Goal: Task Accomplishment & Management: Manage account settings

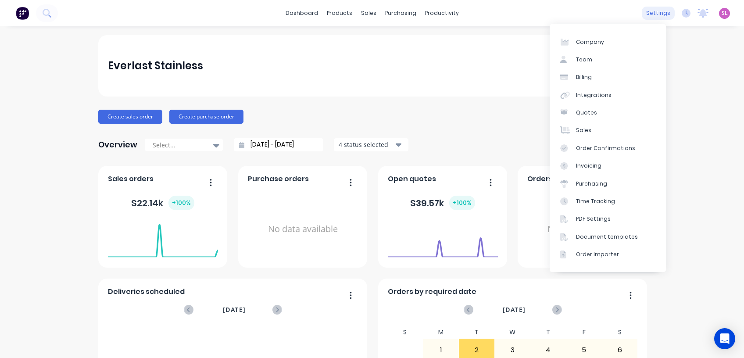
click at [647, 13] on div "settings" at bounding box center [657, 13] width 33 height 13
click at [598, 102] on link "Integrations" at bounding box center [607, 95] width 116 height 18
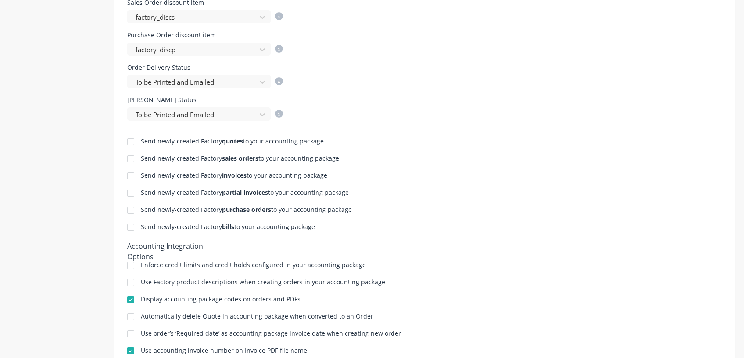
scroll to position [465, 0]
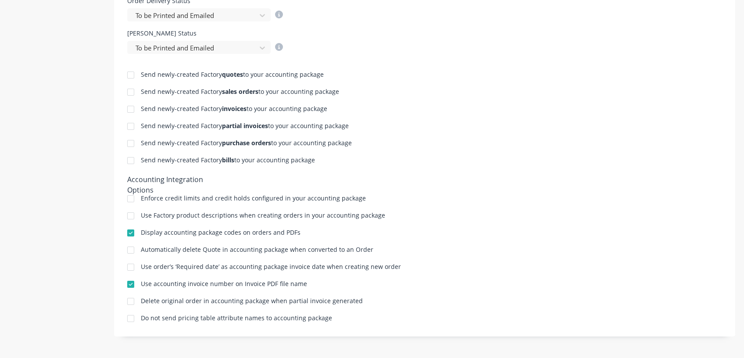
click at [128, 216] on div at bounding box center [131, 216] width 18 height 18
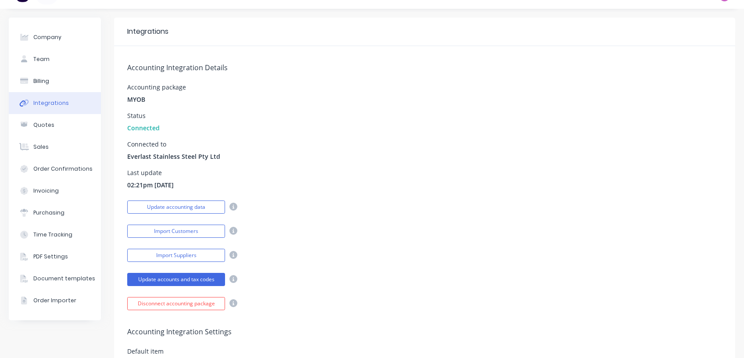
scroll to position [0, 0]
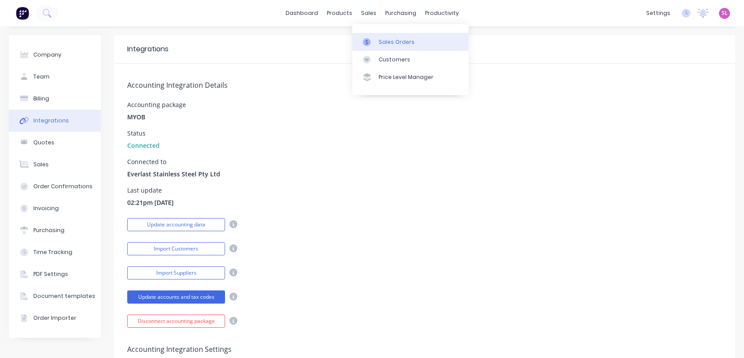
click at [388, 46] on link "Sales Orders" at bounding box center [410, 42] width 116 height 18
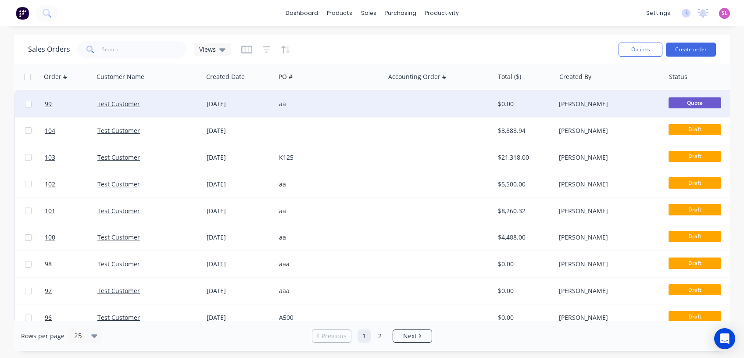
click at [149, 108] on div "Test Customer" at bounding box center [145, 104] width 97 height 9
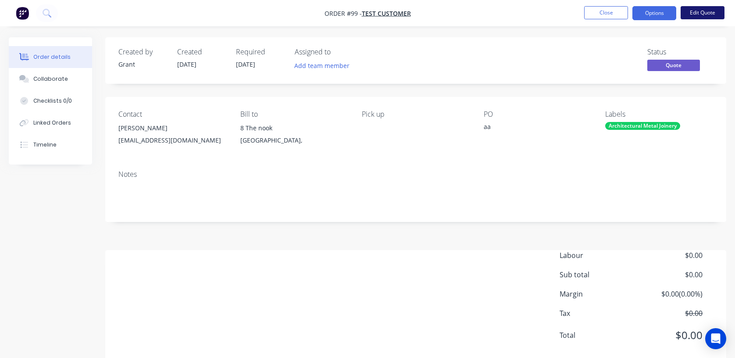
click at [687, 14] on button "Edit Quote" at bounding box center [702, 12] width 44 height 13
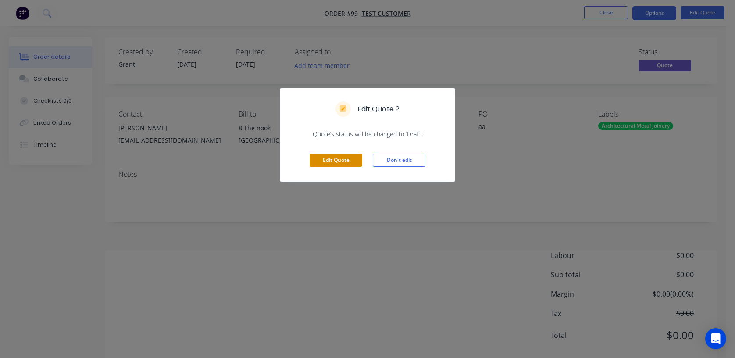
click at [329, 157] on button "Edit Quote" at bounding box center [336, 159] width 53 height 13
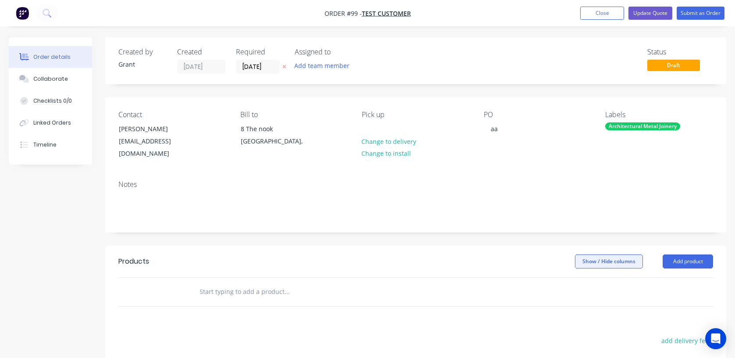
click at [616, 254] on button "Show / Hide columns" at bounding box center [609, 261] width 68 height 14
click at [589, 278] on label "Job" at bounding box center [585, 279] width 15 height 7
click at [578, 276] on input "Job" at bounding box center [578, 276] width 0 height 0
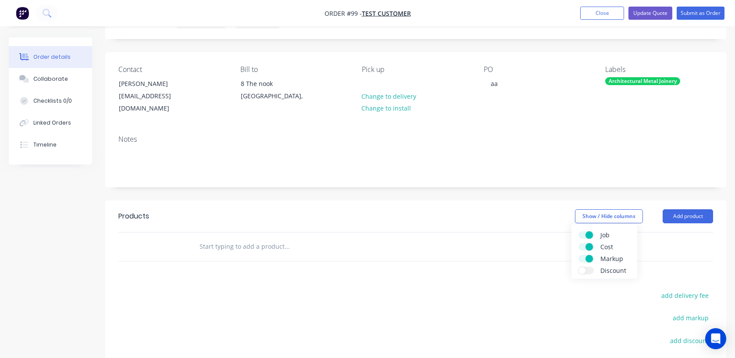
scroll to position [58, 0]
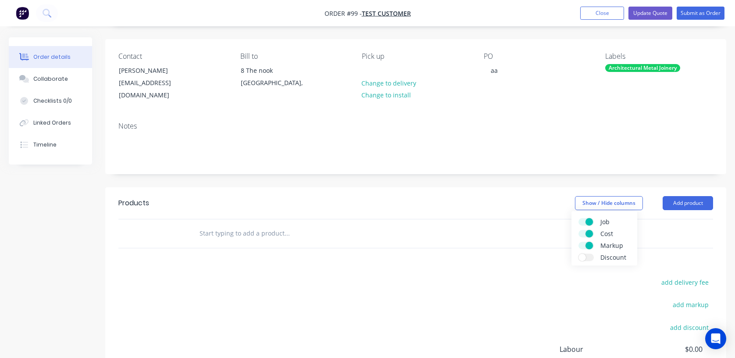
click at [453, 187] on header "Products Show / Hide columns Add product" at bounding box center [415, 203] width 621 height 32
drag, startPoint x: 487, startPoint y: 224, endPoint x: 509, endPoint y: 192, distance: 38.5
click at [487, 224] on div at bounding box center [346, 233] width 309 height 18
click at [598, 196] on button "Show / Hide columns" at bounding box center [609, 203] width 68 height 14
click at [486, 281] on div "add delivery fee add markup add discount Labour $0.00 Sub total $0.00 Margin $0…" at bounding box center [415, 360] width 594 height 169
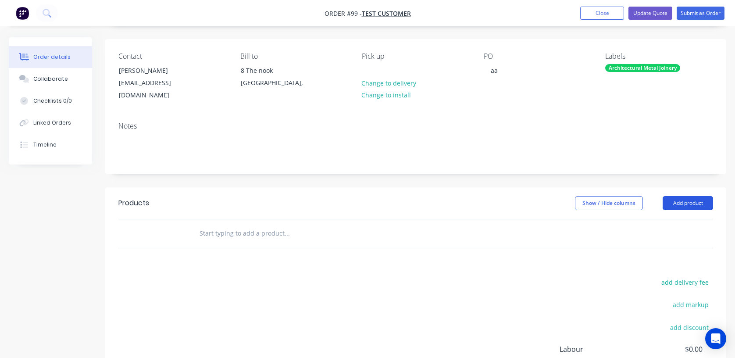
click at [679, 196] on button "Add product" at bounding box center [687, 203] width 50 height 14
click at [218, 225] on input "text" at bounding box center [286, 233] width 175 height 18
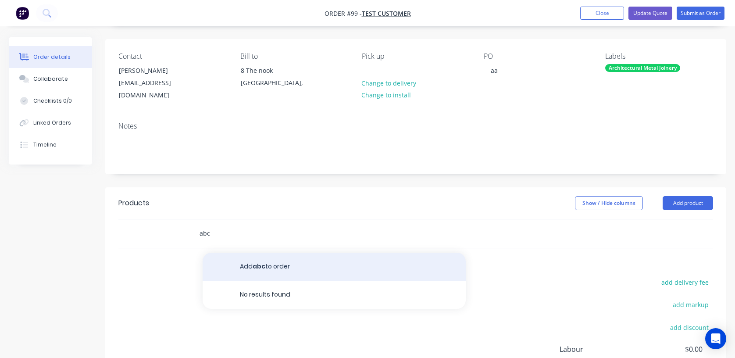
type input "abc"
click at [246, 253] on button "Add abc to order" at bounding box center [334, 267] width 263 height 28
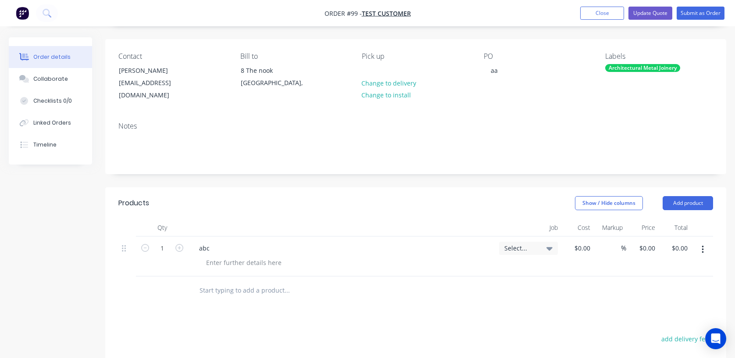
click at [549, 247] on icon at bounding box center [549, 249] width 6 height 4
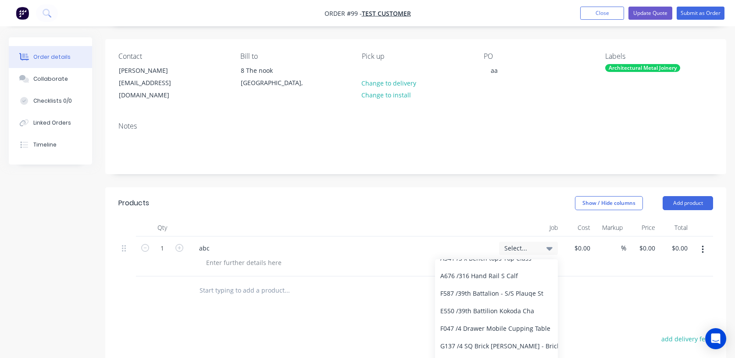
scroll to position [351, 0]
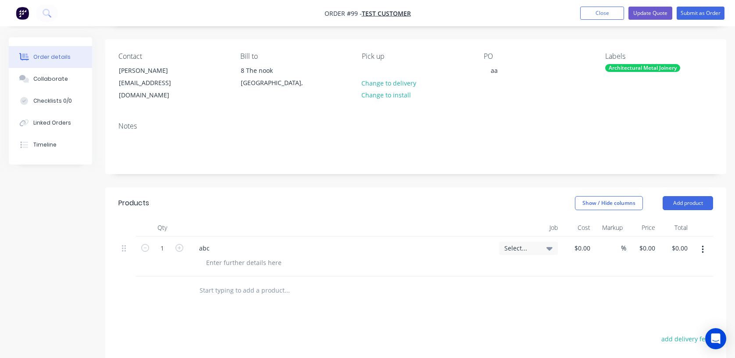
click at [445, 198] on div "Show / Hide columns Add product" at bounding box center [479, 203] width 468 height 14
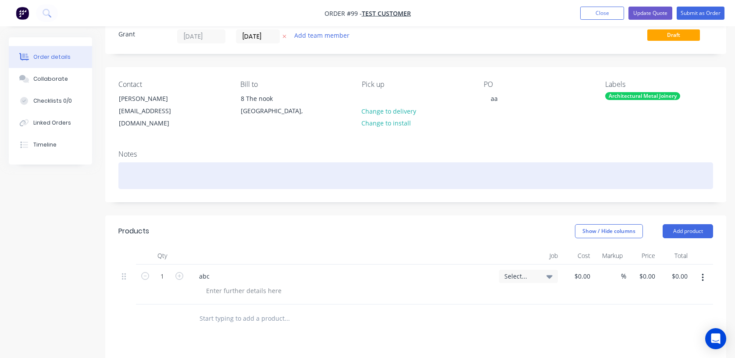
scroll to position [0, 0]
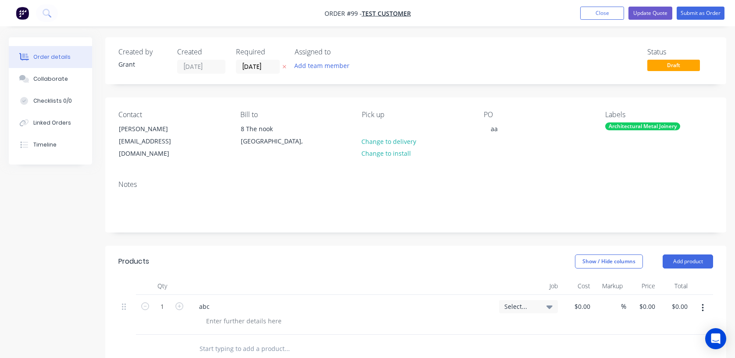
click at [517, 302] on span "Select..." at bounding box center [520, 306] width 33 height 9
click at [518, 302] on span "Select..." at bounding box center [520, 306] width 33 height 9
click at [491, 128] on div "aa" at bounding box center [494, 128] width 21 height 13
click at [554, 277] on div "Job" at bounding box center [528, 286] width 66 height 18
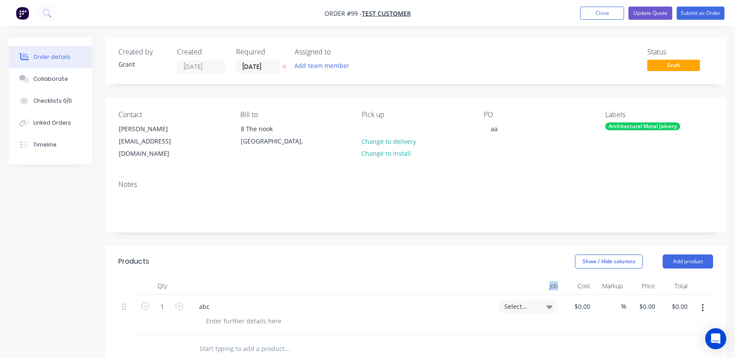
click at [554, 277] on div "Job" at bounding box center [528, 286] width 66 height 18
click at [593, 14] on button "Close" at bounding box center [602, 13] width 44 height 13
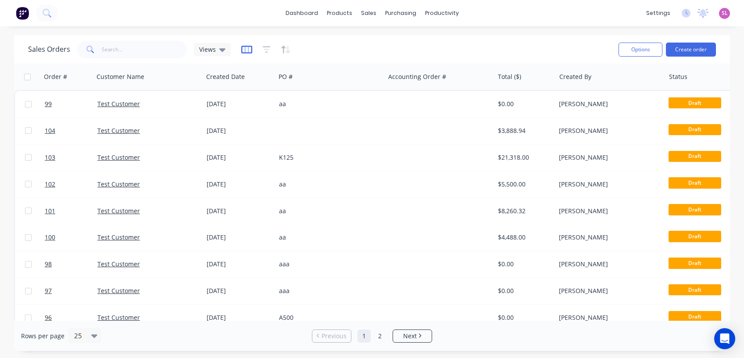
click at [248, 50] on icon "button" at bounding box center [246, 49] width 11 height 9
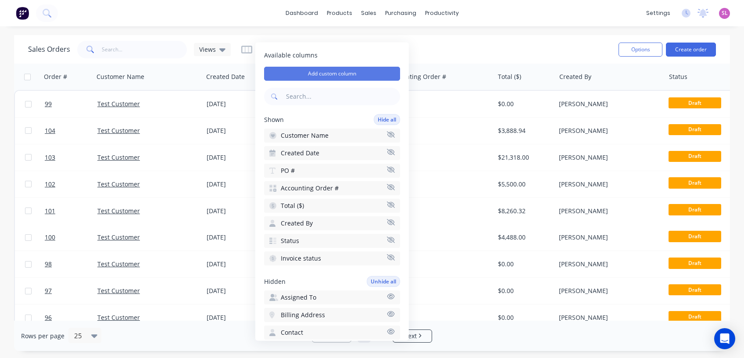
click at [299, 74] on button "Add custom column" at bounding box center [332, 74] width 136 height 14
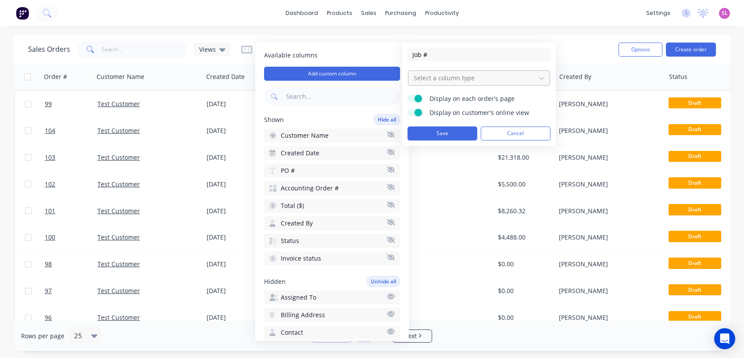
type input "Job #"
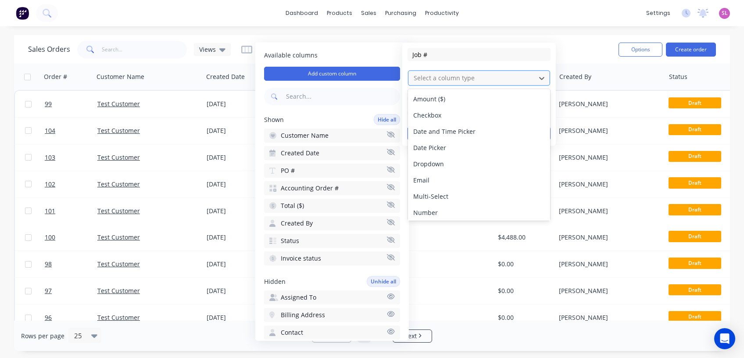
click at [474, 78] on div at bounding box center [472, 77] width 118 height 11
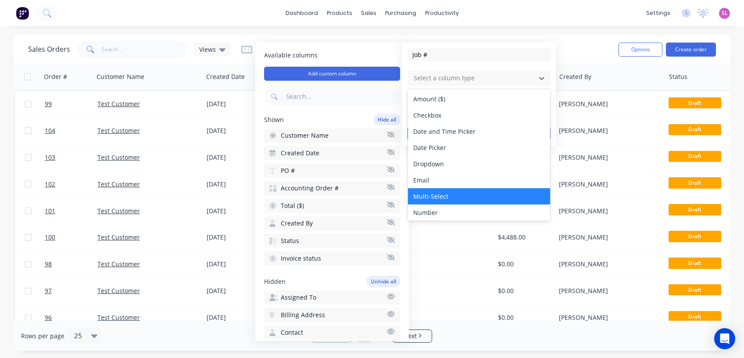
scroll to position [50, 0]
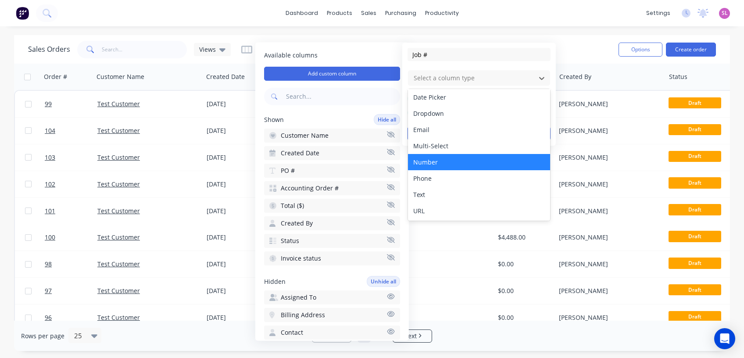
click at [431, 156] on div "Number" at bounding box center [479, 162] width 142 height 16
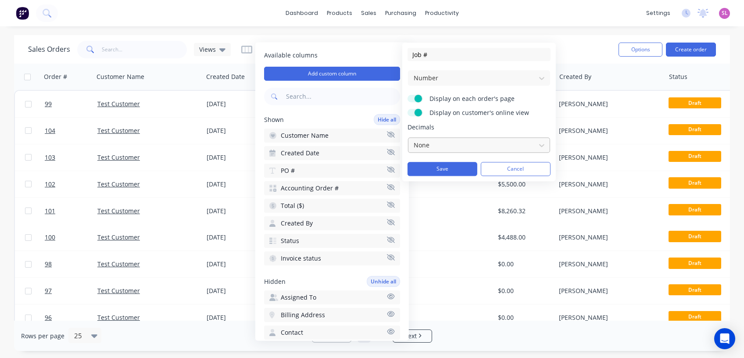
click at [441, 144] on div at bounding box center [472, 144] width 118 height 11
click at [447, 125] on span "Decimals" at bounding box center [478, 127] width 143 height 9
click at [426, 170] on button "Save" at bounding box center [442, 169] width 70 height 14
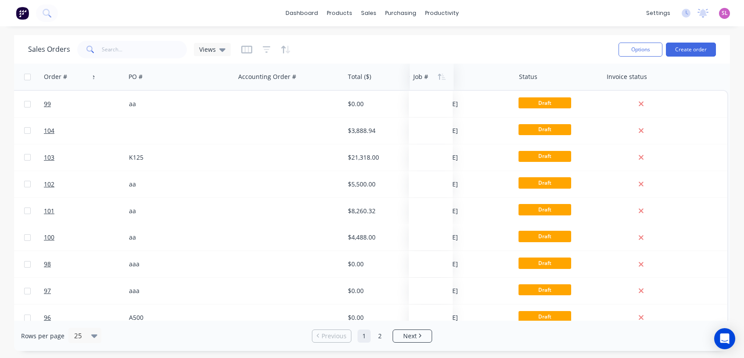
scroll to position [0, 150]
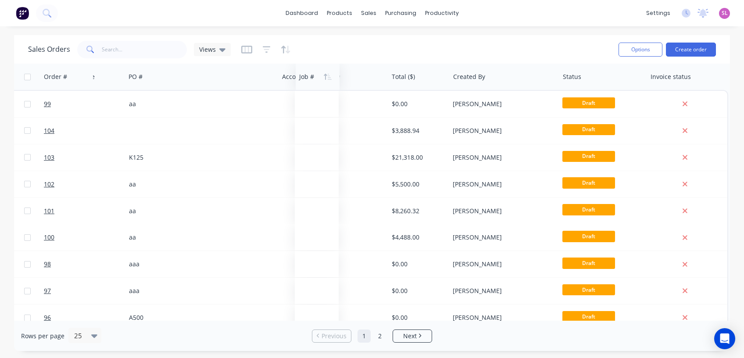
drag, startPoint x: 690, startPoint y: 81, endPoint x: 302, endPoint y: 74, distance: 388.1
click at [302, 74] on div at bounding box center [316, 77] width 35 height 18
click at [247, 48] on icon "button" at bounding box center [246, 49] width 4 height 6
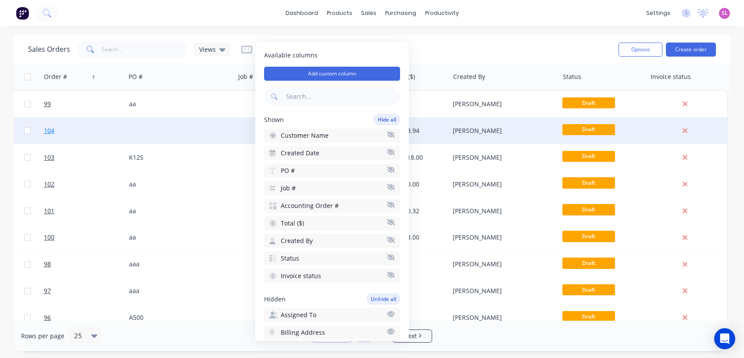
click at [46, 133] on span "104" at bounding box center [49, 130] width 11 height 9
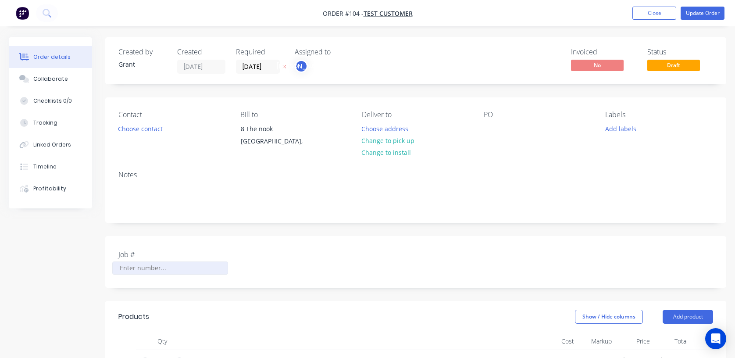
click at [146, 267] on input "Job #" at bounding box center [170, 267] width 116 height 13
click at [641, 14] on button "Close" at bounding box center [654, 13] width 44 height 13
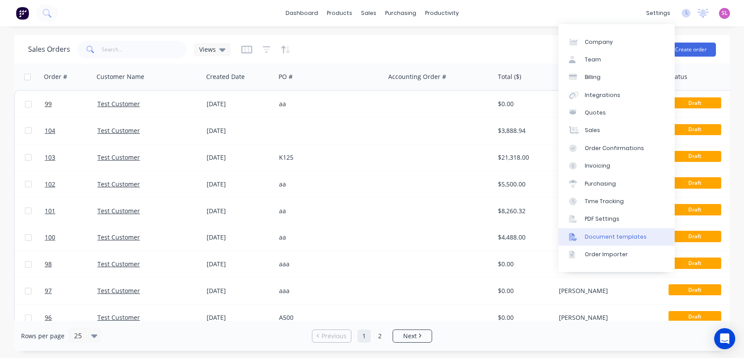
click at [605, 239] on div "Document templates" at bounding box center [615, 237] width 62 height 8
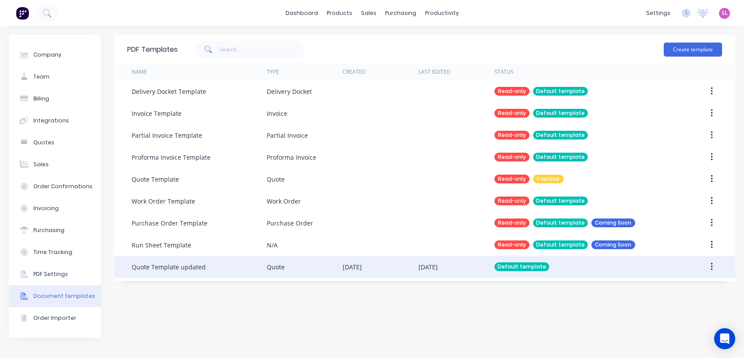
click at [243, 272] on div "Quote Template updated" at bounding box center [199, 267] width 135 height 22
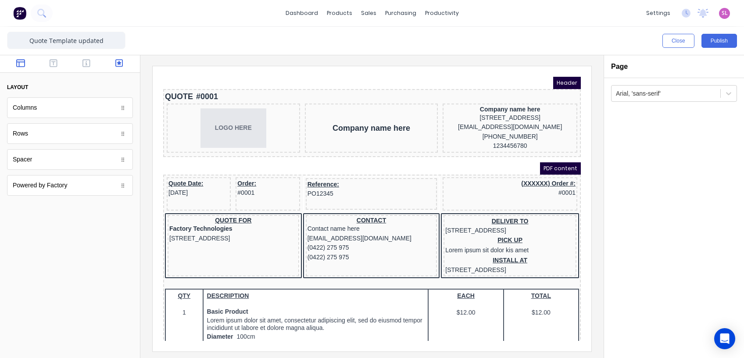
click at [121, 63] on icon "button" at bounding box center [119, 63] width 8 height 9
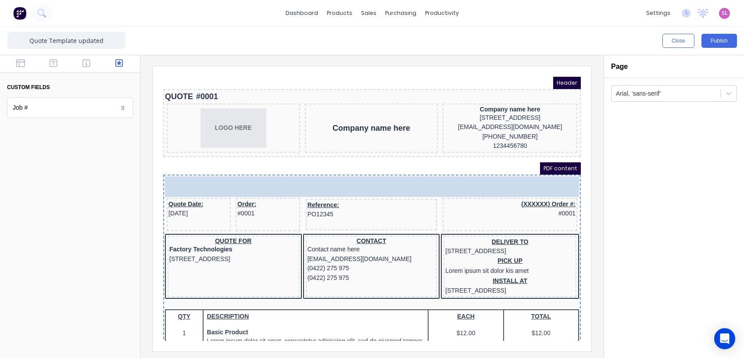
drag, startPoint x: 111, startPoint y: 109, endPoint x: 69, endPoint y: 140, distance: 51.7
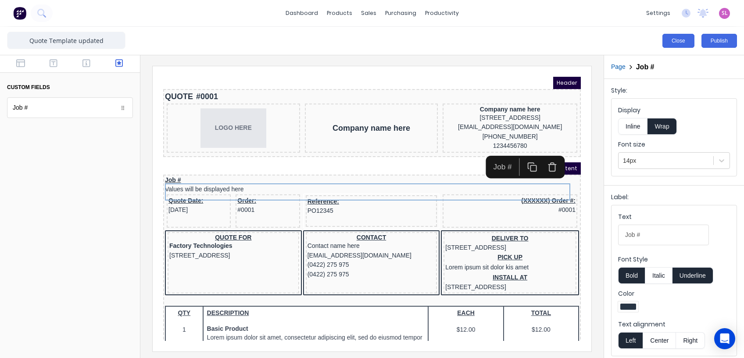
click at [684, 40] on button "Close" at bounding box center [678, 41] width 32 height 14
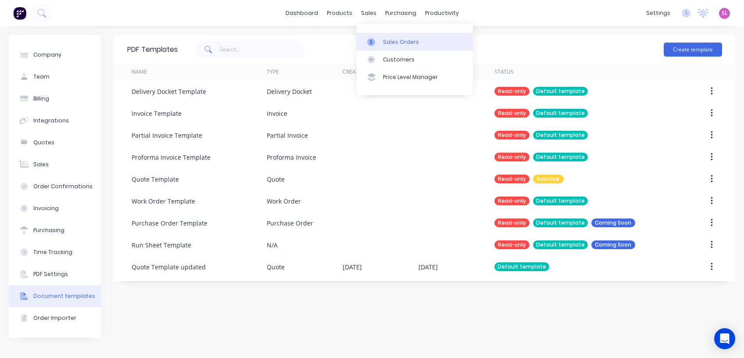
click at [391, 41] on div "Sales Orders" at bounding box center [401, 42] width 36 height 8
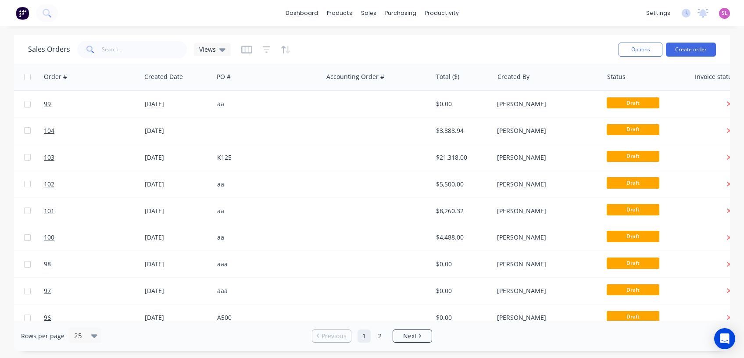
scroll to position [0, 154]
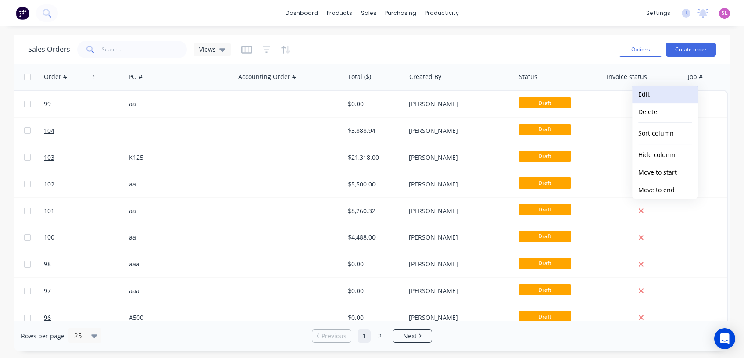
click at [646, 93] on button "Edit" at bounding box center [665, 94] width 66 height 18
click at [370, 43] on div "Sales Orders Views" at bounding box center [319, 49] width 583 height 21
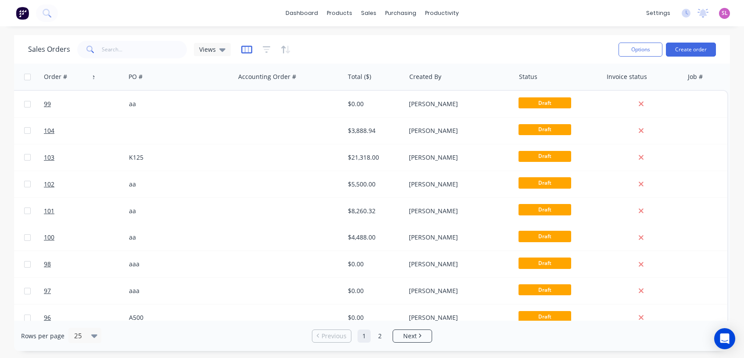
click at [245, 50] on icon "button" at bounding box center [246, 49] width 11 height 9
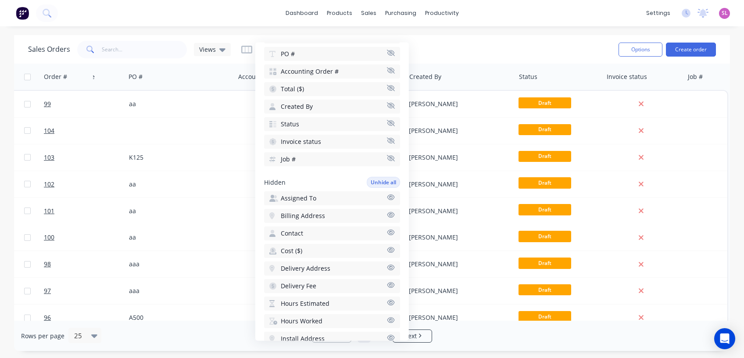
scroll to position [175, 0]
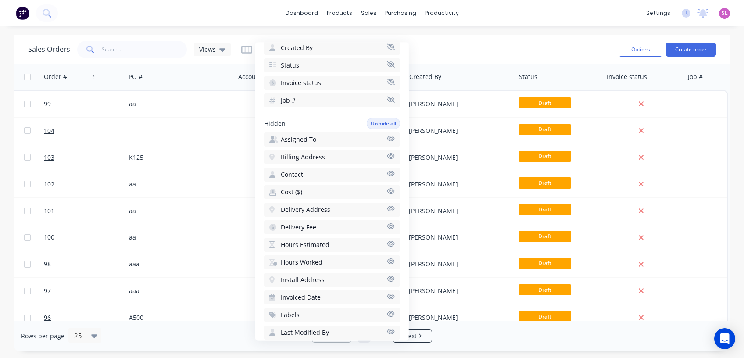
click at [470, 47] on div "Sales Orders Views" at bounding box center [319, 49] width 583 height 21
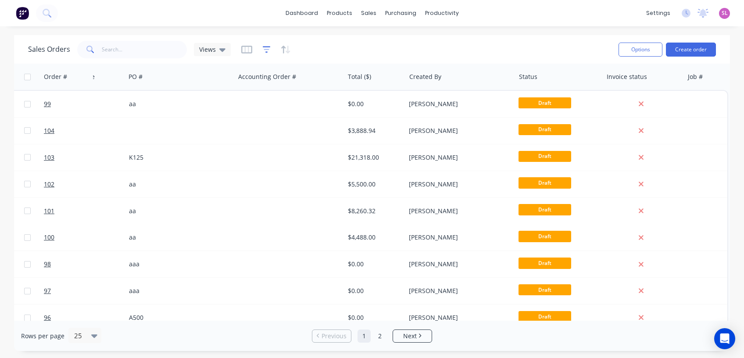
click at [266, 50] on icon "button" at bounding box center [267, 49] width 8 height 9
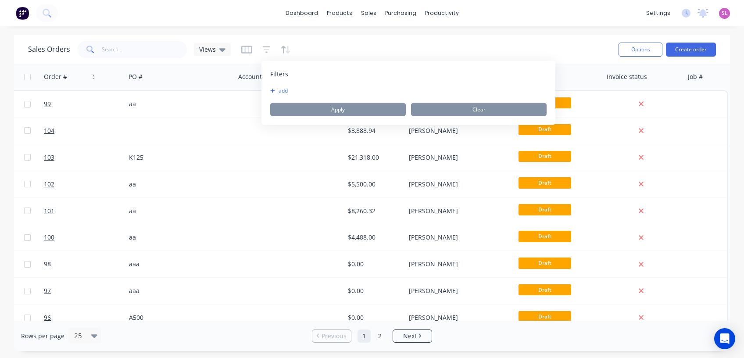
click at [284, 91] on button "add" at bounding box center [281, 90] width 22 height 7
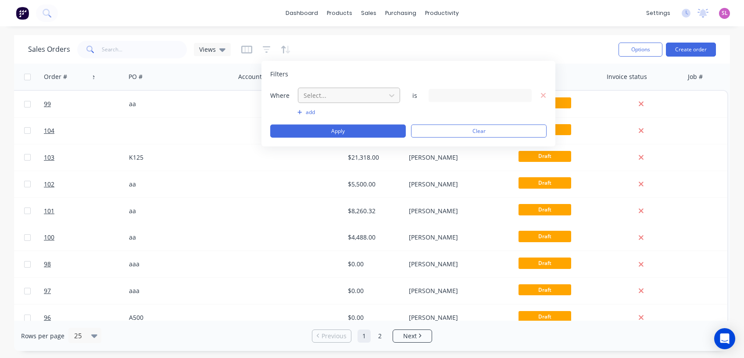
click at [341, 92] on div at bounding box center [342, 95] width 78 height 11
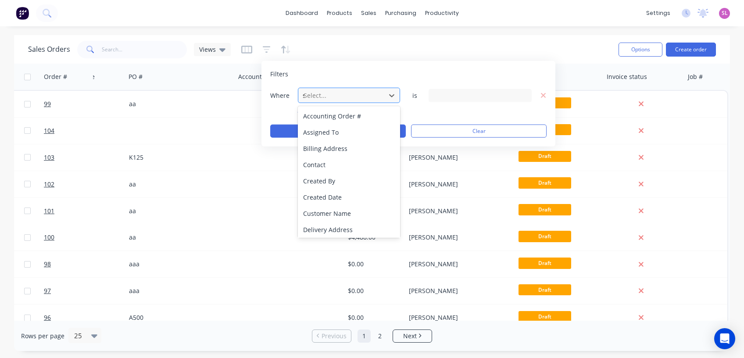
type input "st"
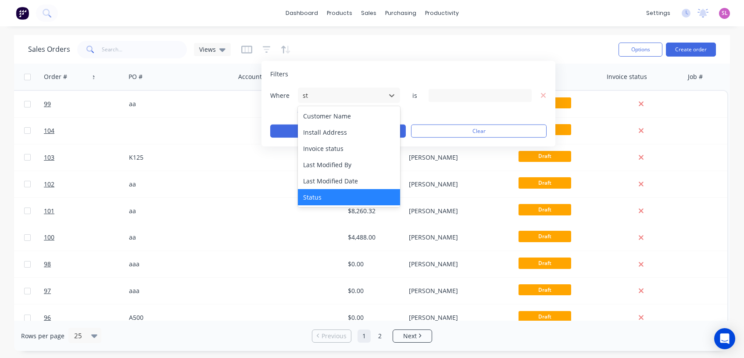
click at [326, 195] on div "Status" at bounding box center [349, 197] width 102 height 16
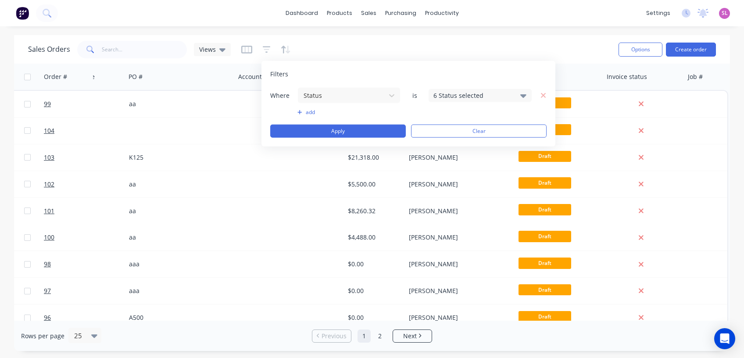
click at [491, 89] on div "6 Status selected" at bounding box center [479, 95] width 103 height 13
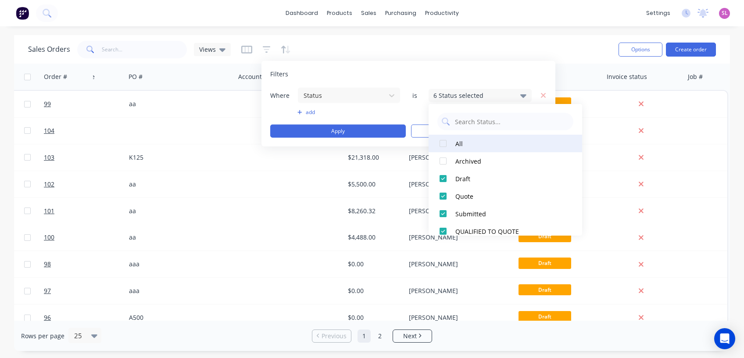
click at [443, 144] on div at bounding box center [443, 144] width 18 height 18
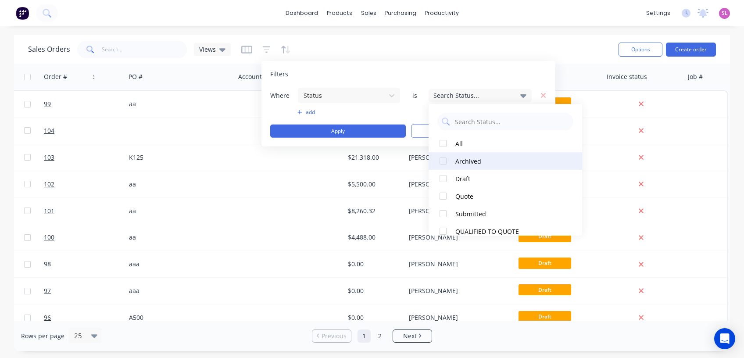
click at [442, 160] on div at bounding box center [443, 161] width 18 height 18
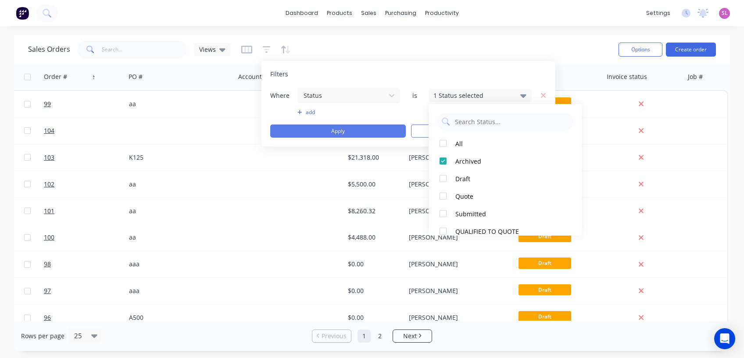
click at [356, 130] on button "Apply" at bounding box center [337, 131] width 135 height 13
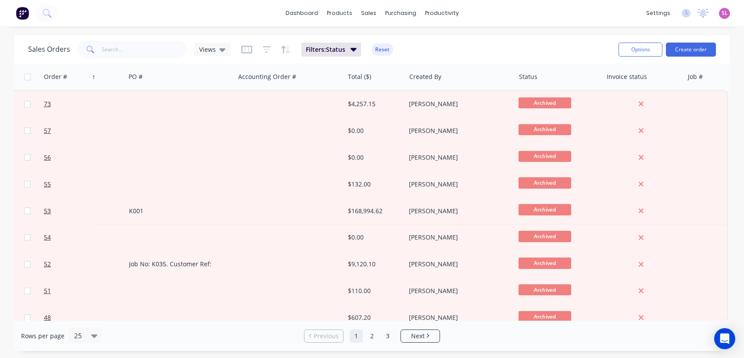
scroll to position [0, 150]
click at [212, 45] on span "Views" at bounding box center [207, 49] width 17 height 9
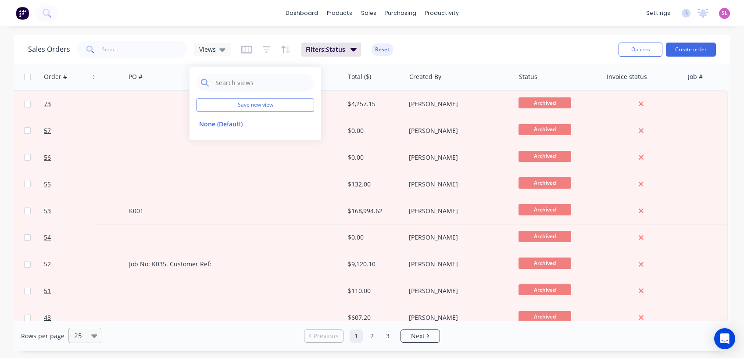
click at [79, 335] on div at bounding box center [80, 335] width 15 height 11
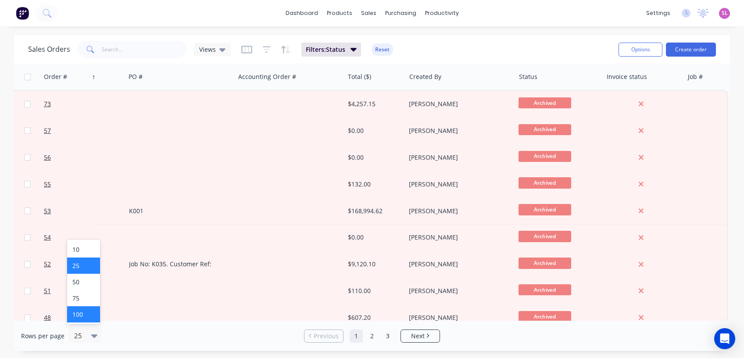
click at [80, 319] on div "100" at bounding box center [83, 314] width 33 height 16
click at [206, 50] on span "Views" at bounding box center [207, 49] width 17 height 9
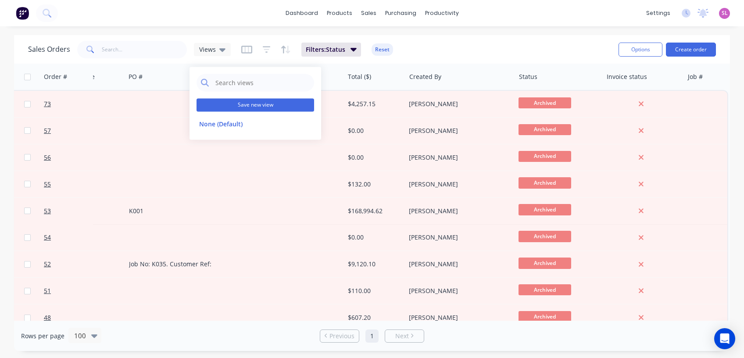
click at [219, 102] on button "Save new view" at bounding box center [254, 104] width 117 height 13
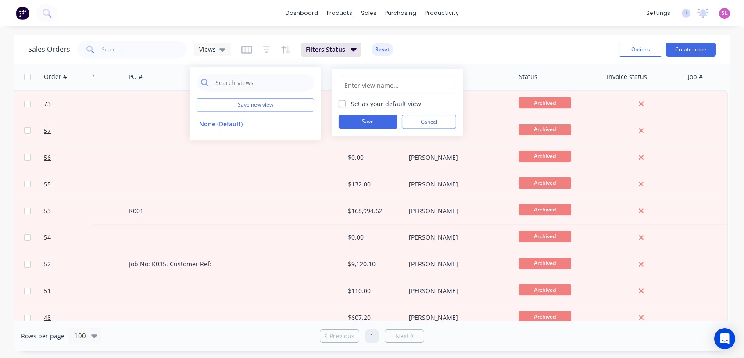
click at [430, 84] on input "text" at bounding box center [397, 85] width 108 height 17
type input "Archived"
click at [368, 121] on button "Save" at bounding box center [367, 122] width 59 height 14
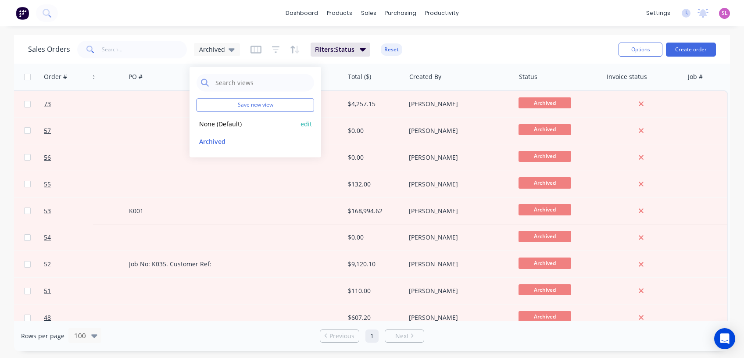
click at [225, 125] on button "None (Default)" at bounding box center [246, 124] width 100 height 10
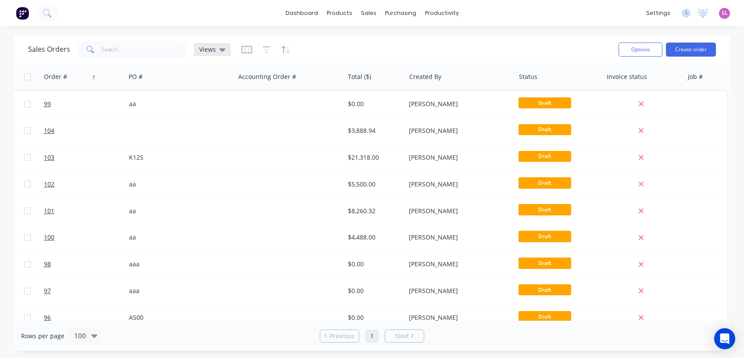
click at [203, 48] on span "Views" at bounding box center [207, 49] width 17 height 9
click at [220, 140] on button "Archived" at bounding box center [246, 141] width 100 height 10
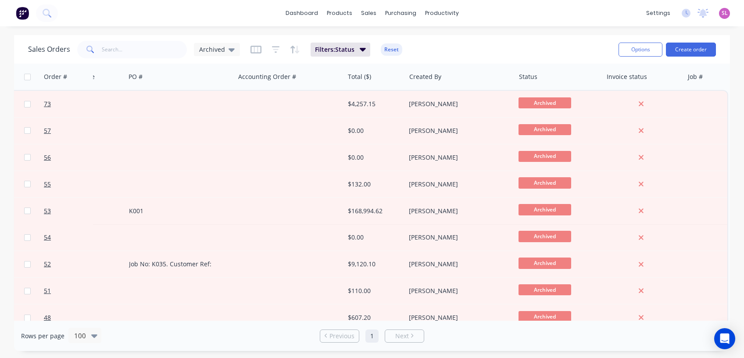
click at [725, 14] on span "SL" at bounding box center [724, 13] width 6 height 8
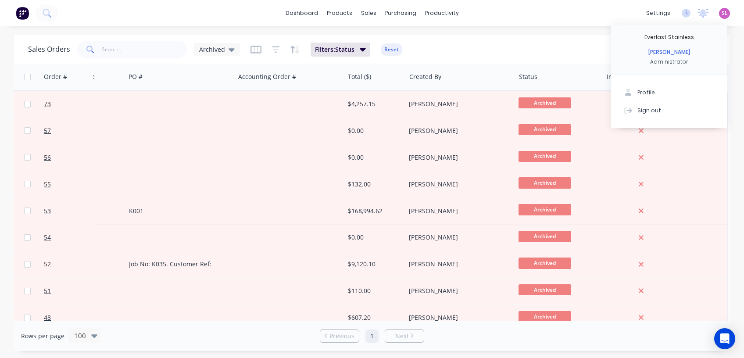
click at [540, 16] on div "dashboard products sales purchasing productivity dashboard products Product Cat…" at bounding box center [372, 13] width 744 height 26
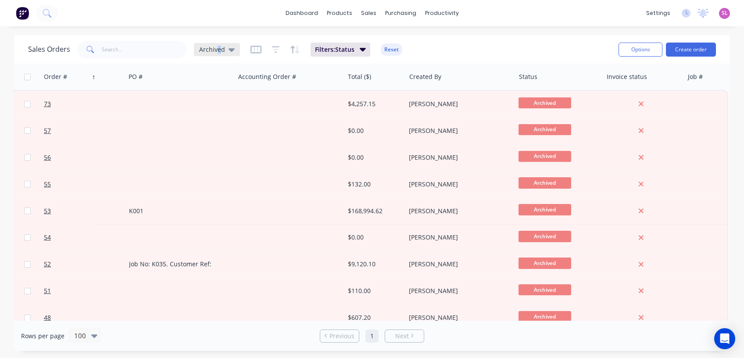
click at [217, 50] on span "Archived" at bounding box center [212, 49] width 26 height 9
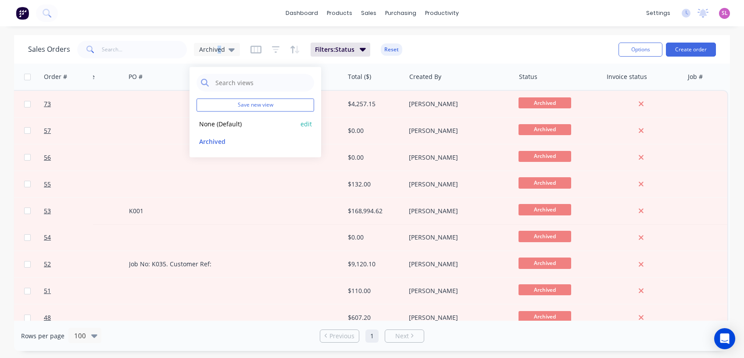
drag, startPoint x: 217, startPoint y: 50, endPoint x: 216, endPoint y: 126, distance: 76.3
click at [216, 126] on button "None (Default)" at bounding box center [246, 124] width 100 height 10
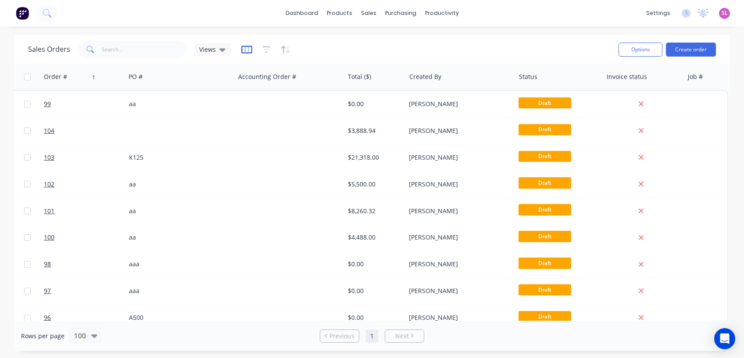
click at [243, 50] on icon "button" at bounding box center [246, 49] width 11 height 9
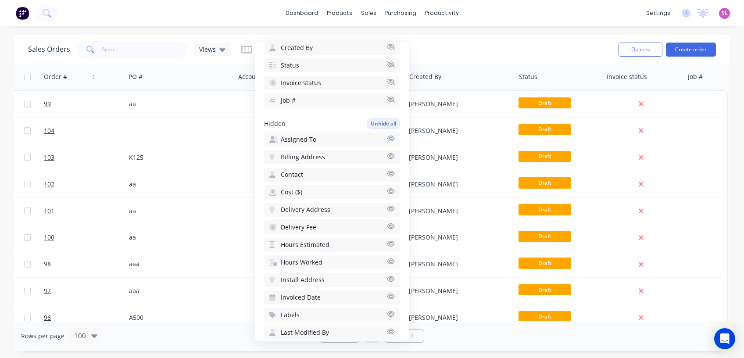
scroll to position [234, 0]
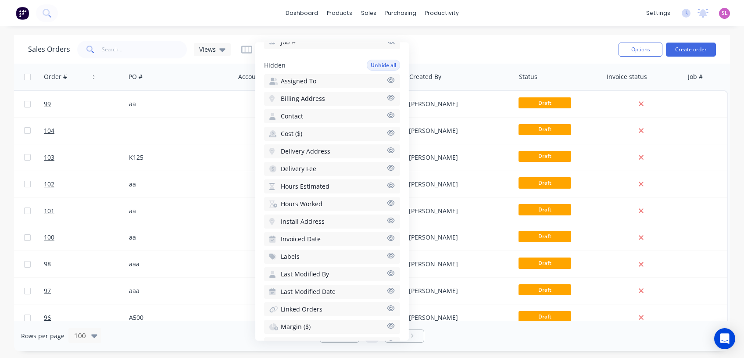
click at [534, 47] on div "Sales Orders Views" at bounding box center [319, 49] width 583 height 21
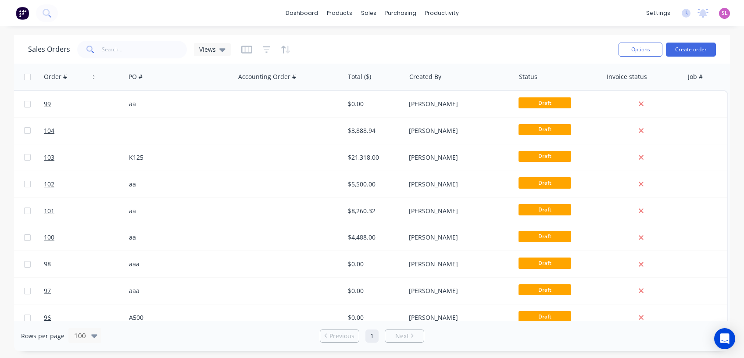
scroll to position [0, 154]
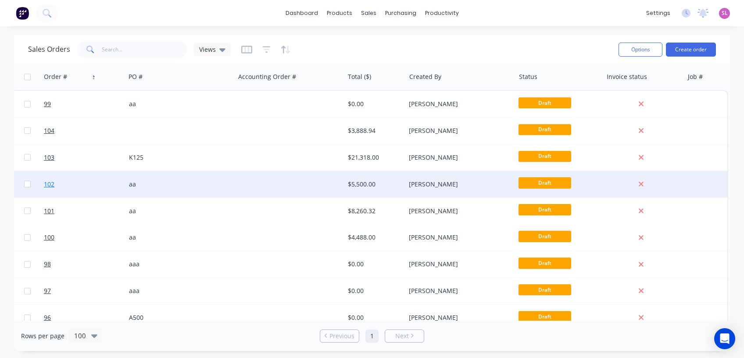
click at [74, 181] on link "102" at bounding box center [70, 184] width 53 height 26
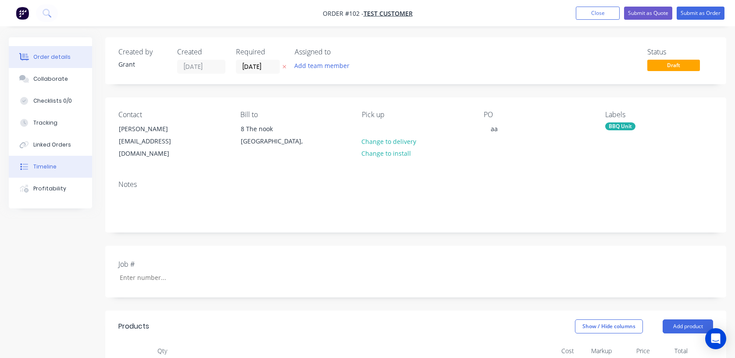
click at [52, 167] on div "Timeline" at bounding box center [44, 167] width 23 height 8
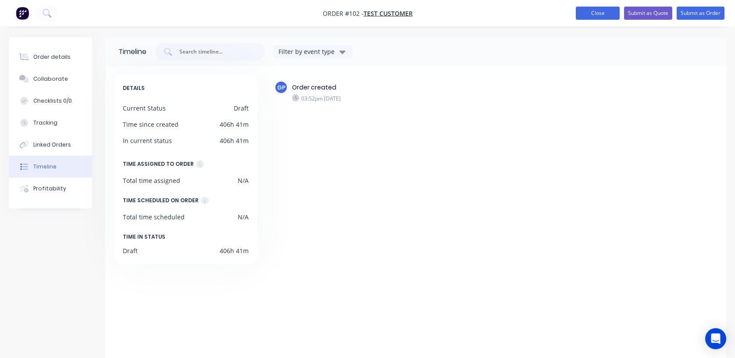
click at [587, 11] on button "Close" at bounding box center [598, 13] width 44 height 13
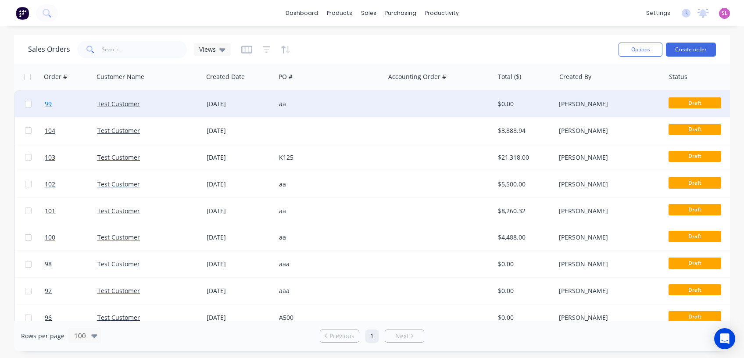
click at [67, 102] on link "99" at bounding box center [71, 104] width 53 height 26
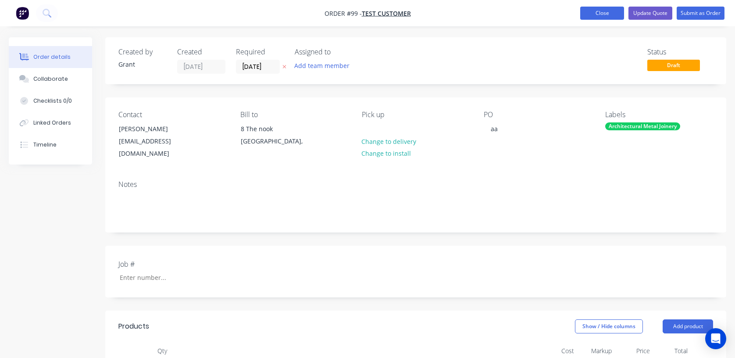
click at [591, 13] on button "Close" at bounding box center [602, 13] width 44 height 13
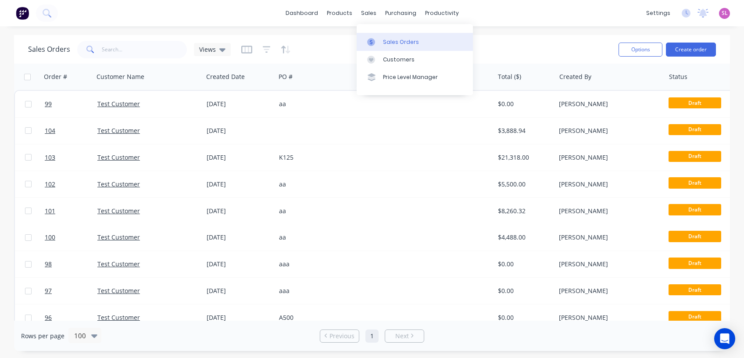
click at [393, 43] on div "Sales Orders" at bounding box center [401, 42] width 36 height 8
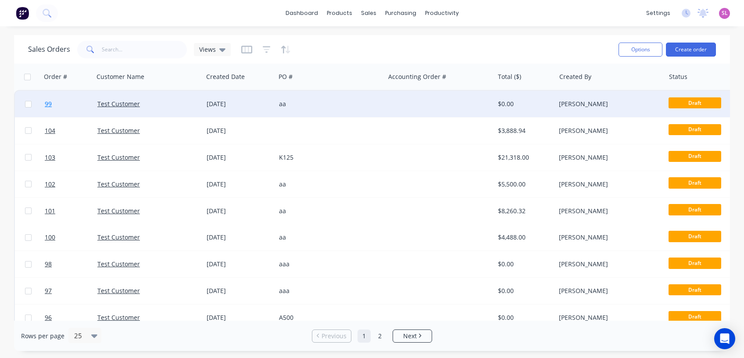
click at [55, 102] on link "99" at bounding box center [71, 104] width 53 height 26
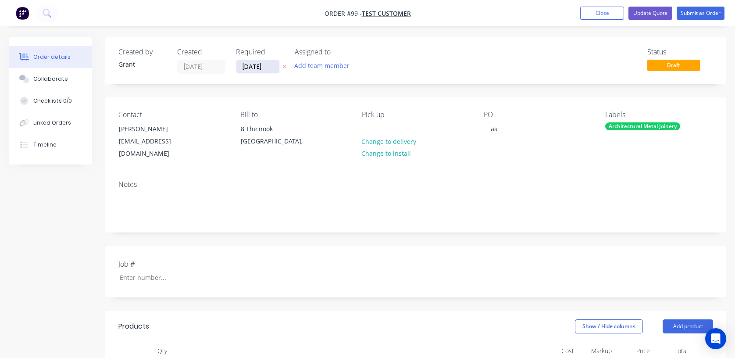
click at [258, 65] on input "[DATE]" at bounding box center [257, 66] width 43 height 13
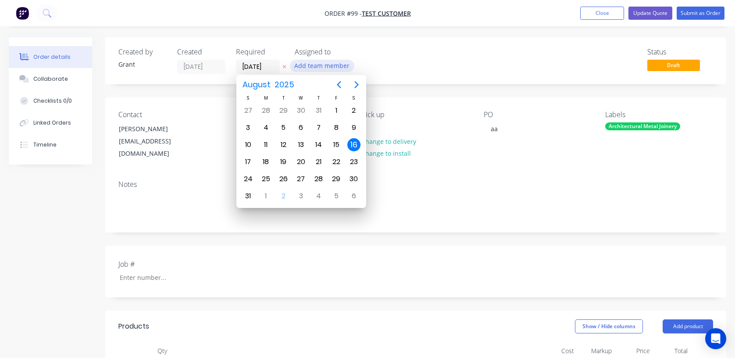
click at [333, 71] on button "Add team member" at bounding box center [322, 66] width 64 height 12
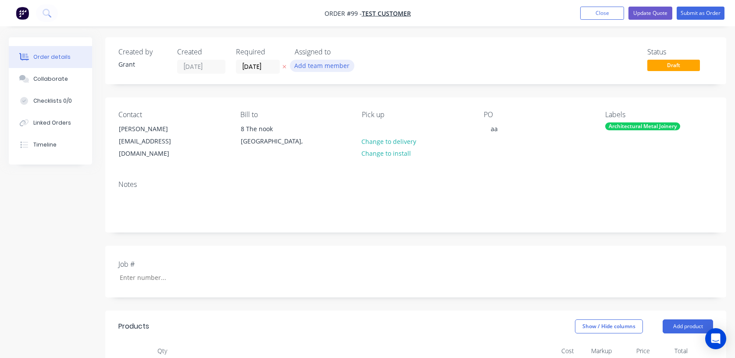
click at [326, 62] on button "Add team member" at bounding box center [322, 66] width 64 height 12
click at [435, 58] on div "Status Draft" at bounding box center [547, 61] width 331 height 26
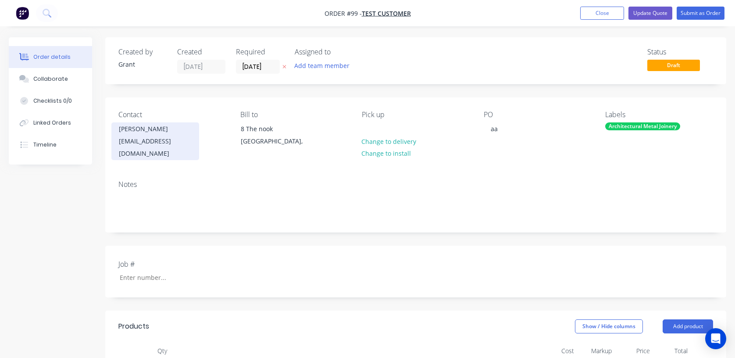
click at [142, 133] on div "Grant Proudfoot" at bounding box center [155, 129] width 73 height 12
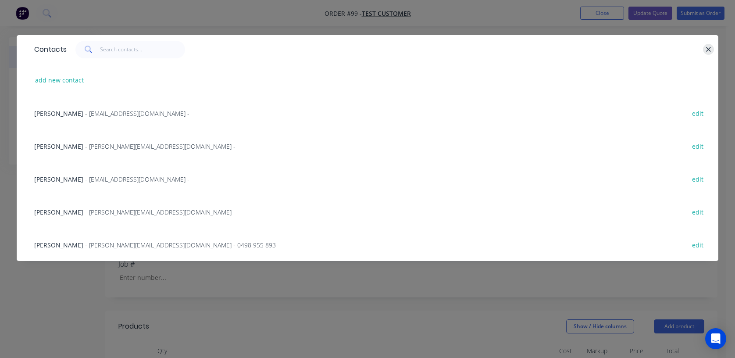
click at [705, 49] on button "button" at bounding box center [708, 49] width 11 height 11
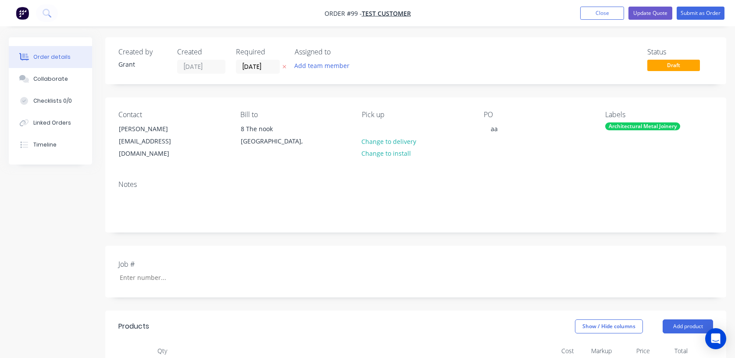
click at [250, 112] on div "Bill to" at bounding box center [294, 114] width 108 height 8
drag, startPoint x: 250, startPoint y: 112, endPoint x: 305, endPoint y: 116, distance: 54.9
click at [305, 116] on div "Bill to" at bounding box center [294, 114] width 108 height 8
click at [373, 142] on button "Change to delivery" at bounding box center [389, 141] width 64 height 12
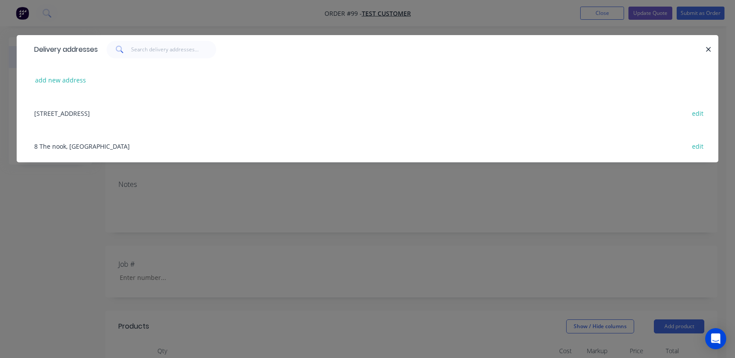
click at [75, 147] on div "8 The nook, Australia edit" at bounding box center [367, 145] width 675 height 33
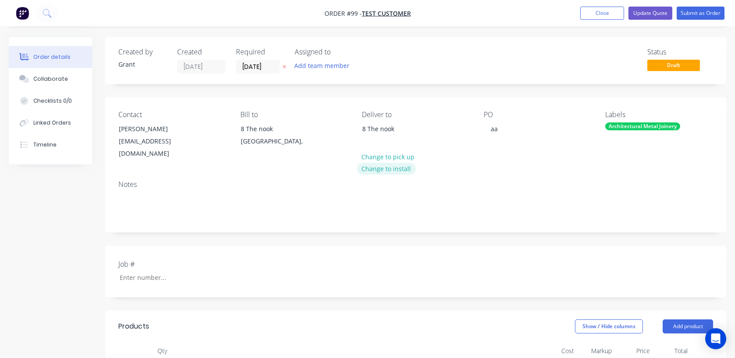
click at [394, 167] on button "Change to install" at bounding box center [386, 169] width 59 height 12
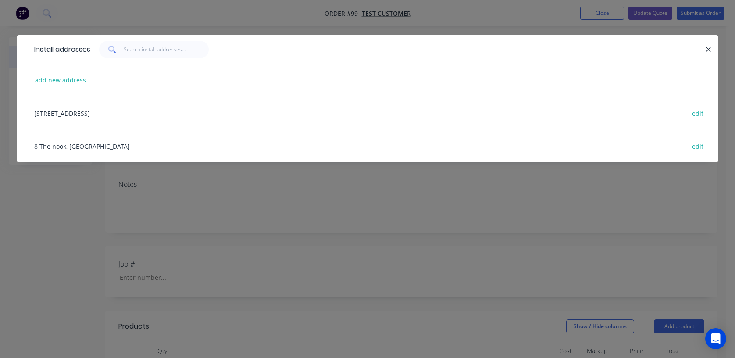
click at [86, 110] on div "8 The nook, Bayswater North, Australia edit" at bounding box center [367, 112] width 675 height 33
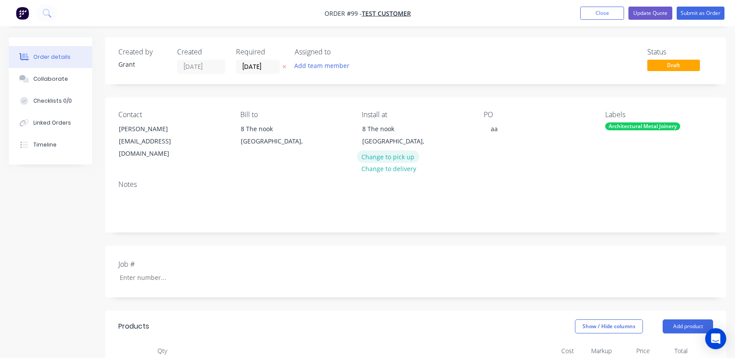
click at [393, 158] on button "Change to pick up" at bounding box center [388, 156] width 62 height 12
click at [491, 126] on div "aa" at bounding box center [494, 128] width 21 height 13
click at [488, 125] on div "aa" at bounding box center [494, 128] width 21 height 13
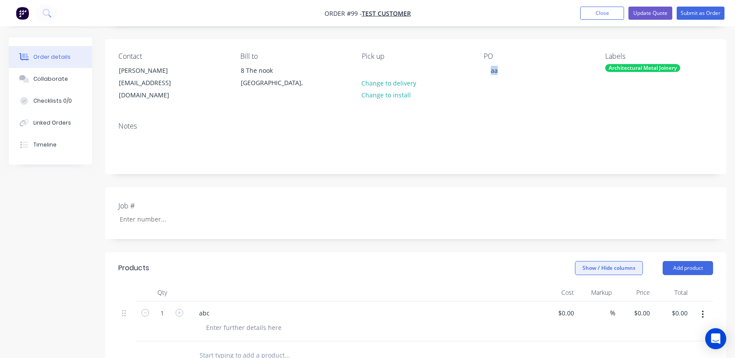
click at [579, 261] on button "Show / Hide columns" at bounding box center [609, 268] width 68 height 14
click at [587, 283] on label "Job" at bounding box center [585, 286] width 15 height 7
click at [578, 283] on input "Job" at bounding box center [578, 283] width 0 height 0
click at [333, 261] on div "Show / Hide columns Add product" at bounding box center [479, 268] width 468 height 14
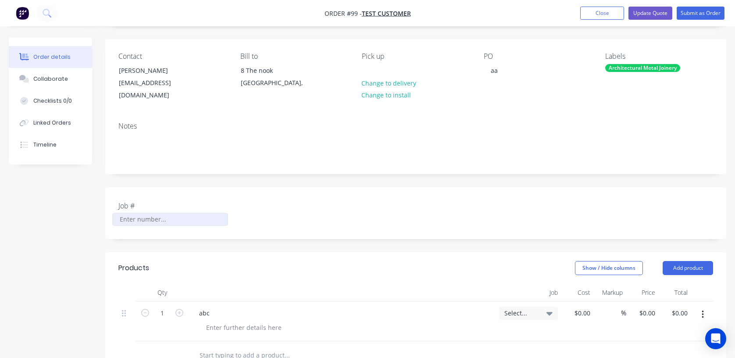
click at [150, 213] on input "Job #" at bounding box center [170, 219] width 116 height 13
click at [331, 13] on span "Order #99 -" at bounding box center [342, 13] width 37 height 8
drag, startPoint x: 331, startPoint y: 13, endPoint x: 355, endPoint y: 15, distance: 24.3
click at [355, 15] on span "Order #99 -" at bounding box center [342, 13] width 37 height 8
drag, startPoint x: 355, startPoint y: 15, endPoint x: 525, endPoint y: 8, distance: 170.3
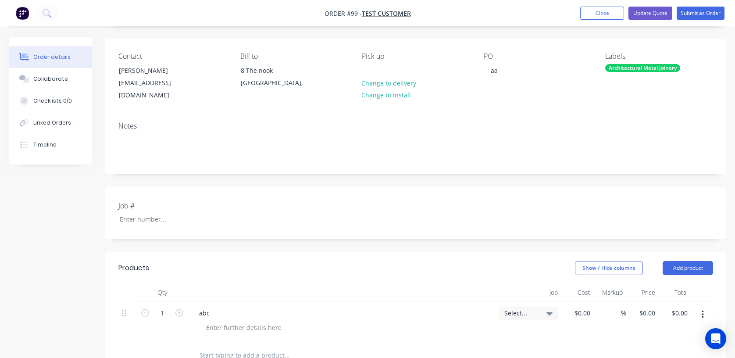
click at [525, 8] on nav "Order #99 - Test Customer Add product Close Update Quote Submit as Order" at bounding box center [367, 13] width 735 height 26
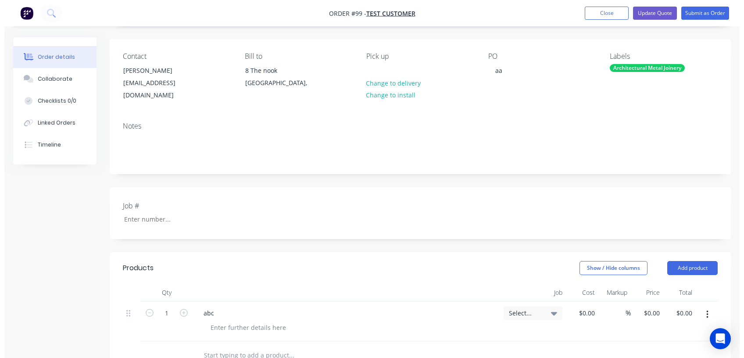
scroll to position [0, 0]
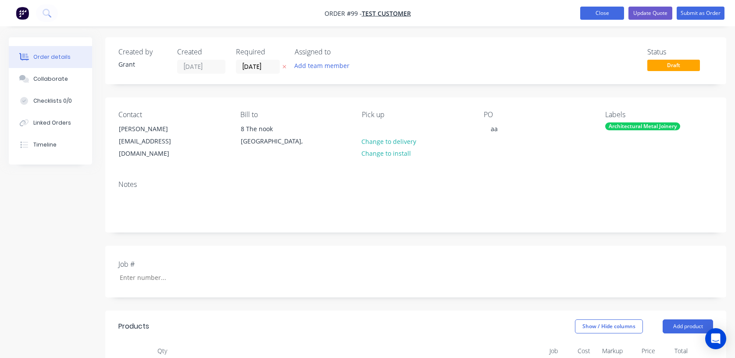
click at [593, 14] on button "Close" at bounding box center [602, 13] width 44 height 13
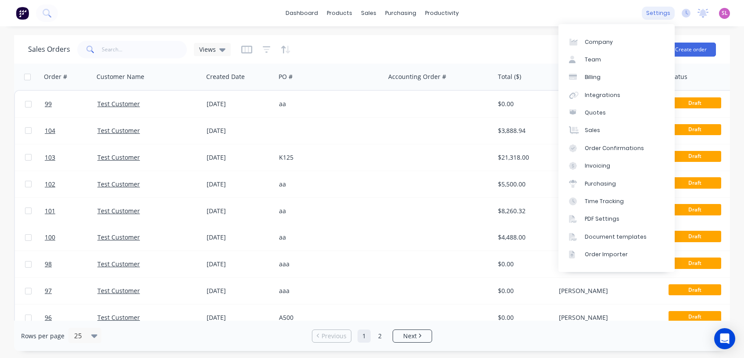
click at [653, 14] on div "settings" at bounding box center [657, 13] width 33 height 13
click at [617, 94] on link "Integrations" at bounding box center [616, 95] width 116 height 18
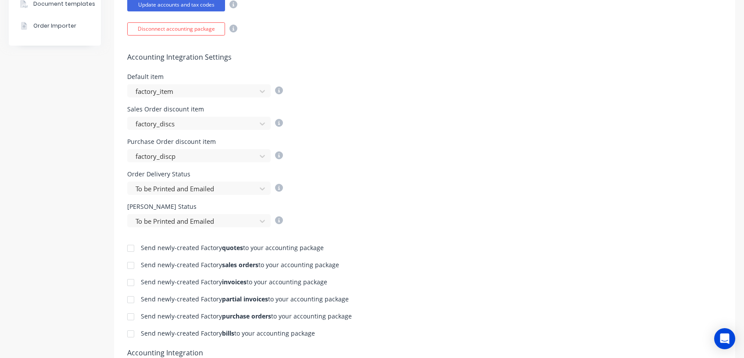
scroll to position [351, 0]
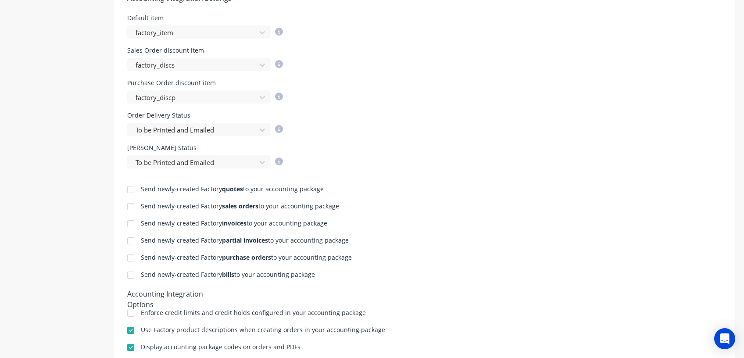
click at [133, 189] on div at bounding box center [131, 190] width 18 height 18
click at [133, 208] on div at bounding box center [131, 207] width 18 height 18
click at [131, 226] on div at bounding box center [131, 224] width 18 height 18
click at [132, 246] on div at bounding box center [131, 241] width 18 height 18
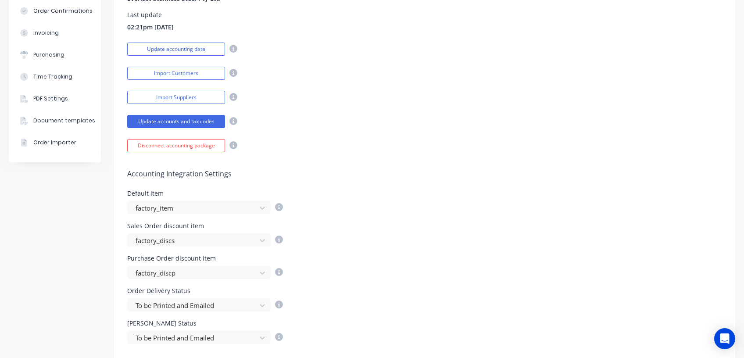
scroll to position [0, 0]
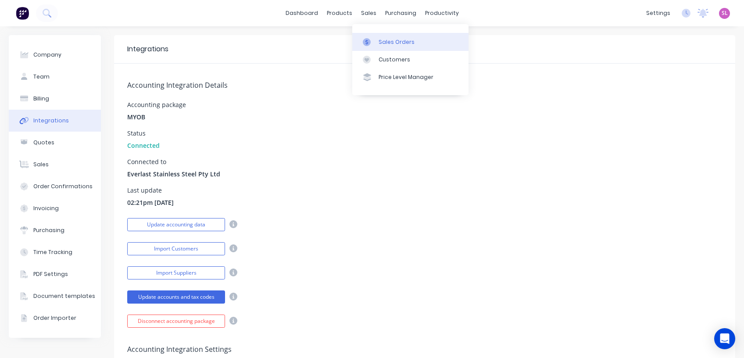
click at [388, 46] on link "Sales Orders" at bounding box center [410, 42] width 116 height 18
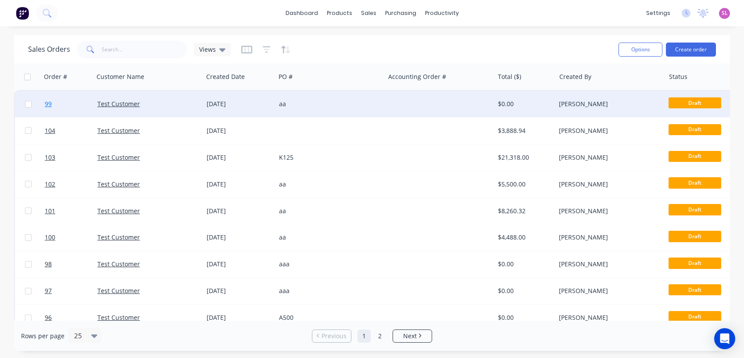
click at [56, 108] on link "99" at bounding box center [71, 104] width 53 height 26
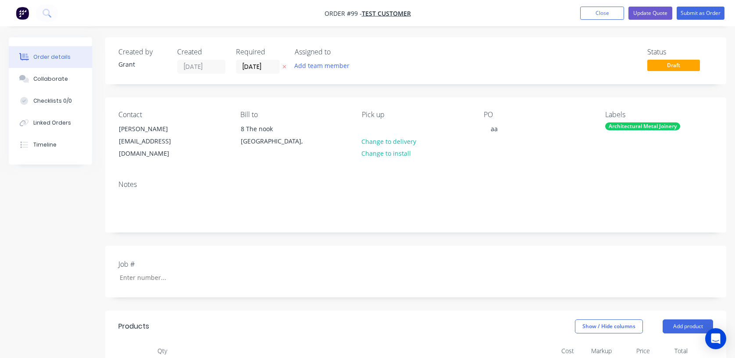
click at [351, 11] on span "Order #99 -" at bounding box center [342, 13] width 37 height 8
drag, startPoint x: 351, startPoint y: 11, endPoint x: 510, endPoint y: 14, distance: 159.6
click at [510, 14] on nav "Order #99 - Test Customer Add product Close Update Quote Submit as Order" at bounding box center [367, 13] width 735 height 26
click at [655, 46] on div "Created by [PERSON_NAME] Created [DATE] Required [DATE] Assigned to Add team me…" at bounding box center [415, 60] width 621 height 47
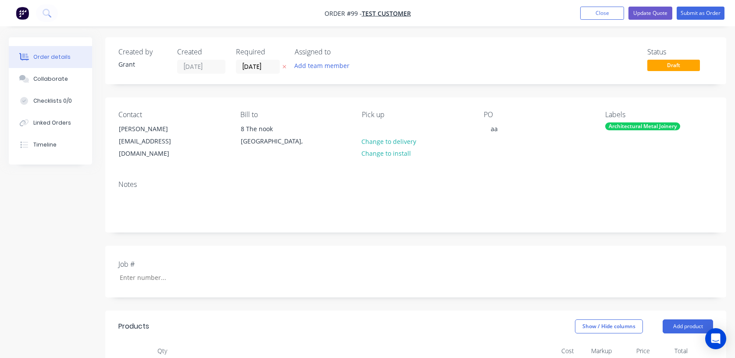
click at [655, 46] on div "Created by [PERSON_NAME] Created [DATE] Required [DATE] Assigned to Add team me…" at bounding box center [415, 60] width 621 height 47
click at [638, 13] on button "Update Quote" at bounding box center [650, 13] width 44 height 13
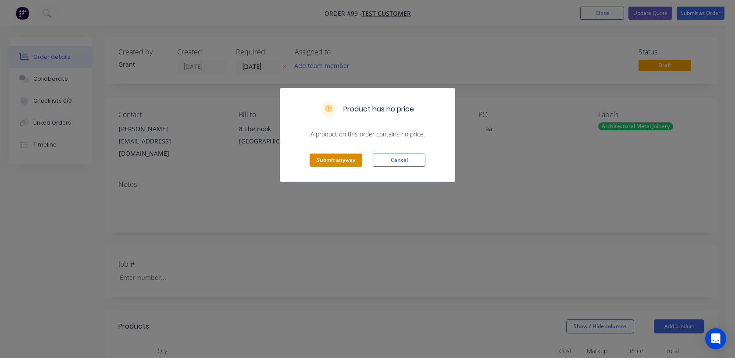
click at [337, 159] on button "Submit anyway" at bounding box center [336, 159] width 53 height 13
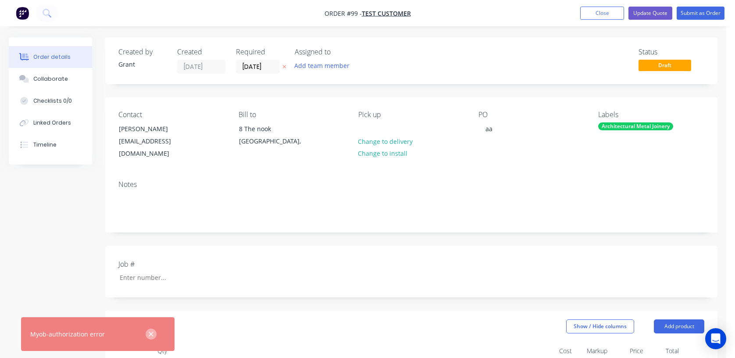
click at [152, 336] on icon "button" at bounding box center [151, 334] width 6 height 8
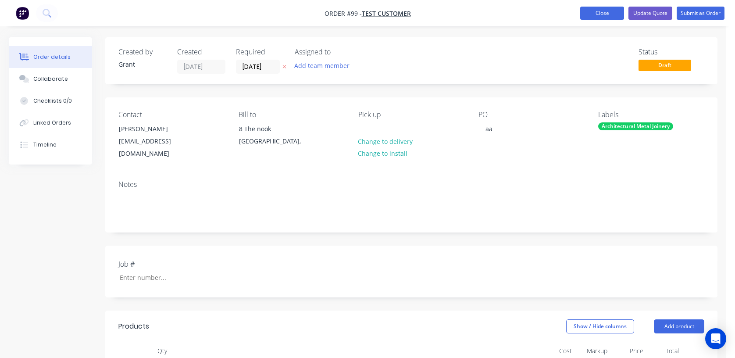
click at [606, 13] on button "Close" at bounding box center [602, 13] width 44 height 13
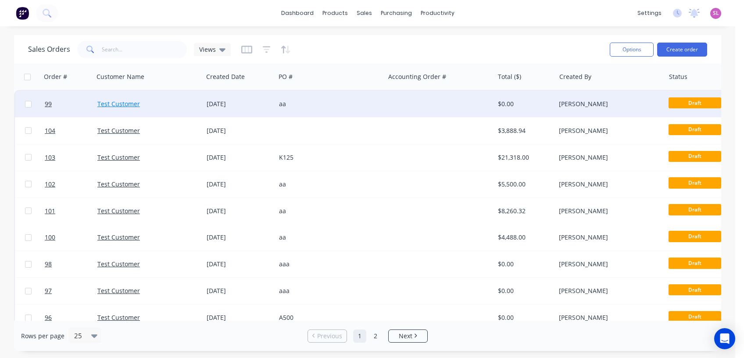
click at [108, 103] on link "Test Customer" at bounding box center [118, 104] width 43 height 8
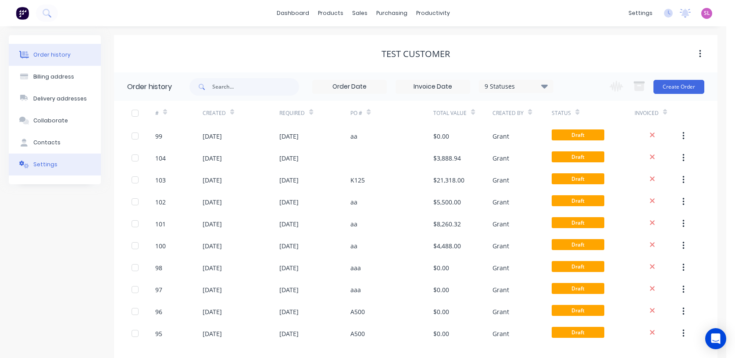
click at [38, 163] on div "Settings" at bounding box center [45, 164] width 24 height 8
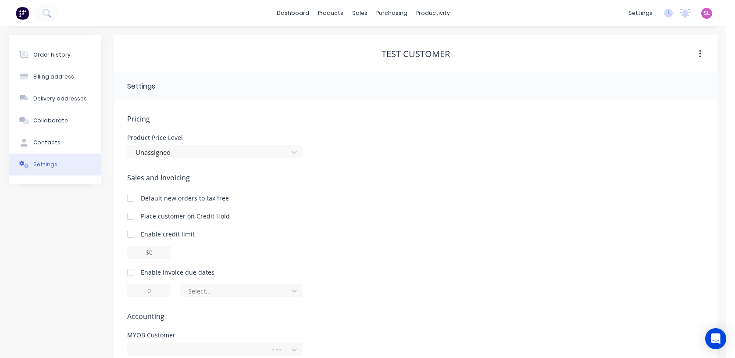
scroll to position [42, 0]
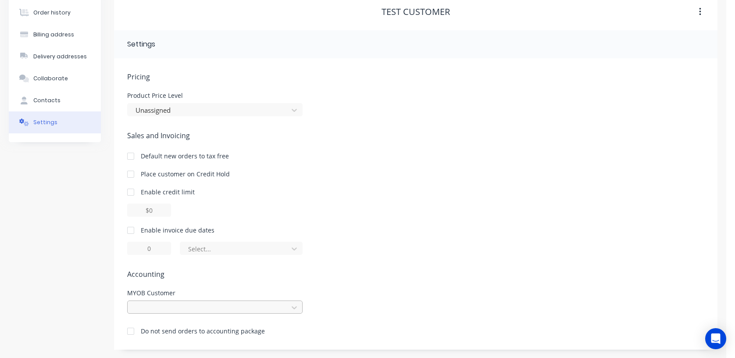
click at [178, 303] on div at bounding box center [214, 306] width 175 height 13
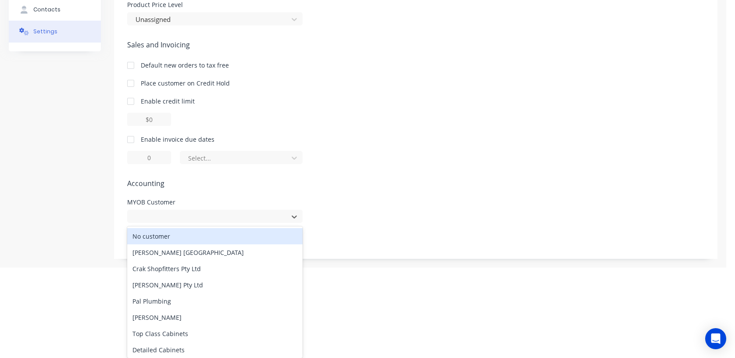
click at [165, 232] on div "No customer" at bounding box center [214, 236] width 175 height 16
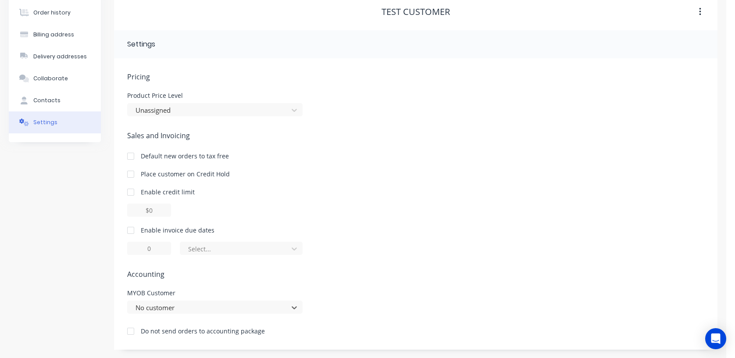
scroll to position [0, 0]
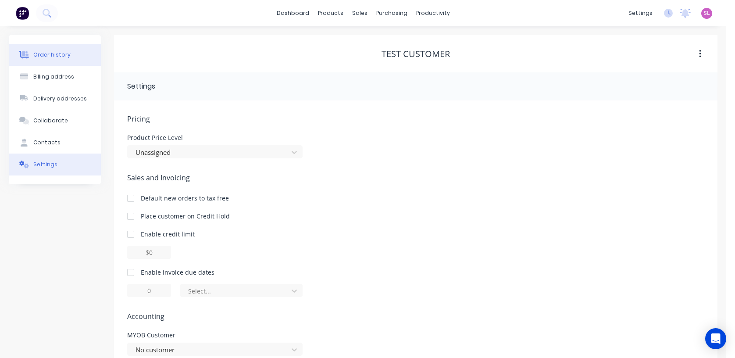
click at [63, 58] on div "Order history" at bounding box center [51, 55] width 37 height 8
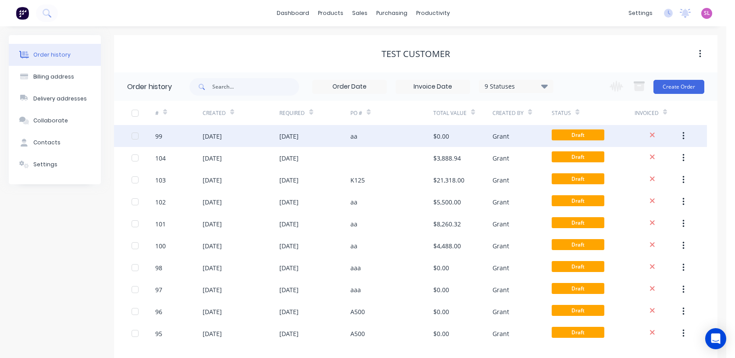
click at [155, 139] on div "99" at bounding box center [158, 136] width 7 height 9
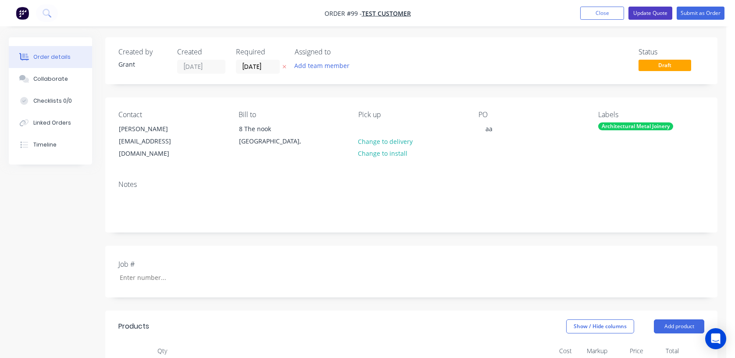
click at [641, 16] on button "Update Quote" at bounding box center [650, 13] width 44 height 13
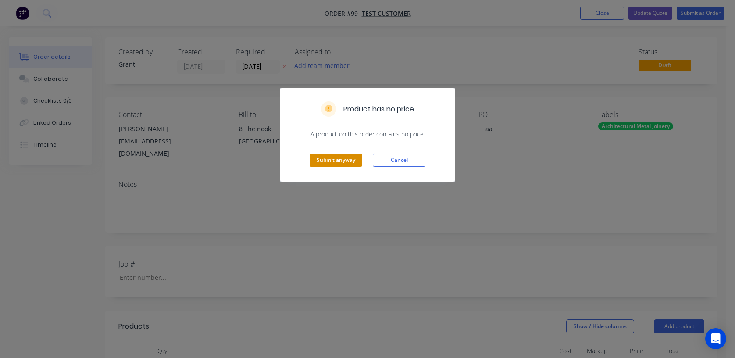
click at [328, 162] on button "Submit anyway" at bounding box center [336, 159] width 53 height 13
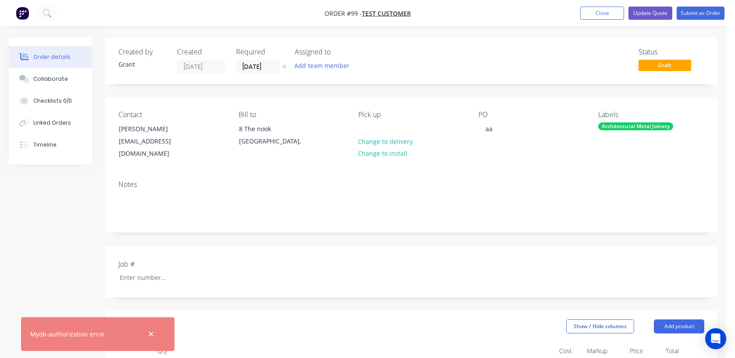
drag, startPoint x: 151, startPoint y: 334, endPoint x: 477, endPoint y: 179, distance: 361.0
click at [151, 332] on icon "button" at bounding box center [151, 334] width 6 height 8
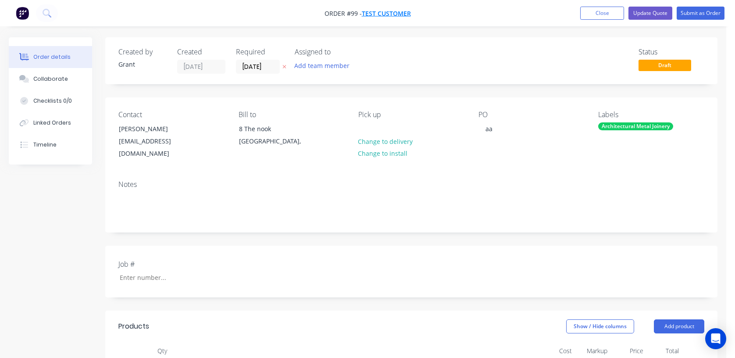
click at [403, 11] on span "Test Customer" at bounding box center [386, 13] width 49 height 8
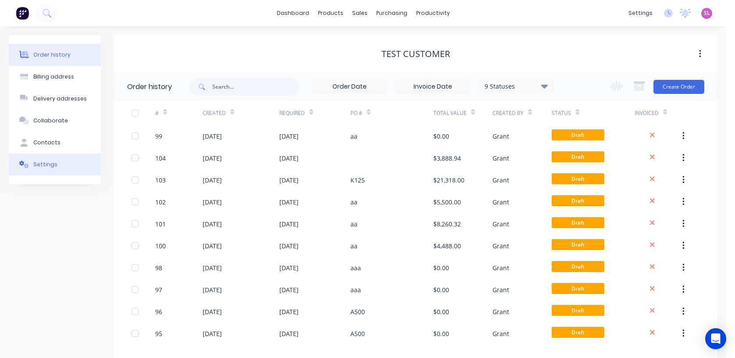
click at [46, 163] on div "Settings" at bounding box center [45, 164] width 24 height 8
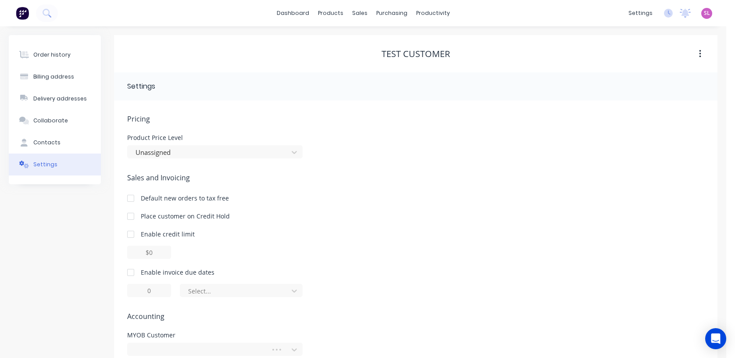
scroll to position [42, 0]
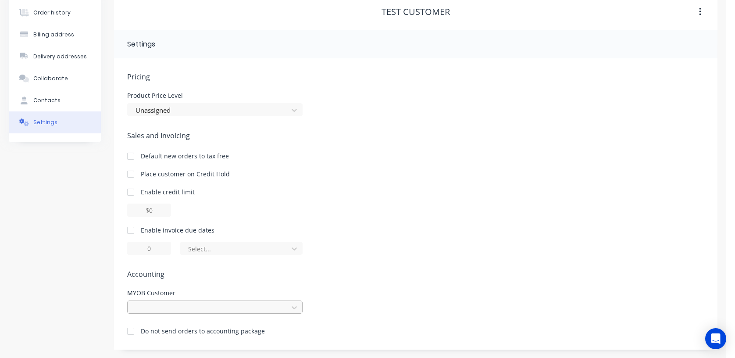
click at [208, 309] on div at bounding box center [214, 306] width 175 height 13
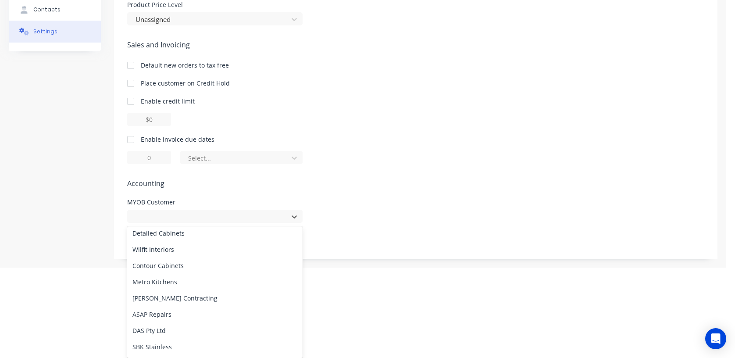
scroll to position [0, 0]
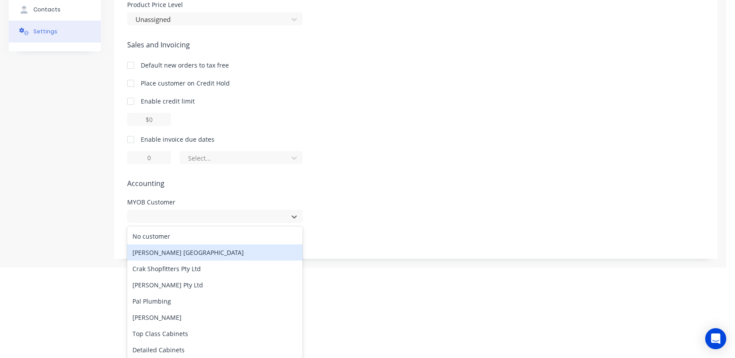
click at [203, 256] on div "Rodine Australia" at bounding box center [214, 252] width 175 height 16
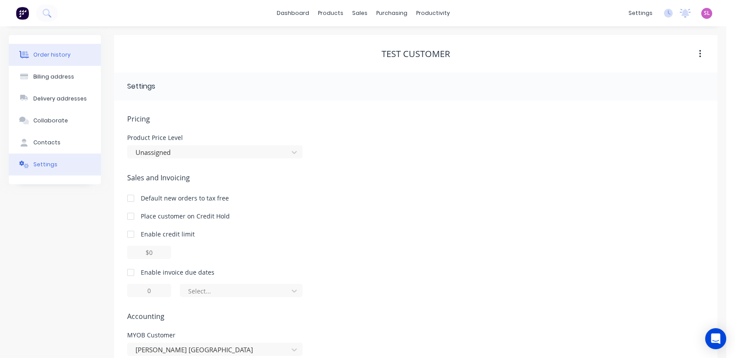
click at [53, 56] on div "Order history" at bounding box center [51, 55] width 37 height 8
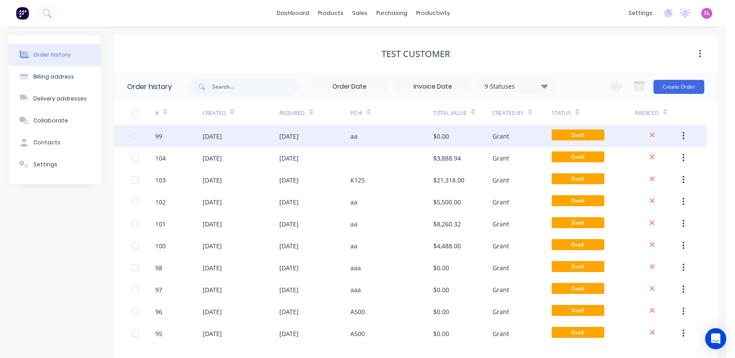
click at [192, 135] on div "99" at bounding box center [178, 136] width 47 height 22
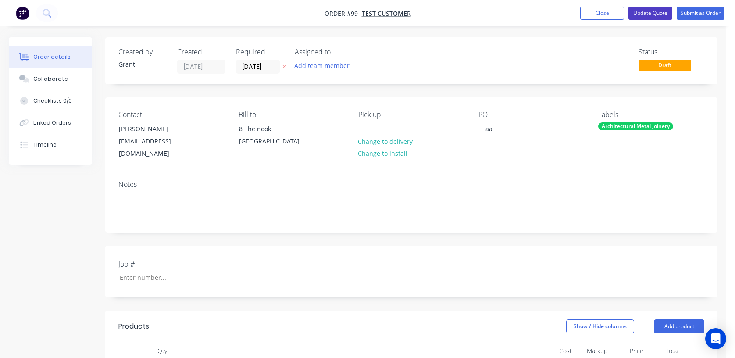
click at [637, 13] on button "Update Quote" at bounding box center [650, 13] width 44 height 13
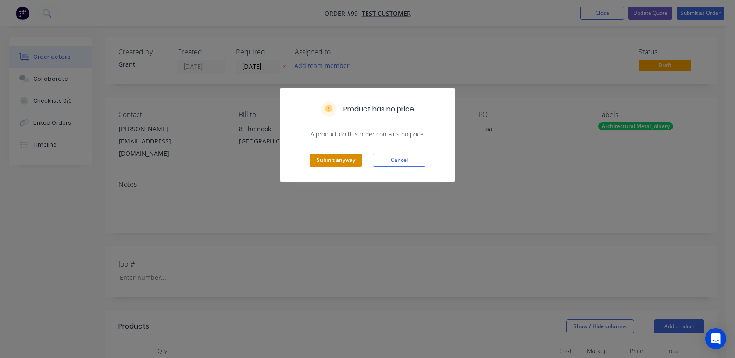
click at [319, 156] on button "Submit anyway" at bounding box center [336, 159] width 53 height 13
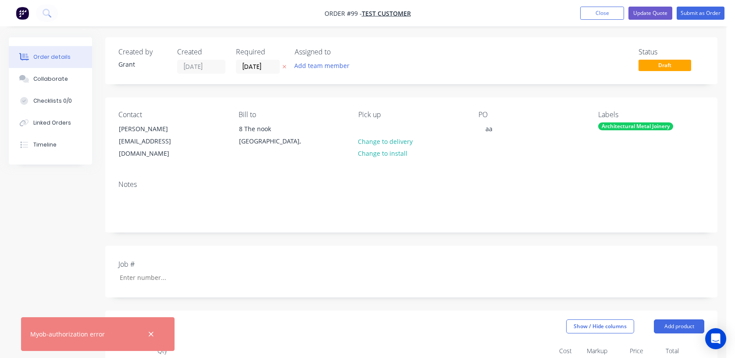
drag, startPoint x: 150, startPoint y: 334, endPoint x: 148, endPoint y: 315, distance: 19.4
click at [150, 333] on icon "button" at bounding box center [151, 334] width 6 height 8
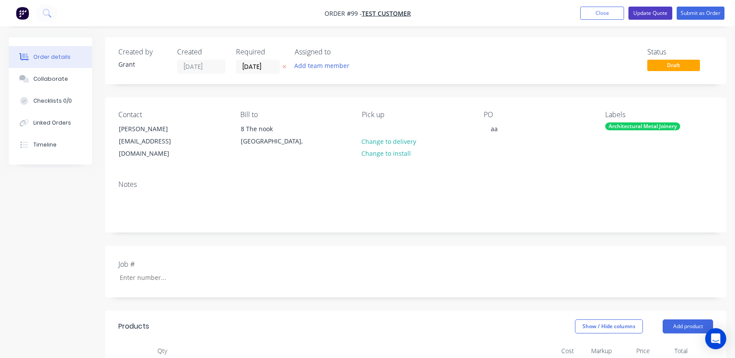
click at [661, 13] on button "Update Quote" at bounding box center [650, 13] width 44 height 13
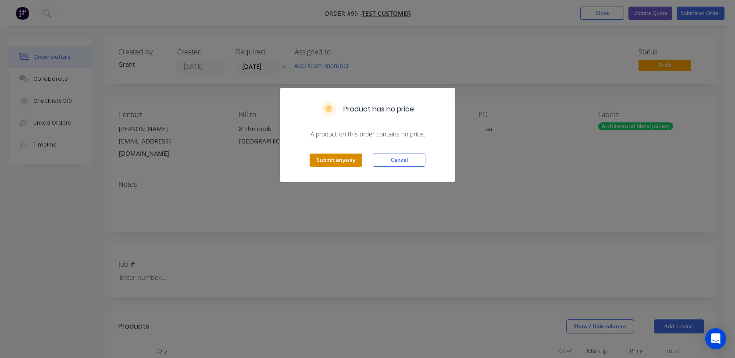
click at [324, 157] on button "Submit anyway" at bounding box center [336, 159] width 53 height 13
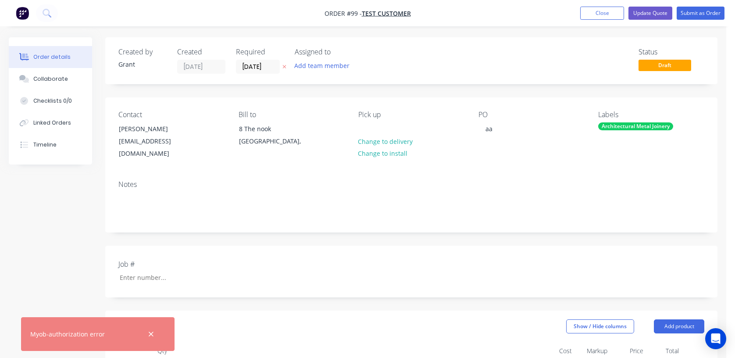
drag, startPoint x: 147, startPoint y: 332, endPoint x: 153, endPoint y: 326, distance: 8.1
click at [147, 331] on button "button" at bounding box center [151, 333] width 11 height 11
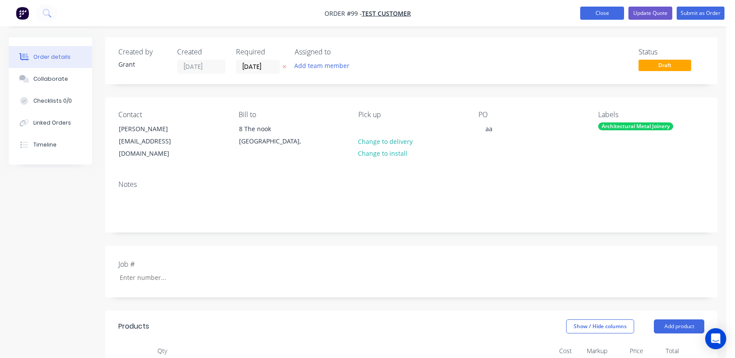
click at [592, 14] on button "Close" at bounding box center [602, 13] width 44 height 13
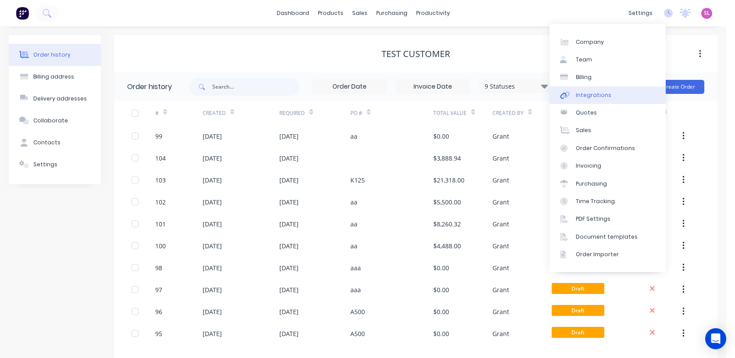
click at [584, 98] on div "Integrations" at bounding box center [594, 95] width 36 height 8
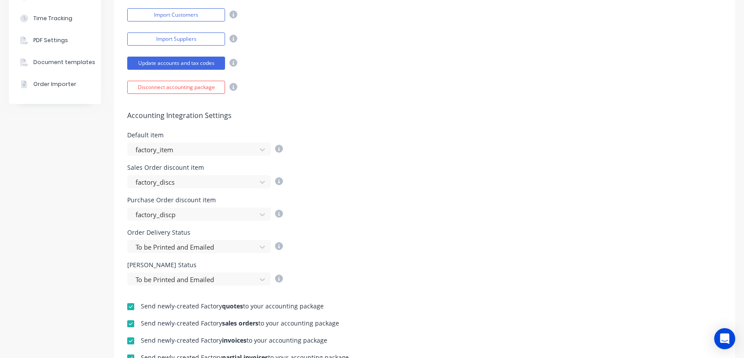
scroll to position [175, 0]
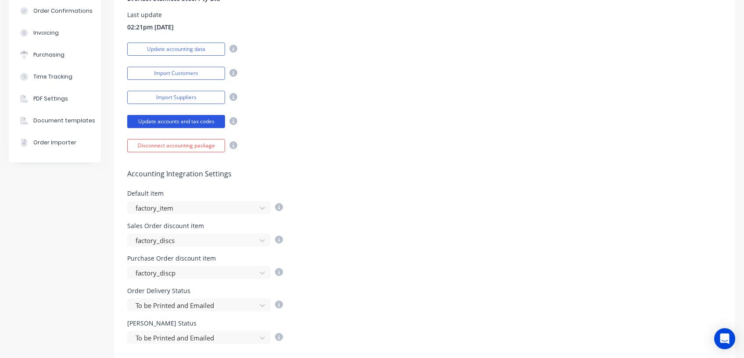
click at [186, 121] on button "Update accounts and tax codes" at bounding box center [176, 121] width 98 height 13
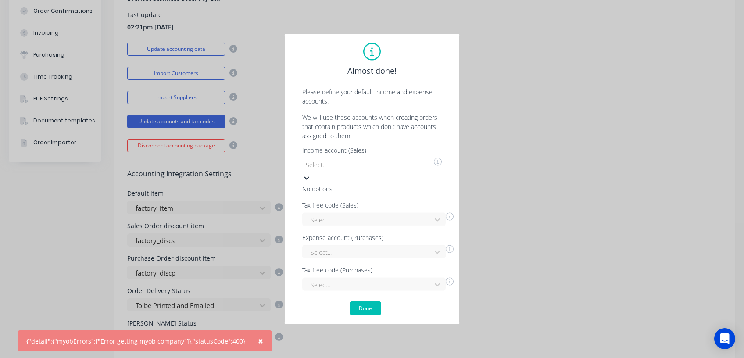
click at [342, 170] on div at bounding box center [368, 164] width 126 height 11
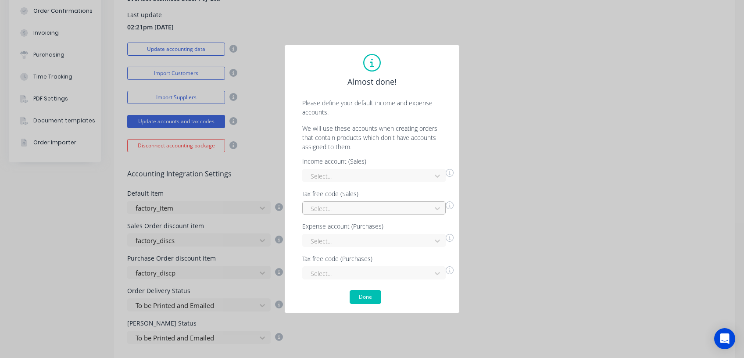
drag, startPoint x: 365, startPoint y: 288, endPoint x: 320, endPoint y: 208, distance: 91.7
click at [365, 288] on div "Almost done! Please define your default income and expense accounts. We will us…" at bounding box center [371, 179] width 157 height 250
click at [364, 298] on button "Done" at bounding box center [365, 297] width 32 height 14
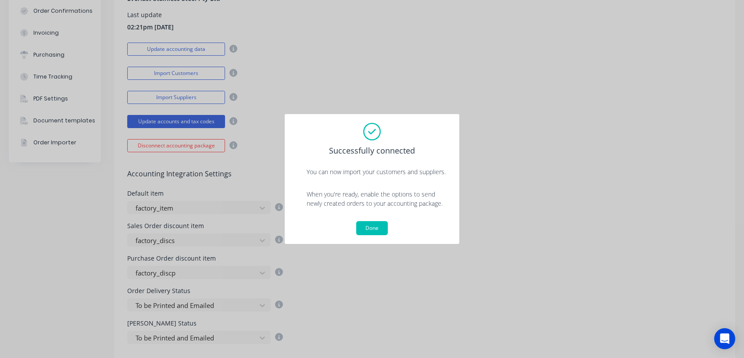
drag, startPoint x: 378, startPoint y: 230, endPoint x: 382, endPoint y: 212, distance: 18.1
click at [378, 229] on button "Done" at bounding box center [372, 228] width 32 height 14
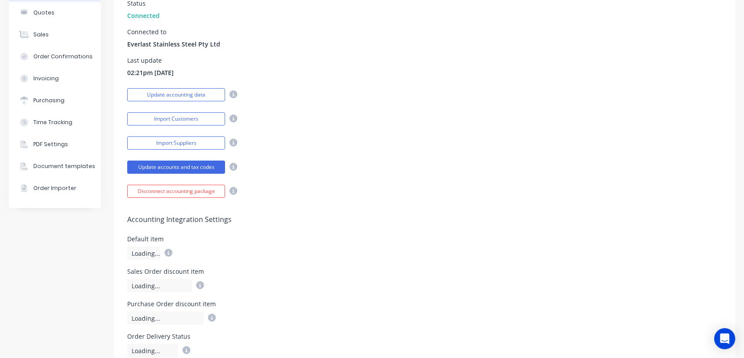
scroll to position [117, 0]
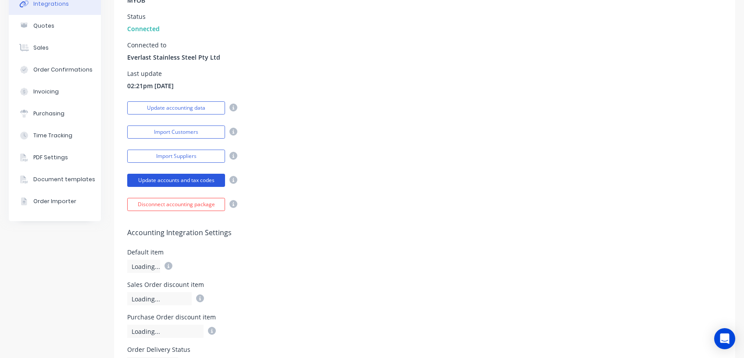
click at [160, 181] on button "Update accounts and tax codes" at bounding box center [176, 180] width 98 height 13
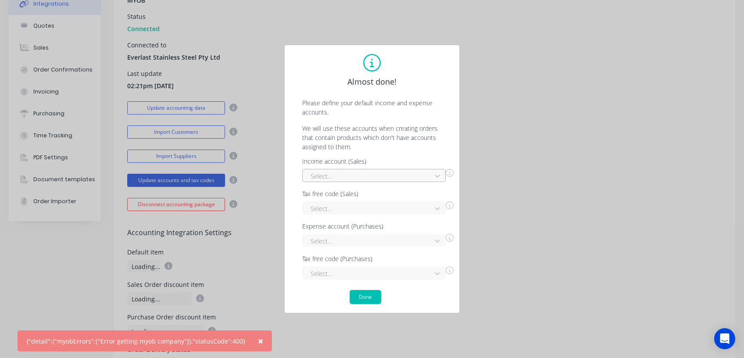
click at [321, 176] on div at bounding box center [368, 176] width 117 height 11
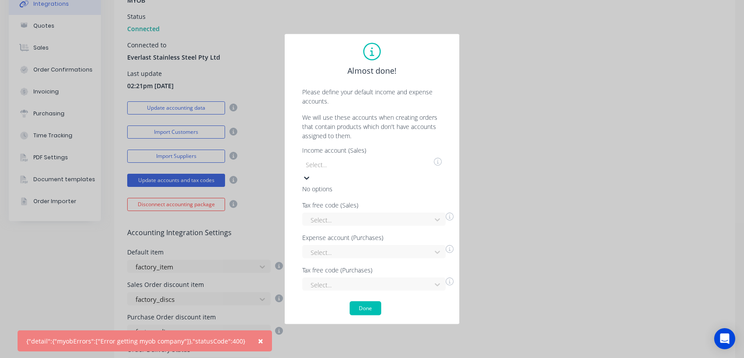
click at [367, 170] on div at bounding box center [368, 164] width 126 height 11
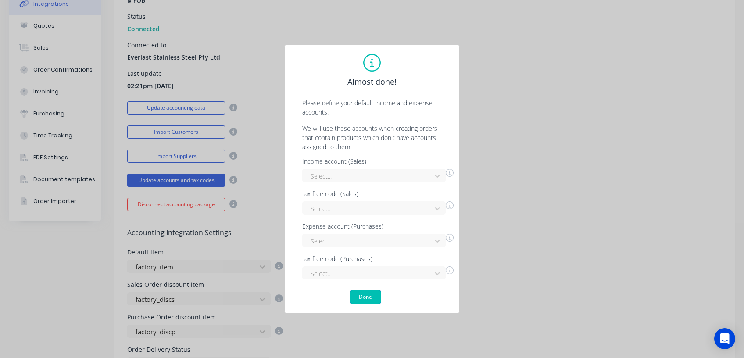
click at [360, 299] on button "Done" at bounding box center [365, 297] width 32 height 14
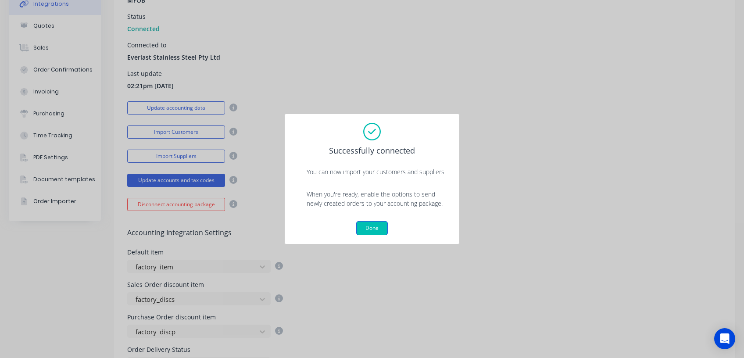
drag, startPoint x: 372, startPoint y: 227, endPoint x: 384, endPoint y: 214, distance: 17.7
click at [372, 227] on button "Done" at bounding box center [372, 228] width 32 height 14
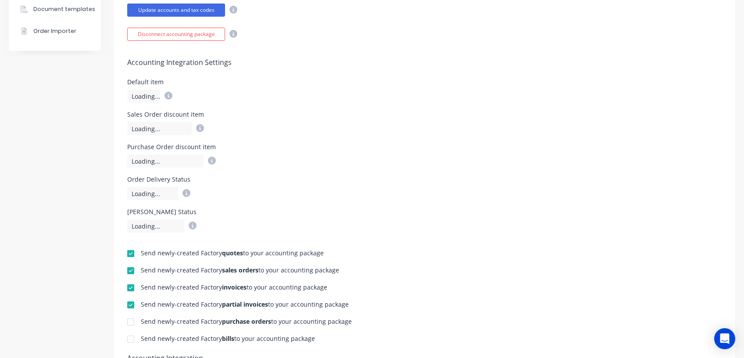
scroll to position [292, 0]
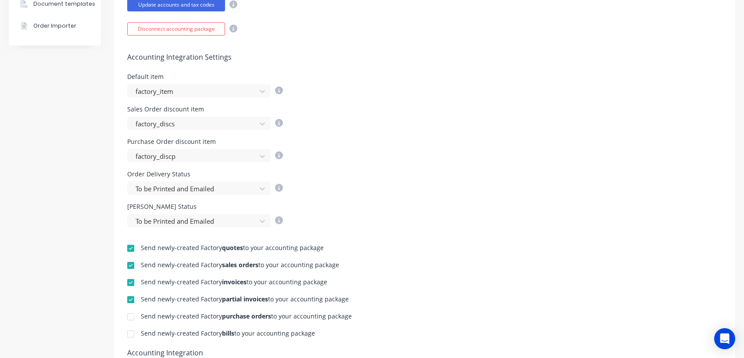
click at [127, 248] on div at bounding box center [131, 248] width 18 height 18
click at [133, 267] on div at bounding box center [131, 265] width 18 height 18
click at [131, 281] on div at bounding box center [131, 283] width 18 height 18
click at [129, 298] on div at bounding box center [131, 300] width 18 height 18
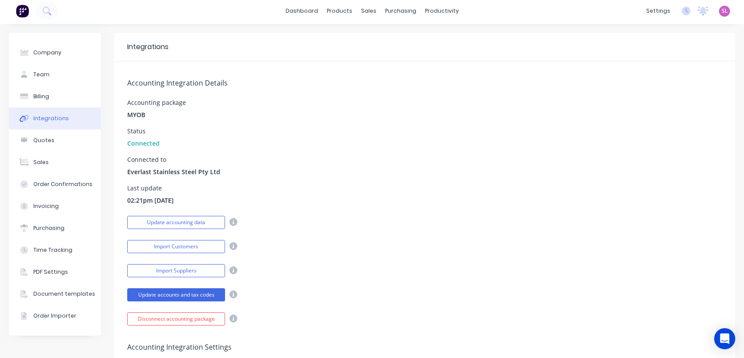
scroll to position [0, 0]
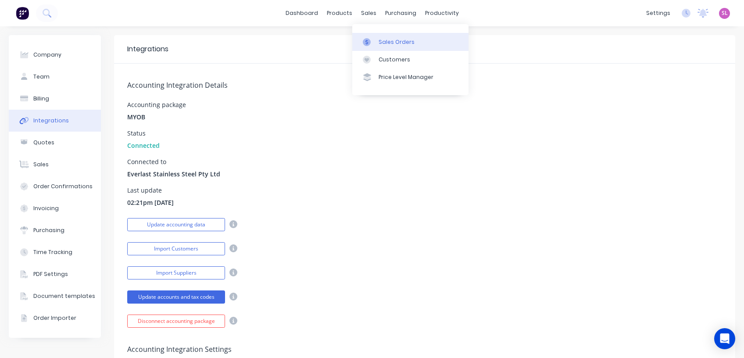
click at [385, 39] on div "Sales Orders" at bounding box center [396, 42] width 36 height 8
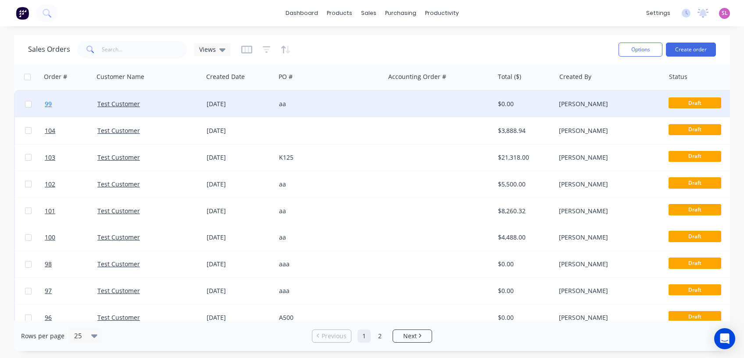
click at [55, 107] on link "99" at bounding box center [71, 104] width 53 height 26
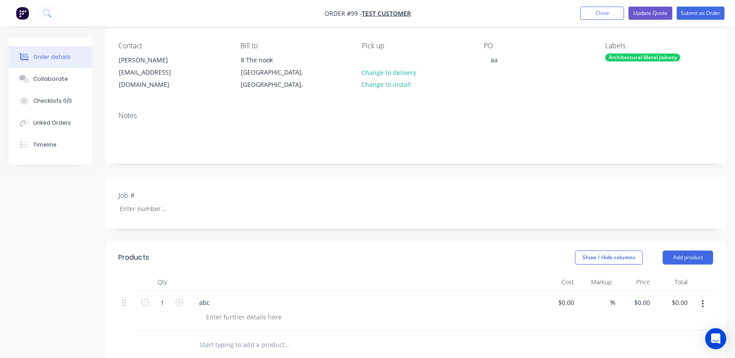
scroll to position [117, 0]
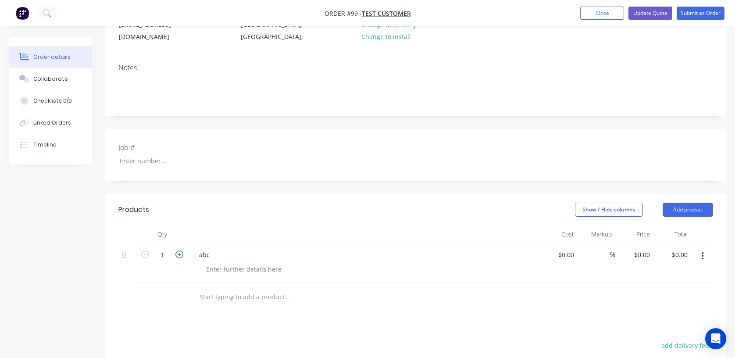
click at [178, 254] on icon "button" at bounding box center [179, 254] width 8 height 8
type input "3"
click at [696, 15] on button "Submit as Order" at bounding box center [700, 13] width 48 height 13
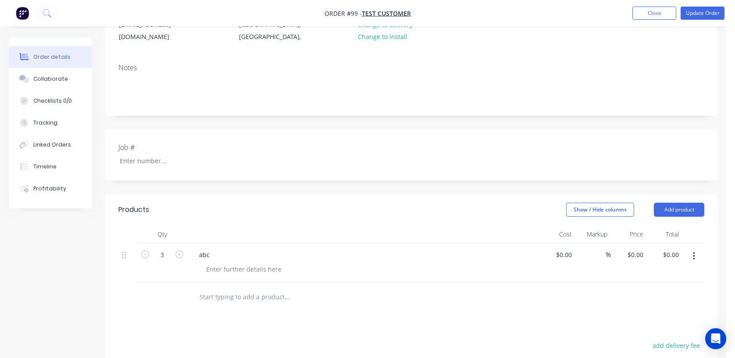
scroll to position [0, 0]
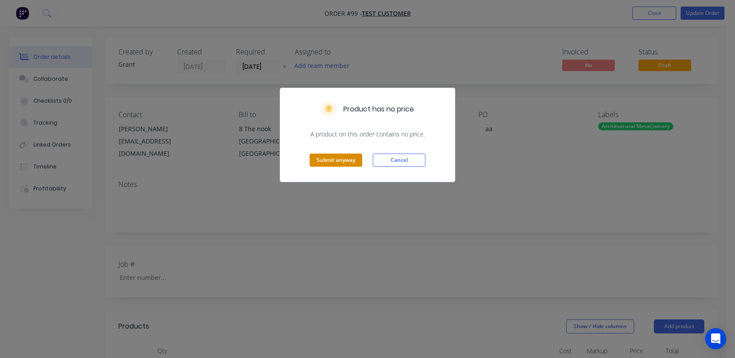
click at [323, 156] on button "Submit anyway" at bounding box center [336, 159] width 53 height 13
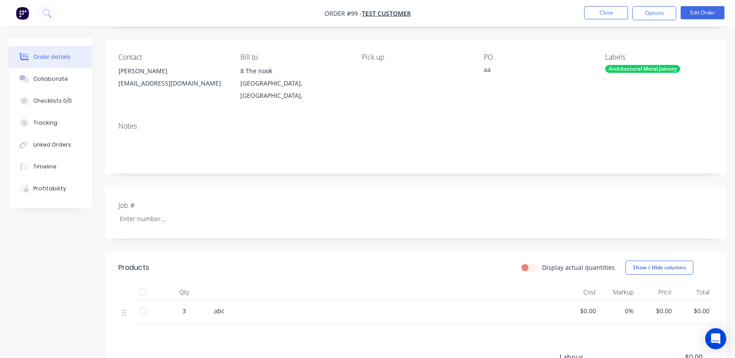
scroll to position [58, 0]
click at [650, 14] on button "Options" at bounding box center [654, 13] width 44 height 14
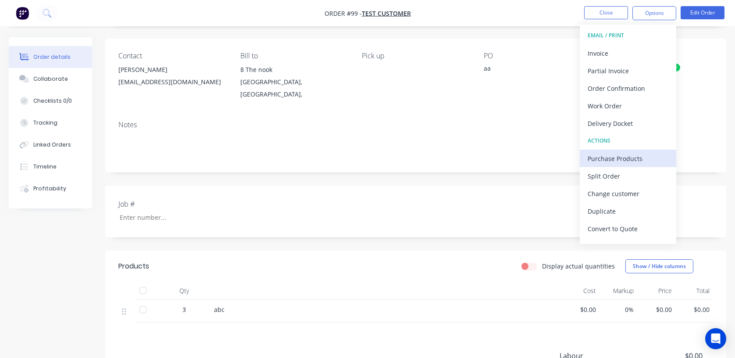
click at [616, 159] on div "Purchase Products" at bounding box center [627, 158] width 81 height 13
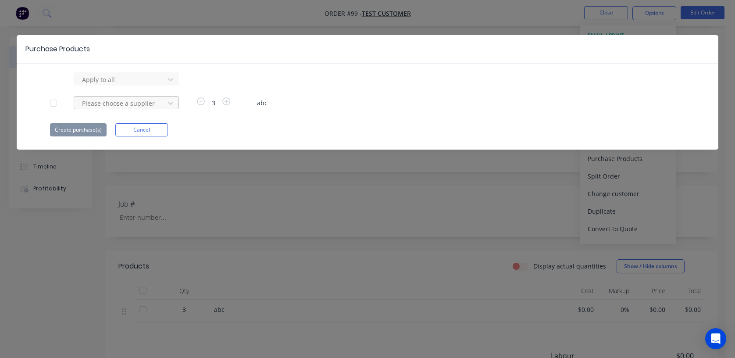
click at [135, 85] on div at bounding box center [120, 79] width 79 height 11
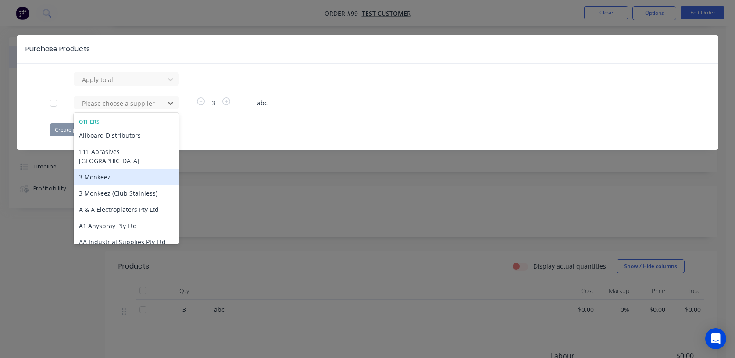
drag, startPoint x: 419, startPoint y: 110, endPoint x: 323, endPoint y: 114, distance: 95.7
click at [418, 110] on div "Apply to all 216 results available. Use Up and Down to choose options, press En…" at bounding box center [367, 104] width 701 height 64
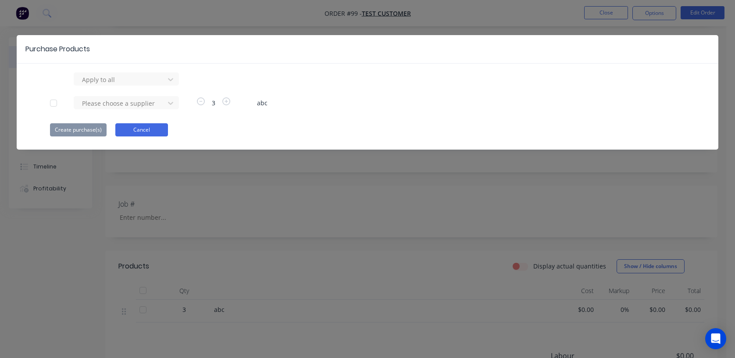
click at [158, 132] on button "Cancel" at bounding box center [141, 129] width 53 height 13
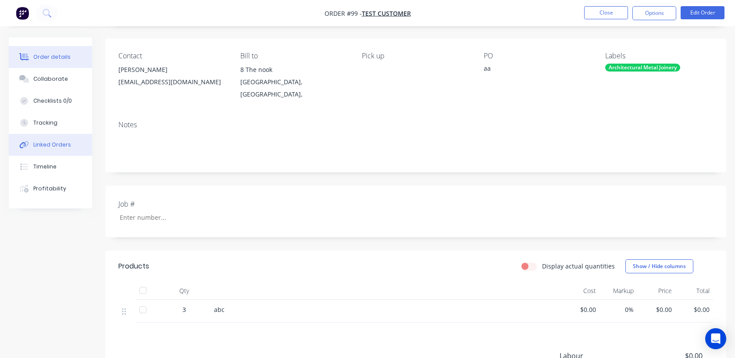
click at [63, 145] on div "Linked Orders" at bounding box center [52, 145] width 38 height 8
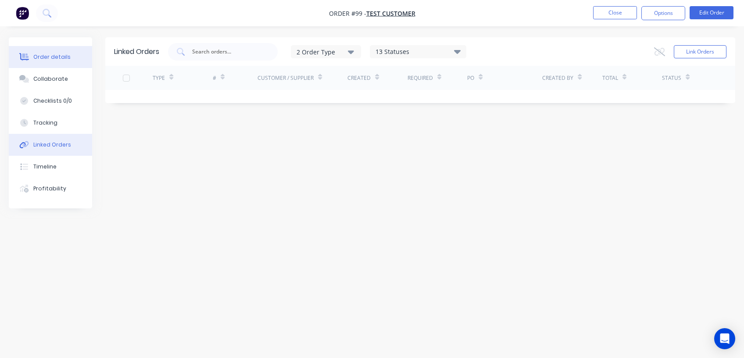
click at [40, 55] on div "Order details" at bounding box center [51, 57] width 37 height 8
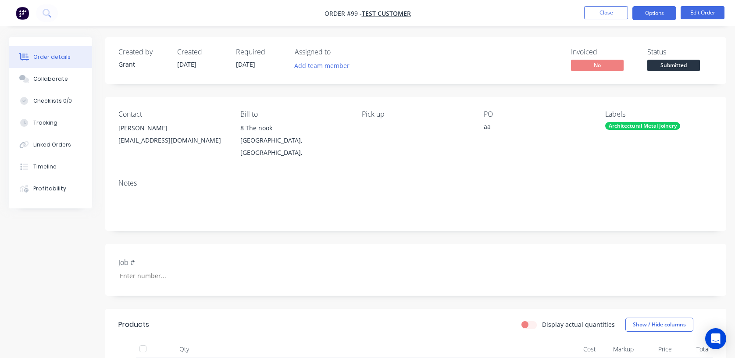
click at [661, 19] on button "Options" at bounding box center [654, 13] width 44 height 14
click at [596, 11] on button "Close" at bounding box center [606, 12] width 44 height 13
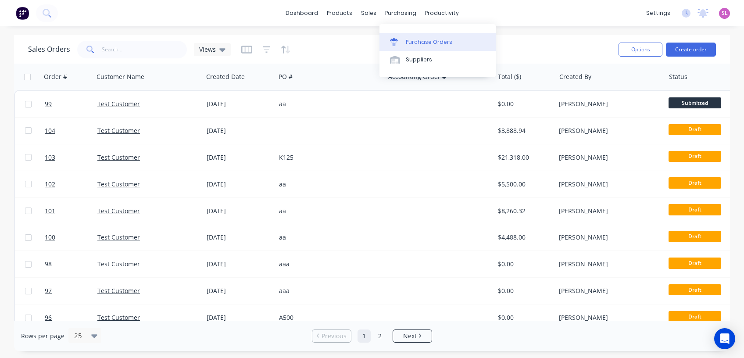
click at [422, 42] on div "Purchase Orders" at bounding box center [429, 42] width 46 height 8
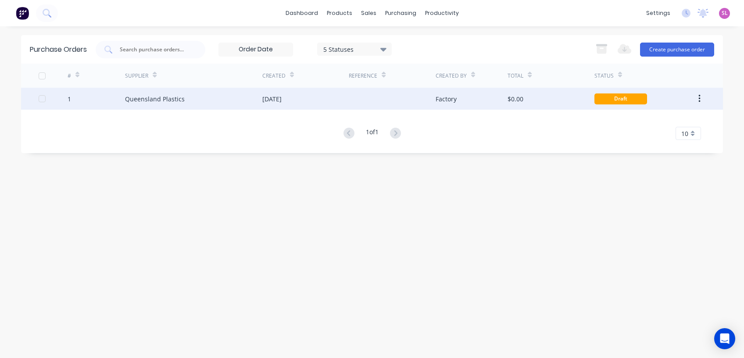
click at [152, 99] on div "Queensland Plastics" at bounding box center [155, 98] width 60 height 9
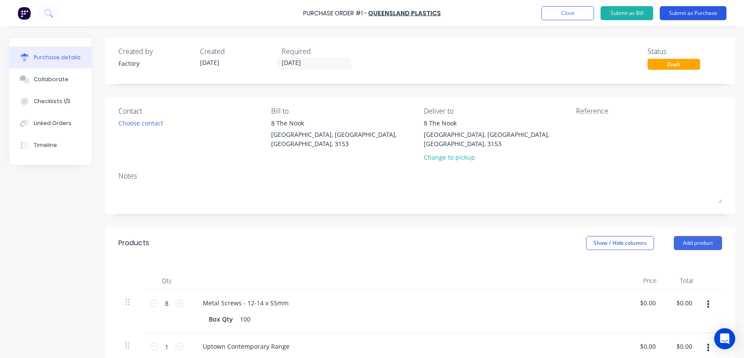
click at [698, 16] on button "Submit as Purchase" at bounding box center [692, 13] width 67 height 14
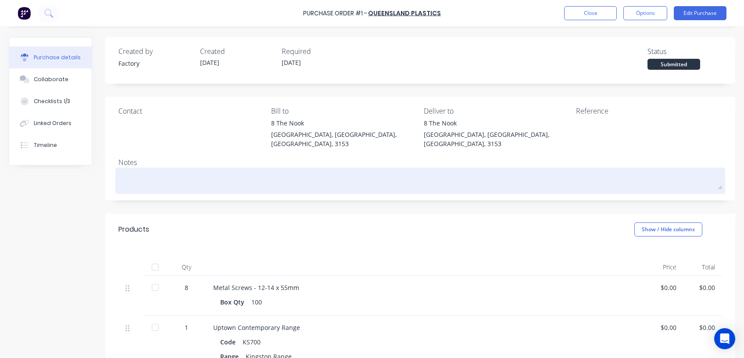
scroll to position [58, 0]
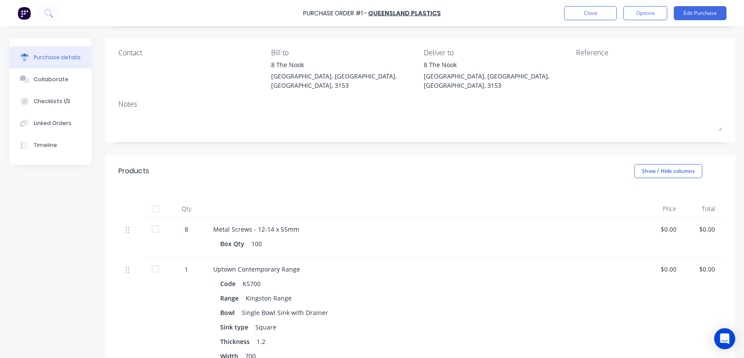
click at [155, 224] on div at bounding box center [155, 229] width 18 height 18
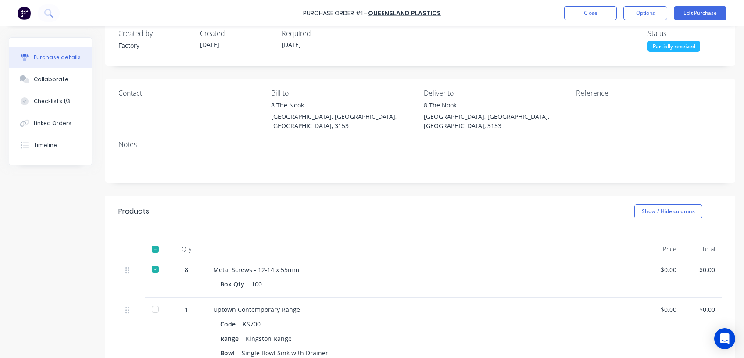
scroll to position [14, 0]
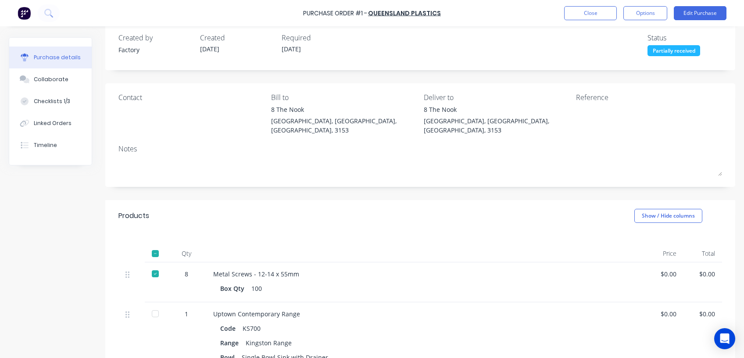
click at [156, 265] on div at bounding box center [155, 274] width 18 height 18
click at [158, 265] on div at bounding box center [155, 274] width 18 height 18
click at [154, 246] on div at bounding box center [155, 254] width 18 height 18
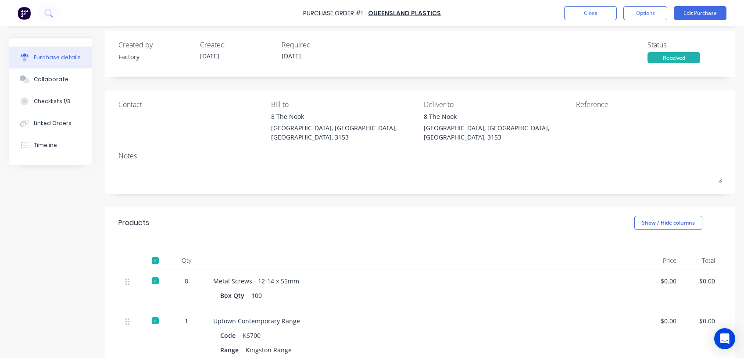
scroll to position [0, 0]
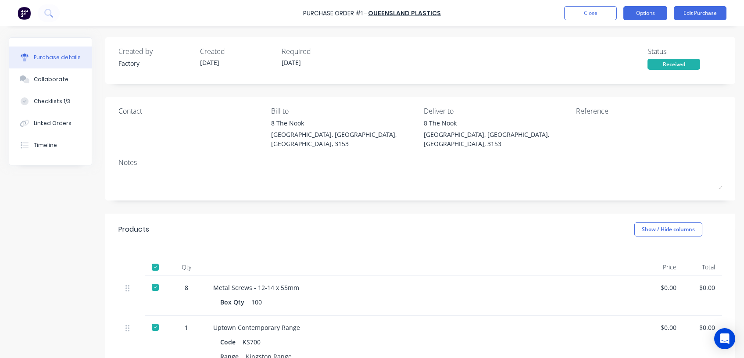
click at [641, 12] on button "Options" at bounding box center [645, 13] width 44 height 14
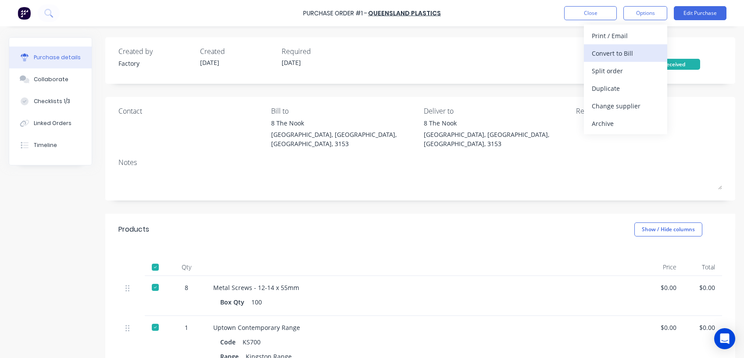
click at [611, 55] on div "Convert to Bill" at bounding box center [625, 53] width 68 height 13
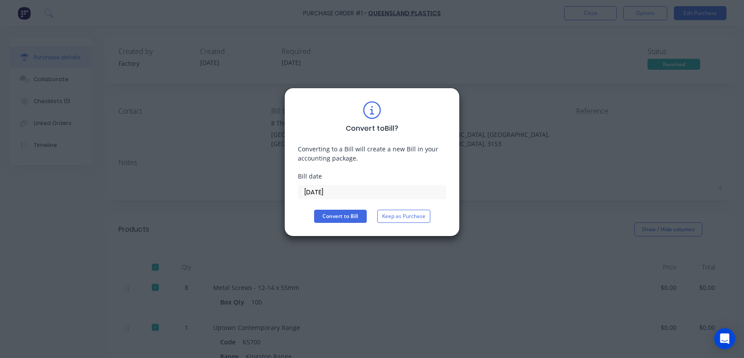
click at [342, 190] on input "02/09/25" at bounding box center [371, 191] width 147 height 13
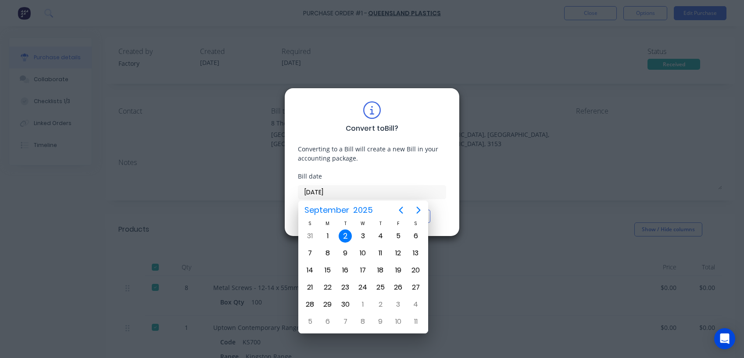
click at [520, 74] on div "Convert to Bill ? Converting to a Bill will create a new Bill in your accountin…" at bounding box center [372, 179] width 744 height 358
click at [451, 221] on div "Convert to Bill ? Converting to a Bill will create a new Bill in your accountin…" at bounding box center [371, 162] width 175 height 149
click at [348, 229] on div "2" at bounding box center [345, 236] width 18 height 17
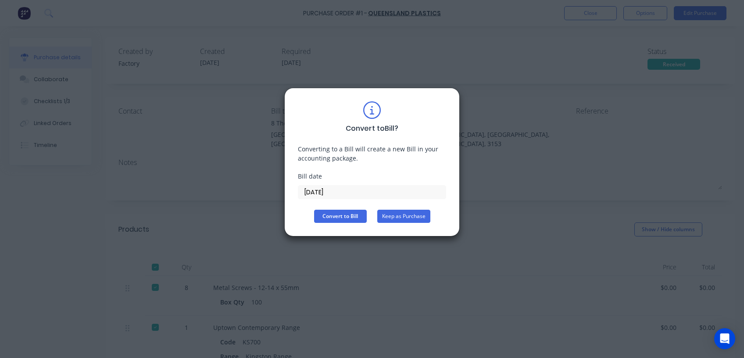
click at [408, 217] on button "Keep as Purchase" at bounding box center [403, 216] width 53 height 13
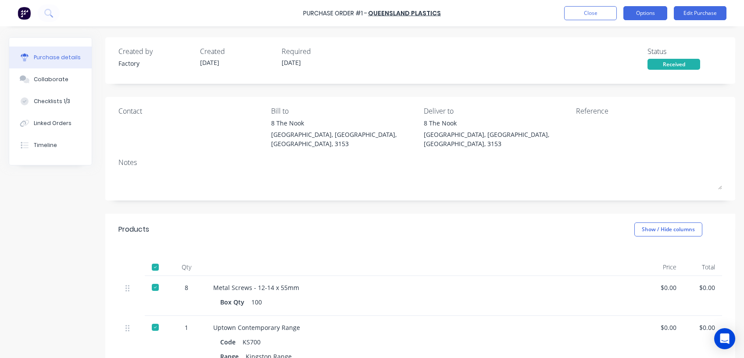
click at [637, 11] on button "Options" at bounding box center [645, 13] width 44 height 14
click at [588, 11] on button "Close" at bounding box center [590, 13] width 53 height 14
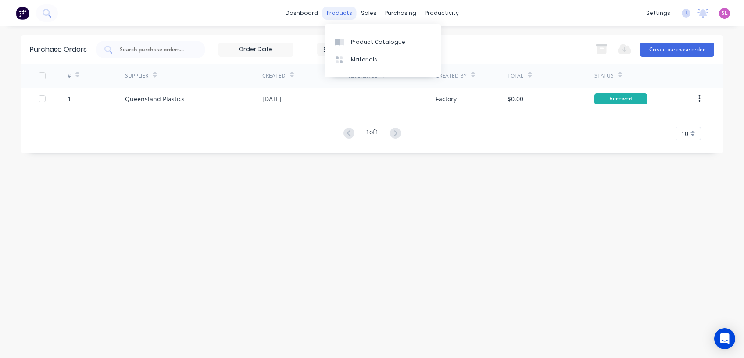
click at [343, 12] on div "products" at bounding box center [339, 13] width 34 height 13
click at [374, 45] on div "Product Catalogue" at bounding box center [378, 42] width 54 height 8
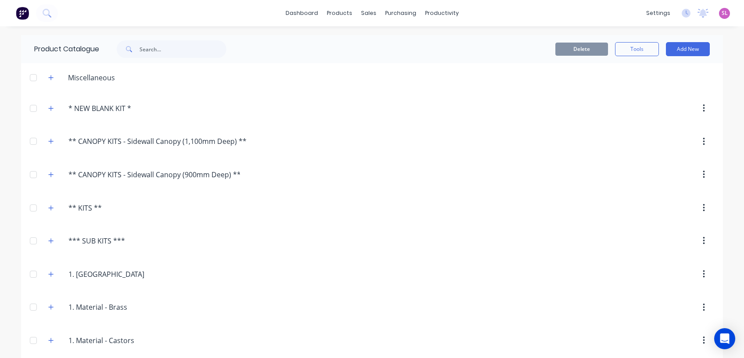
scroll to position [117, 0]
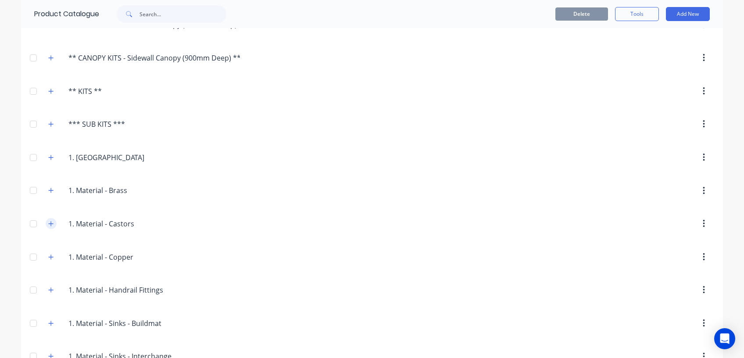
click at [49, 222] on icon "button" at bounding box center [51, 223] width 5 height 5
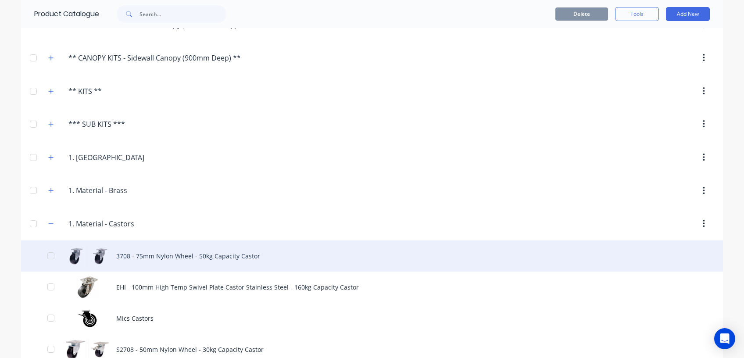
click at [126, 256] on div "3708 - 75mm Nylon Wheel - 50kg Capacity Castor" at bounding box center [371, 255] width 701 height 31
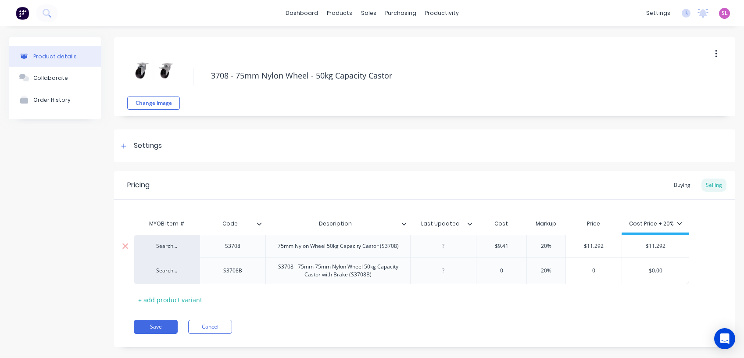
click at [161, 243] on div "Search..." at bounding box center [166, 246] width 48 height 8
click at [120, 145] on div at bounding box center [123, 145] width 11 height 11
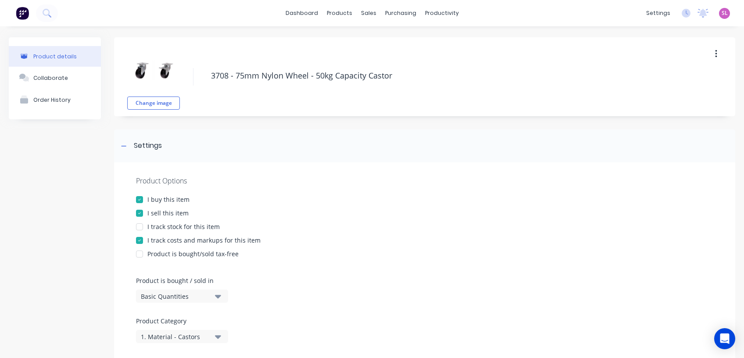
click at [148, 230] on div at bounding box center [140, 227] width 18 height 18
type textarea "x"
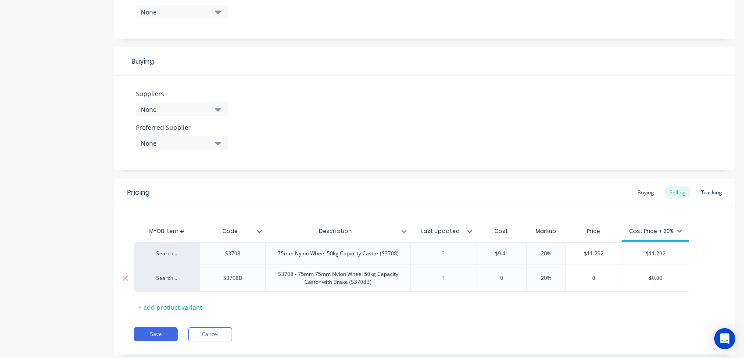
scroll to position [385, 0]
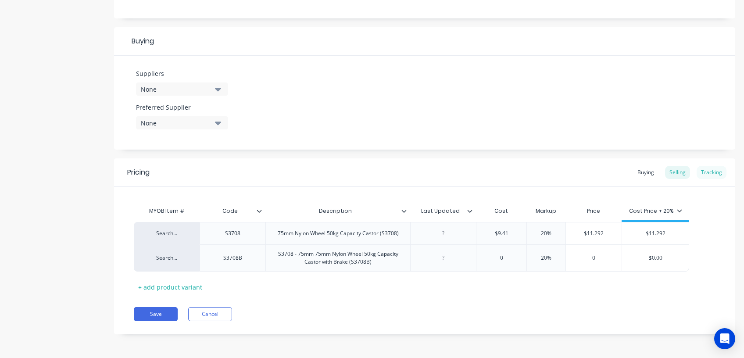
click at [712, 170] on div "Tracking" at bounding box center [711, 172] width 30 height 13
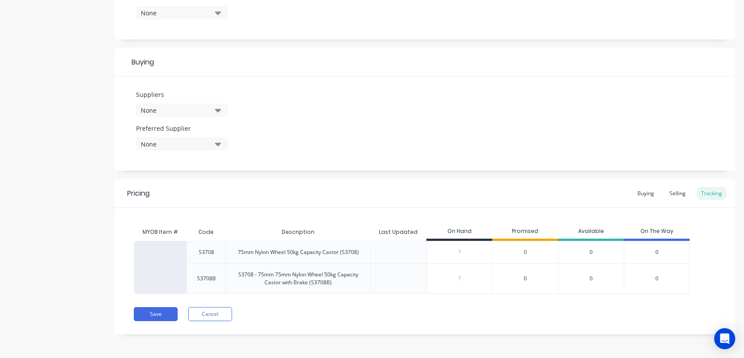
click at [467, 247] on div "?" at bounding box center [459, 252] width 65 height 22
type input "05"
type textarea "x"
type input "05"
click at [463, 274] on div "?" at bounding box center [459, 278] width 65 height 22
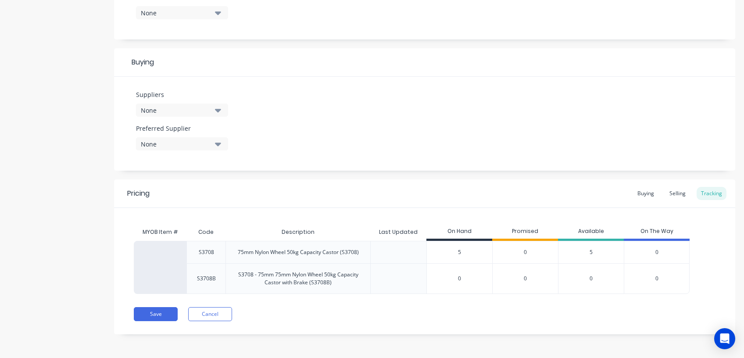
type input "06"
type textarea "x"
type input "06"
click at [473, 327] on div "Pricing Buying Selling Tracking MYOB Item # Code Description Last Updated On Ha…" at bounding box center [424, 256] width 621 height 155
drag, startPoint x: 464, startPoint y: 249, endPoint x: 402, endPoint y: 248, distance: 61.4
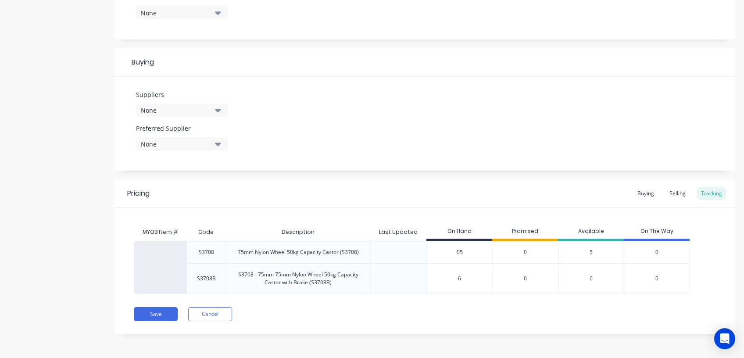
click at [402, 248] on div "S3708 75mm Nylon Wheel 50kg Capacity Castor (S3708) 5 05 0 5 0" at bounding box center [411, 252] width 555 height 22
type input "0"
type textarea "x"
type input "0"
drag, startPoint x: 461, startPoint y: 278, endPoint x: 421, endPoint y: 273, distance: 40.6
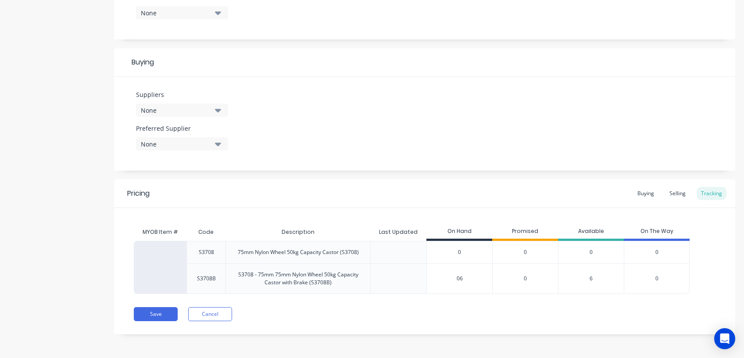
click at [421, 273] on div "S3708B S3708 - 75mm 75mm Nylon Wheel 50kg Capacity Castor with Brake (S3708B) 6…" at bounding box center [411, 278] width 555 height 31
type input "0"
type textarea "x"
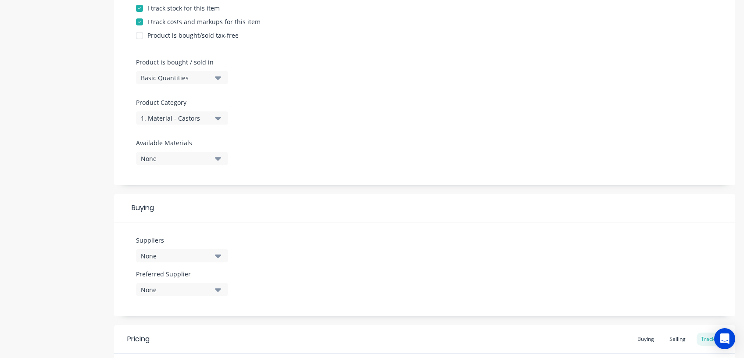
scroll to position [305, 0]
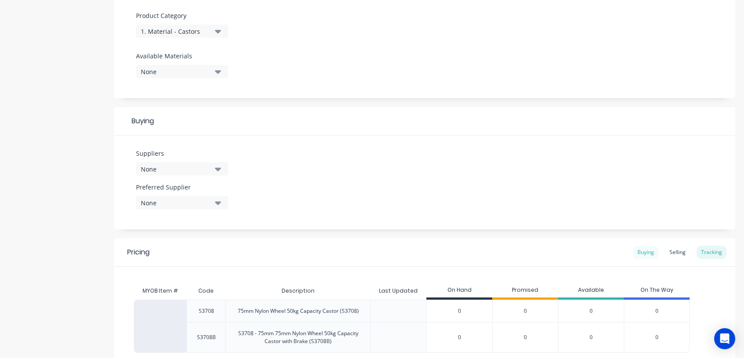
type input "0"
click at [633, 255] on div "Buying" at bounding box center [645, 252] width 25 height 13
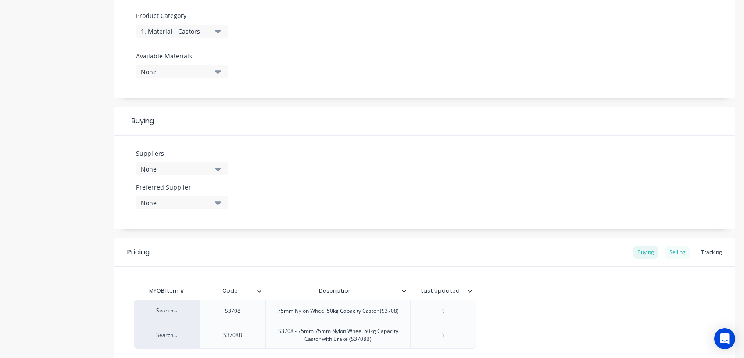
click at [667, 253] on div "Selling" at bounding box center [677, 252] width 25 height 13
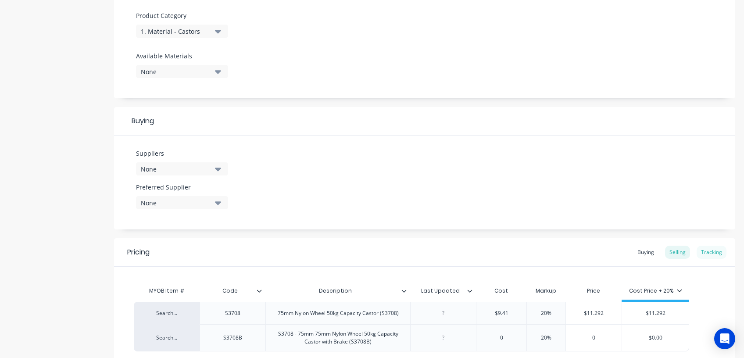
click at [702, 254] on div "Tracking" at bounding box center [711, 252] width 30 height 13
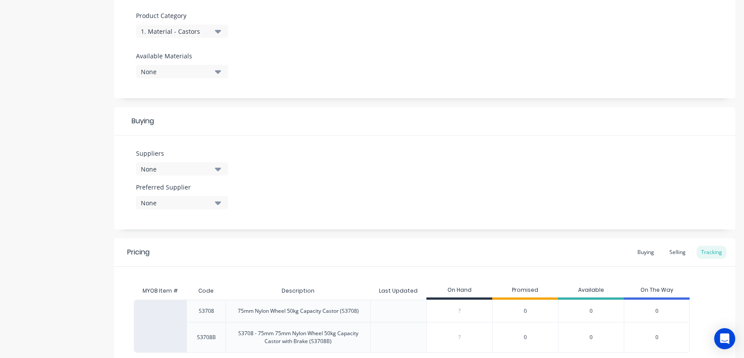
scroll to position [364, 0]
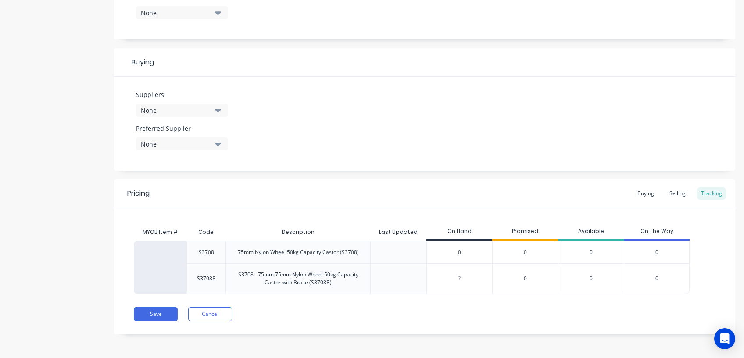
click at [447, 249] on input "0" at bounding box center [459, 252] width 65 height 8
type input "690"
type textarea "x"
click at [506, 146] on div "Suppliers None Preferred Supplier None No options..." at bounding box center [424, 124] width 621 height 94
click at [524, 235] on div "Promised" at bounding box center [525, 232] width 66 height 18
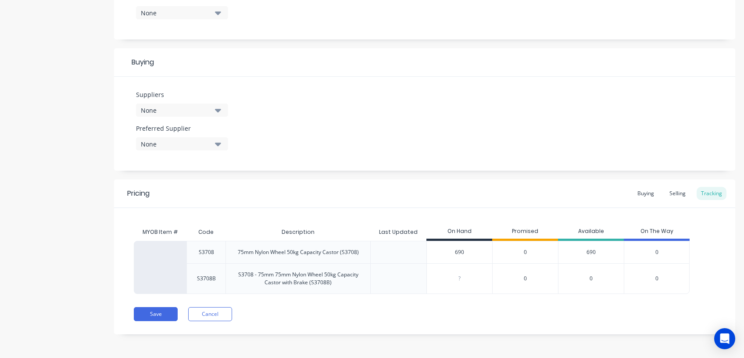
click at [525, 231] on div "Promised" at bounding box center [525, 232] width 66 height 18
drag, startPoint x: 525, startPoint y: 231, endPoint x: 590, endPoint y: 228, distance: 65.0
click at [590, 228] on div "Available" at bounding box center [591, 232] width 66 height 18
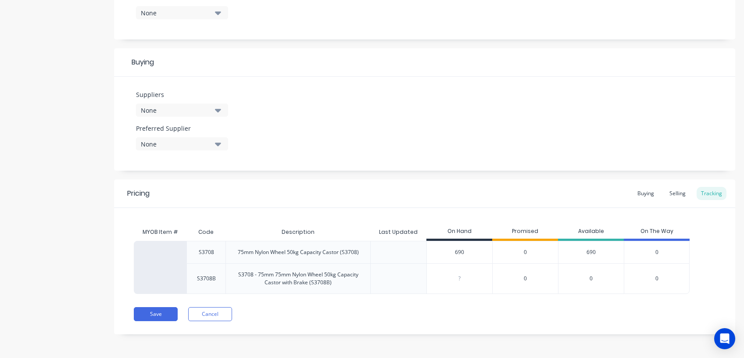
drag, startPoint x: 467, startPoint y: 252, endPoint x: 439, endPoint y: 250, distance: 28.1
click at [439, 250] on input "690" at bounding box center [459, 252] width 65 height 8
type input "54"
type textarea "x"
type input "54"
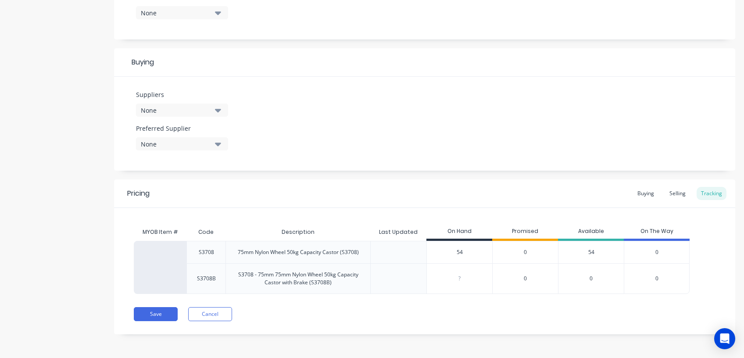
type input "0"
click at [518, 229] on div "Promised" at bounding box center [525, 232] width 66 height 18
drag, startPoint x: 463, startPoint y: 253, endPoint x: 438, endPoint y: 253, distance: 24.1
click at [438, 253] on input "54" at bounding box center [459, 252] width 65 height 8
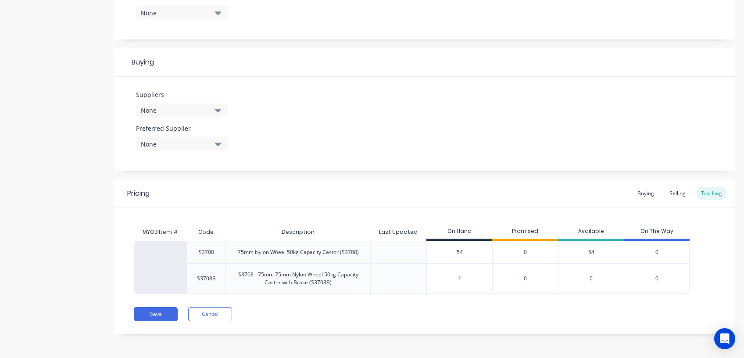
type input "0"
type textarea "x"
type input "0"
click at [220, 310] on button "Cancel" at bounding box center [210, 314] width 44 height 14
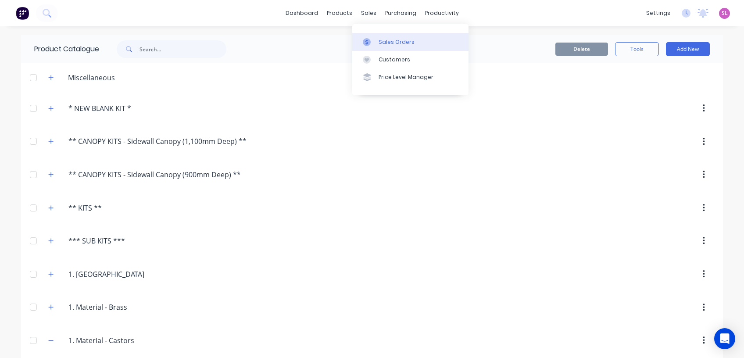
click at [379, 40] on div "Sales Orders" at bounding box center [396, 42] width 36 height 8
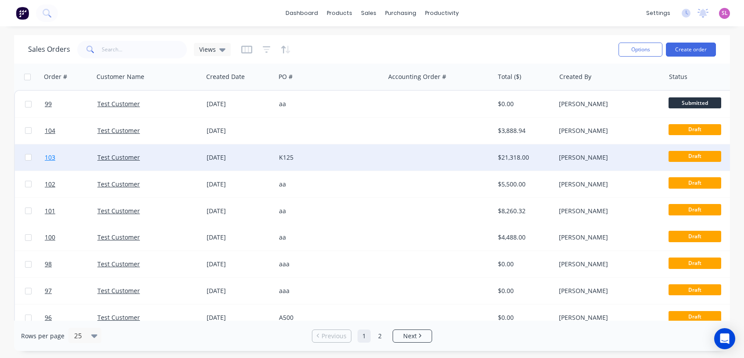
click at [62, 155] on link "103" at bounding box center [71, 157] width 53 height 26
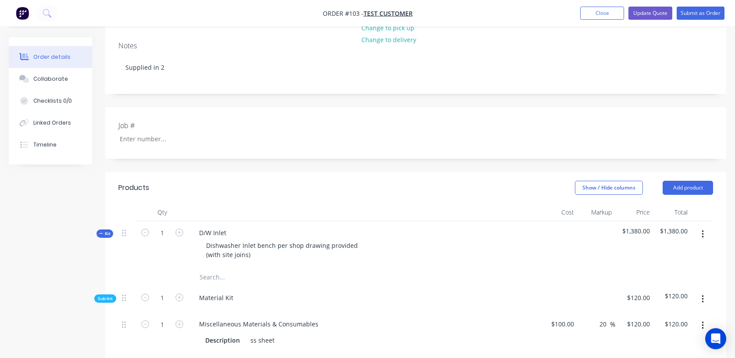
scroll to position [234, 0]
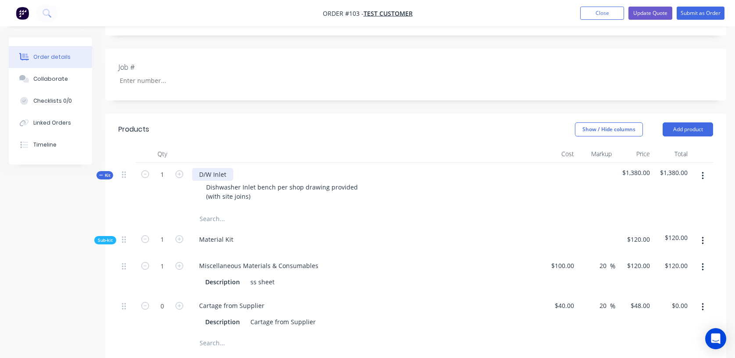
click at [210, 168] on div "D/W Inlet" at bounding box center [212, 174] width 41 height 13
drag, startPoint x: 210, startPoint y: 139, endPoint x: 228, endPoint y: 136, distance: 17.8
click at [228, 168] on div "D/W Inlet" at bounding box center [212, 174] width 41 height 13
click at [52, 75] on div "Collaborate" at bounding box center [50, 79] width 35 height 8
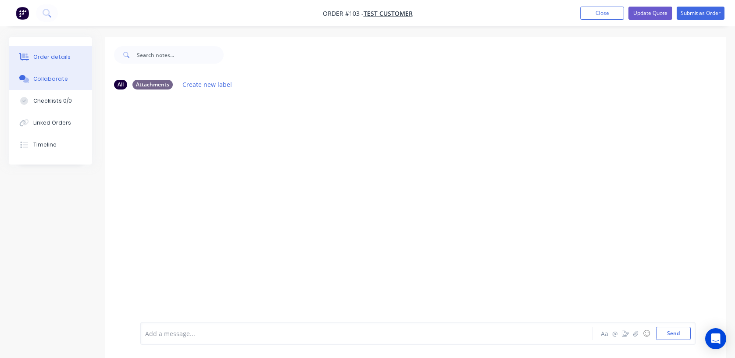
click at [55, 53] on div "Order details" at bounding box center [51, 57] width 37 height 8
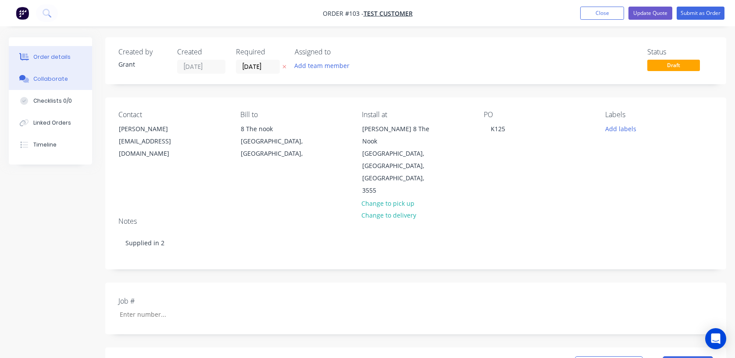
click at [63, 82] on div "Collaborate" at bounding box center [50, 79] width 35 height 8
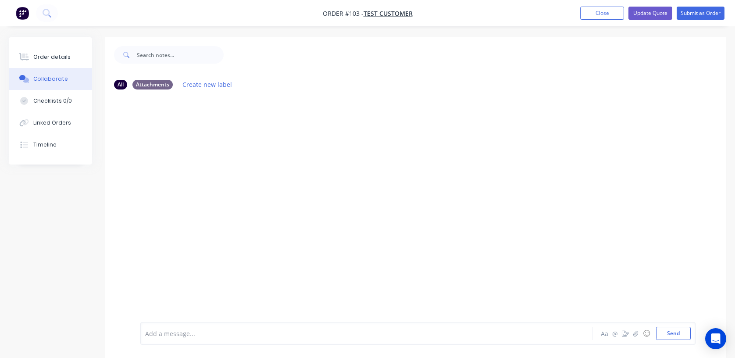
click at [172, 336] on div at bounding box center [350, 333] width 409 height 9
click at [627, 334] on icon "button" at bounding box center [625, 333] width 7 height 6
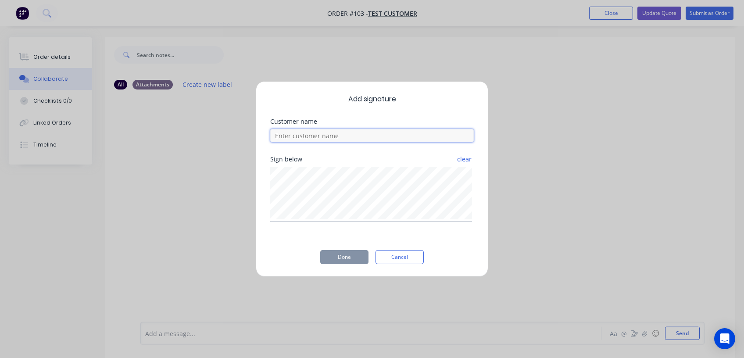
click at [285, 138] on input at bounding box center [371, 135] width 203 height 13
type input "cath"
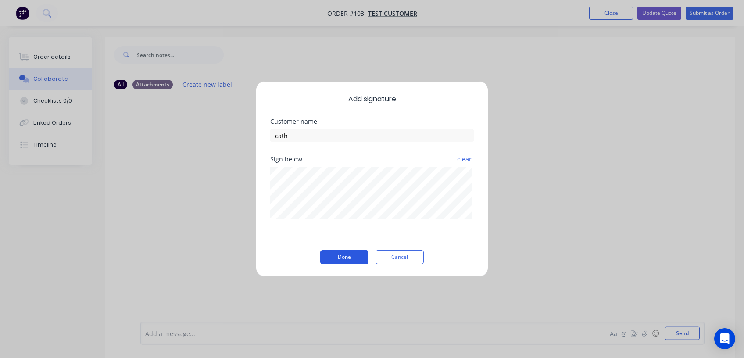
click at [352, 260] on button "Done" at bounding box center [344, 257] width 48 height 14
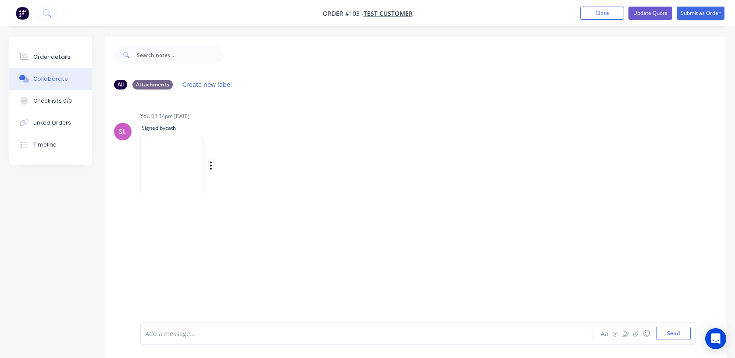
click at [213, 166] on button "button" at bounding box center [211, 165] width 4 height 13
click at [318, 168] on button "Labels" at bounding box center [268, 169] width 99 height 20
click at [430, 207] on button "Create new label" at bounding box center [439, 207] width 117 height 14
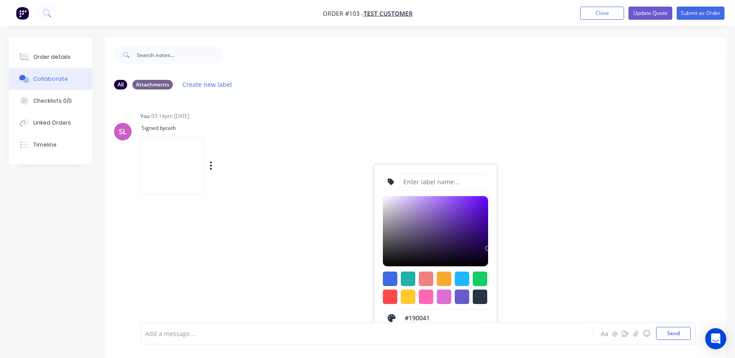
click at [637, 181] on div "SL You 03:14pm 02/09/25 Signed by cath Labels Delete #190041 hex #190041 Save C…" at bounding box center [415, 150] width 621 height 80
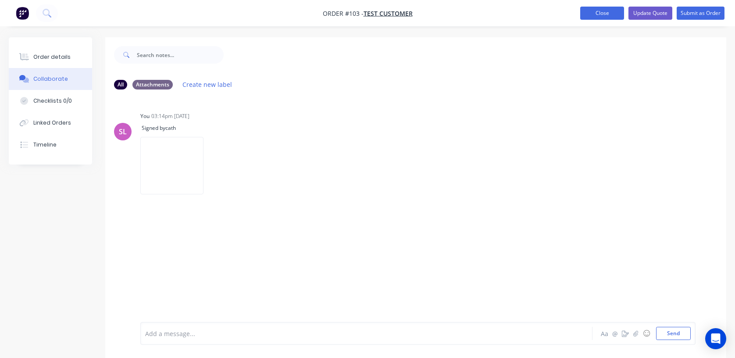
click at [600, 14] on button "Close" at bounding box center [602, 13] width 44 height 13
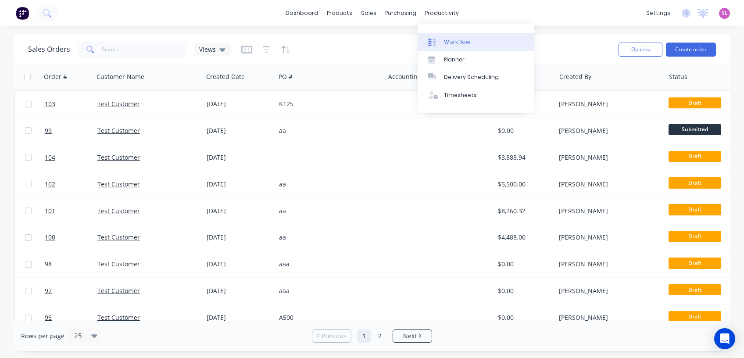
click at [445, 39] on div "Workflow" at bounding box center [457, 42] width 26 height 8
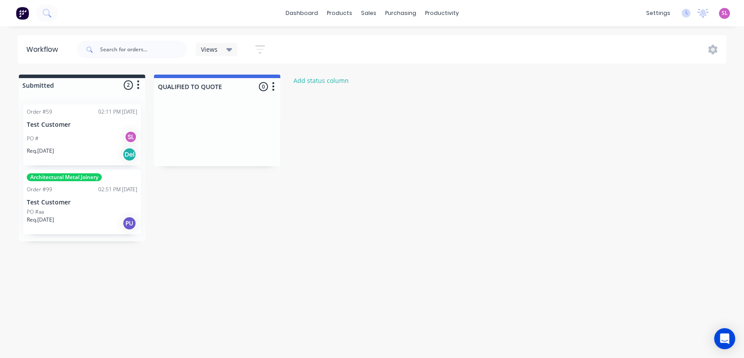
click at [217, 47] on div "Views" at bounding box center [217, 50] width 32 height 8
click at [225, 116] on button "None (Default)" at bounding box center [248, 115] width 93 height 10
drag, startPoint x: 516, startPoint y: 296, endPoint x: 454, endPoint y: 268, distance: 67.3
click at [516, 295] on div "Workflow Views Save new view None (Default) edit Show/Hide statuses Show line i…" at bounding box center [372, 187] width 744 height 305
drag, startPoint x: 56, startPoint y: 209, endPoint x: 46, endPoint y: 206, distance: 9.9
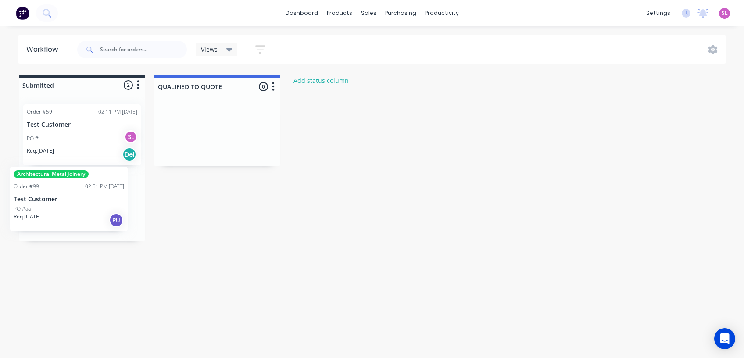
click at [46, 206] on div "Order #59 02:11 PM 26/05/25 Test Customer PO # SL Req. 15/05/25 Del Architectur…" at bounding box center [82, 169] width 126 height 144
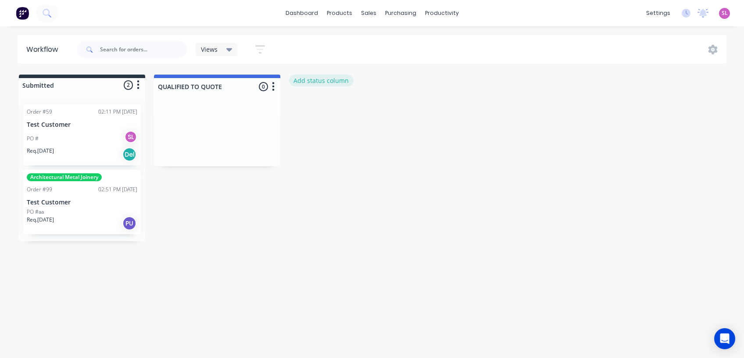
click at [317, 82] on button "Add status column" at bounding box center [321, 81] width 64 height 12
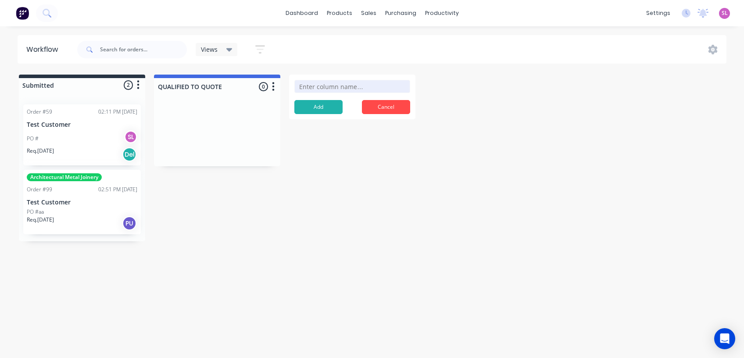
click at [76, 138] on div "PO # SL" at bounding box center [82, 138] width 110 height 17
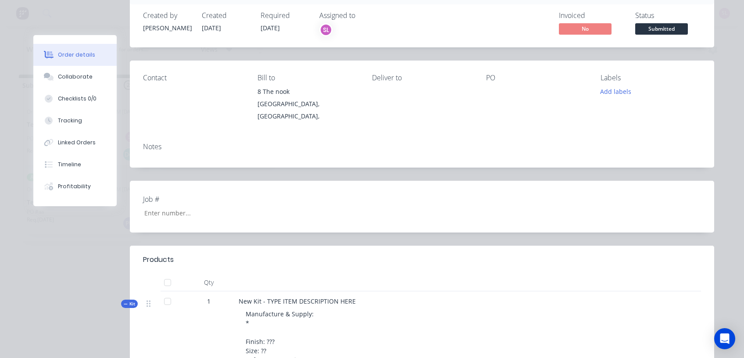
scroll to position [117, 0]
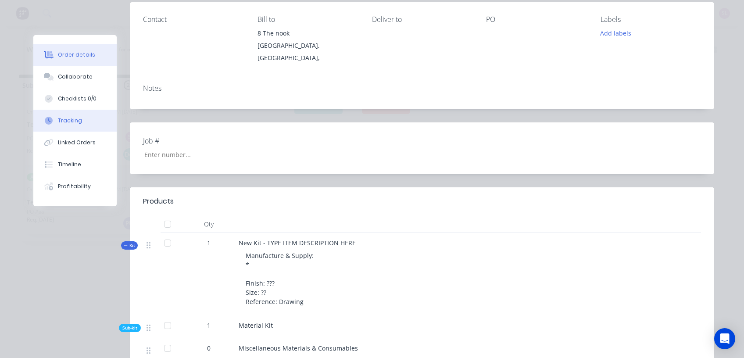
click at [72, 120] on div "Tracking" at bounding box center [70, 121] width 24 height 8
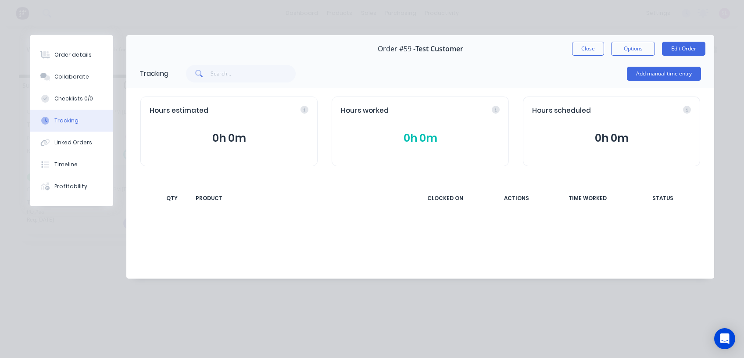
scroll to position [0, 0]
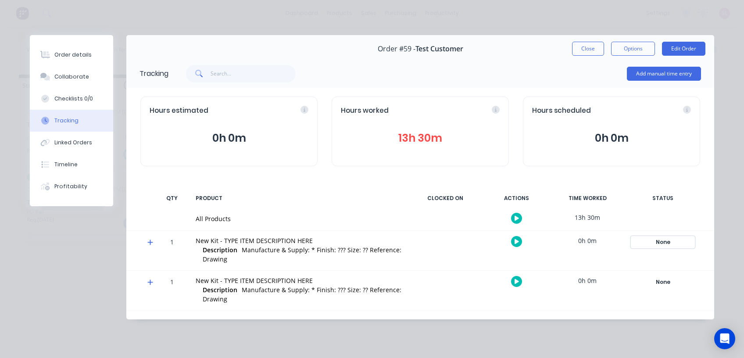
click at [660, 242] on div "None" at bounding box center [662, 241] width 63 height 11
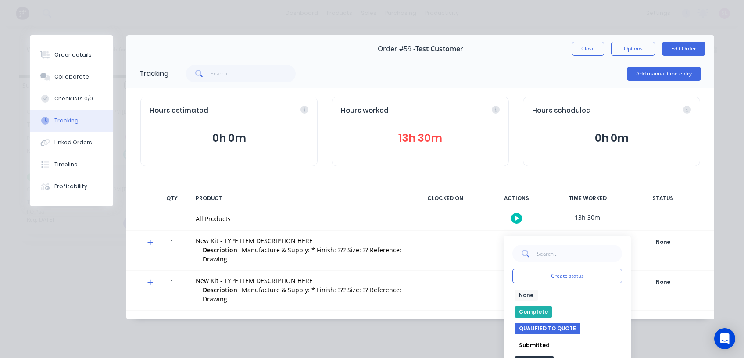
click at [532, 325] on button "QUALIFIED TO QUOTE" at bounding box center [547, 328] width 66 height 11
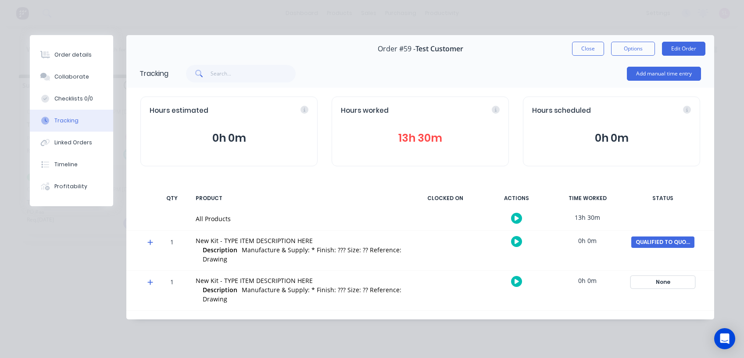
click at [663, 281] on div "None" at bounding box center [662, 281] width 63 height 11
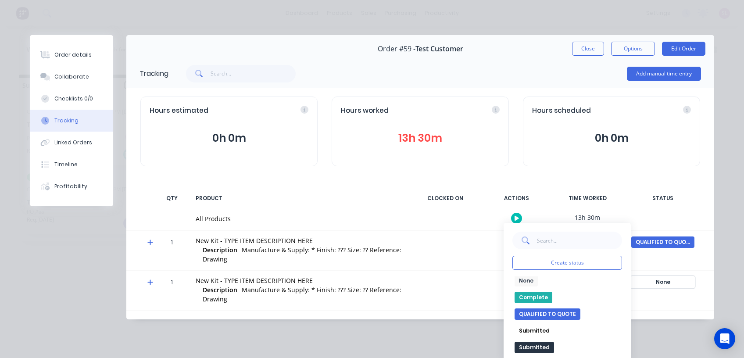
scroll to position [4, 0]
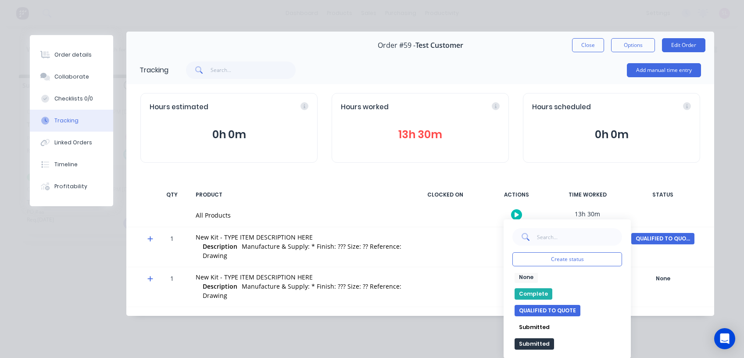
click at [529, 310] on button "QUALIFIED TO QUOTE" at bounding box center [547, 310] width 66 height 11
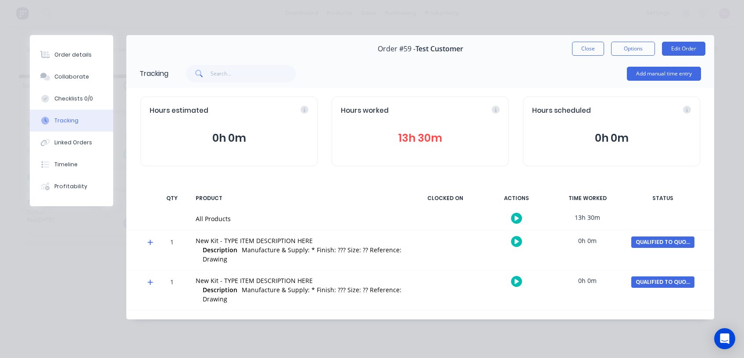
scroll to position [0, 0]
click at [574, 42] on button "Close" at bounding box center [588, 49] width 32 height 14
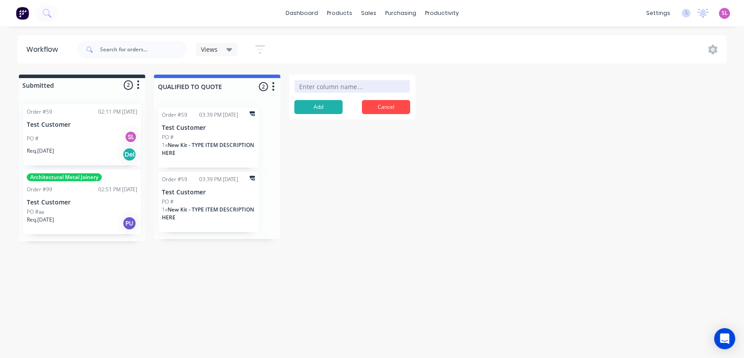
click at [372, 196] on div "Submitted 2 Status colour #273444 hex #273444 Save Cancel Summaries Total order…" at bounding box center [279, 158] width 572 height 167
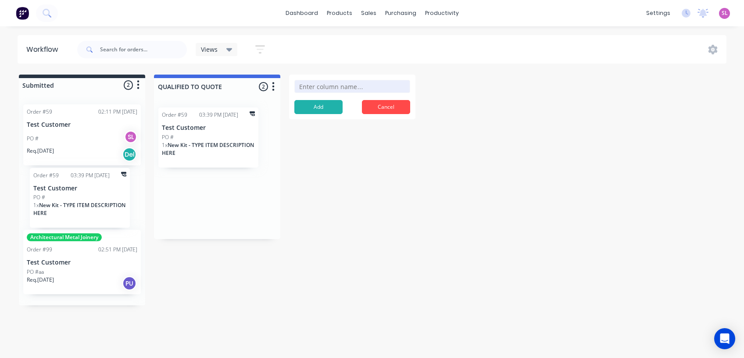
drag, startPoint x: 239, startPoint y: 196, endPoint x: 108, endPoint y: 196, distance: 131.1
click at [108, 196] on div "Submitted 2 Status colour #273444 hex #273444 Save Cancel Summaries Total order…" at bounding box center [279, 190] width 572 height 231
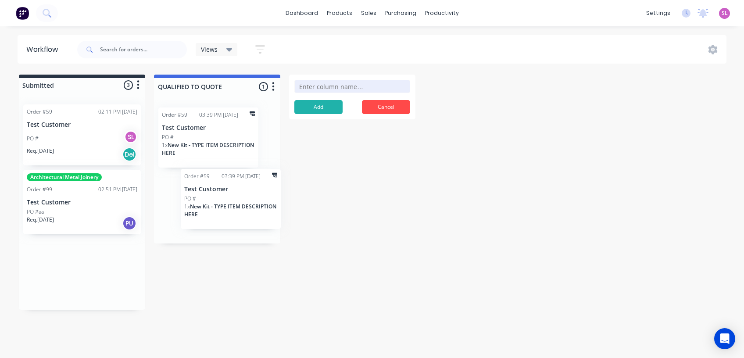
drag, startPoint x: 73, startPoint y: 204, endPoint x: 233, endPoint y: 203, distance: 159.6
click at [233, 203] on div "Submitted 3 Status colour #273444 hex #273444 Save Cancel Summaries Total order…" at bounding box center [279, 192] width 572 height 235
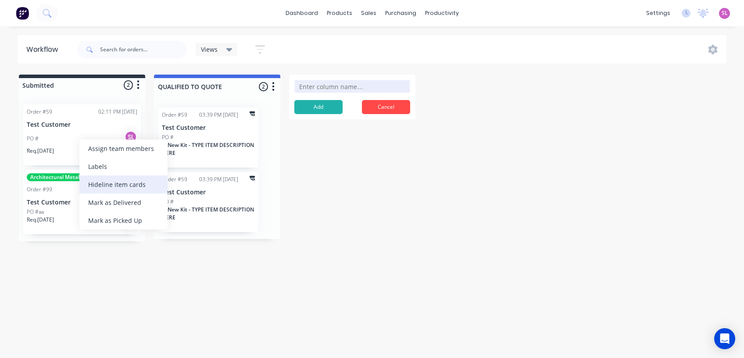
click at [128, 188] on div "Hide line item cards" at bounding box center [123, 184] width 88 height 18
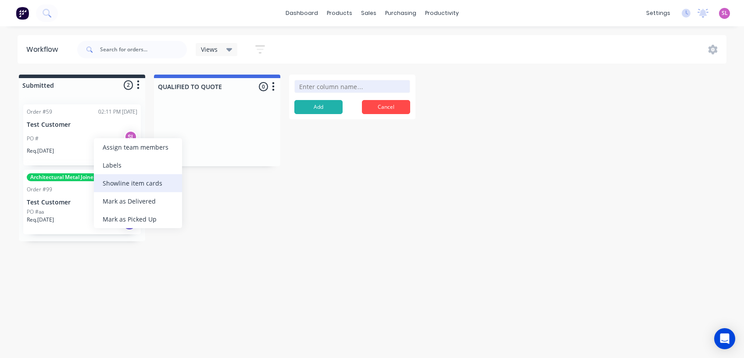
click at [110, 188] on div "Show line item cards" at bounding box center [138, 183] width 88 height 18
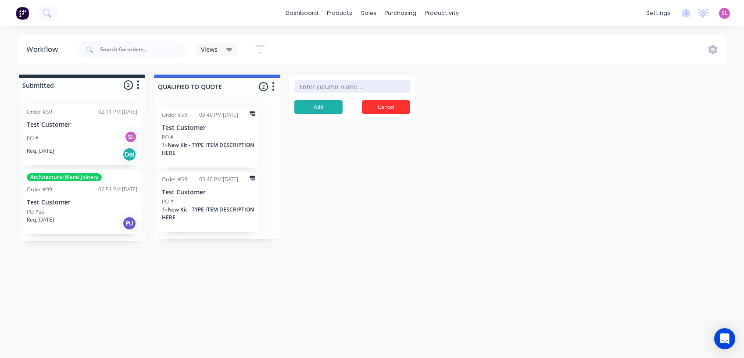
click at [385, 106] on button "Cancel" at bounding box center [386, 107] width 48 height 14
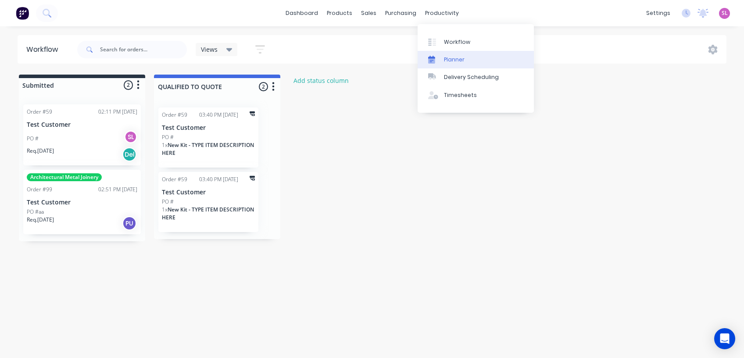
click at [449, 64] on link "Planner" at bounding box center [475, 60] width 116 height 18
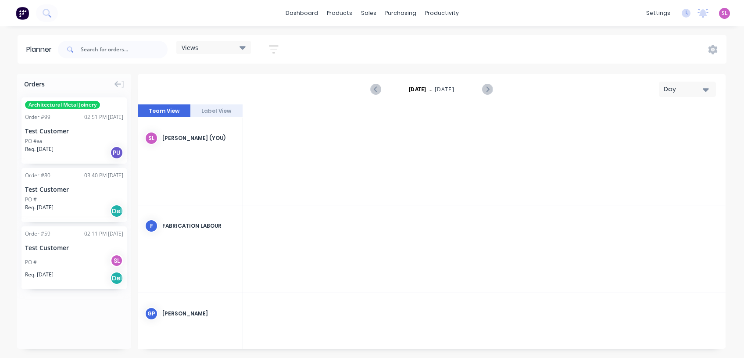
scroll to position [0, 2104]
click at [680, 89] on div "Day" at bounding box center [683, 89] width 40 height 9
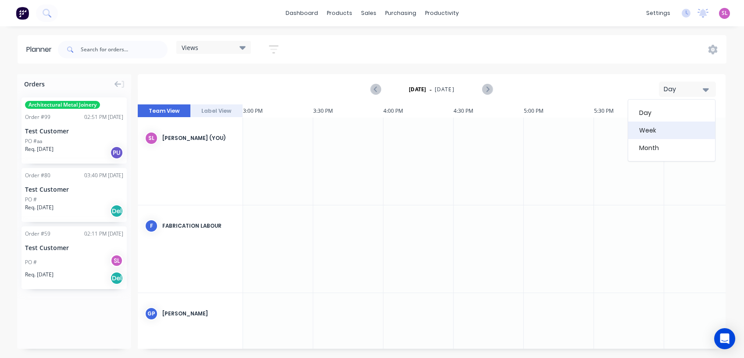
click at [668, 131] on div "Week" at bounding box center [671, 130] width 87 height 18
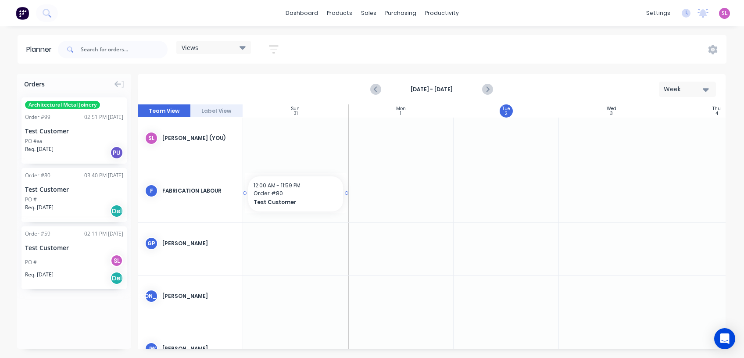
scroll to position [0, 0]
drag, startPoint x: 57, startPoint y: 202, endPoint x: 340, endPoint y: 194, distance: 282.9
drag, startPoint x: 347, startPoint y: 192, endPoint x: 631, endPoint y: 189, distance: 284.6
click at [392, 255] on div at bounding box center [400, 249] width 105 height 52
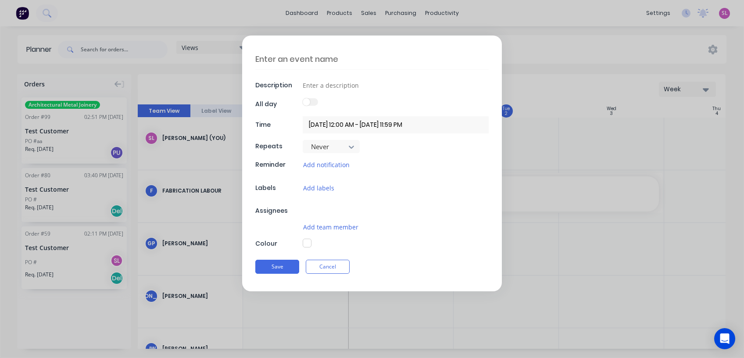
type textarea "x"
click at [316, 57] on textarea at bounding box center [371, 59] width 233 height 21
type textarea "L"
type textarea "x"
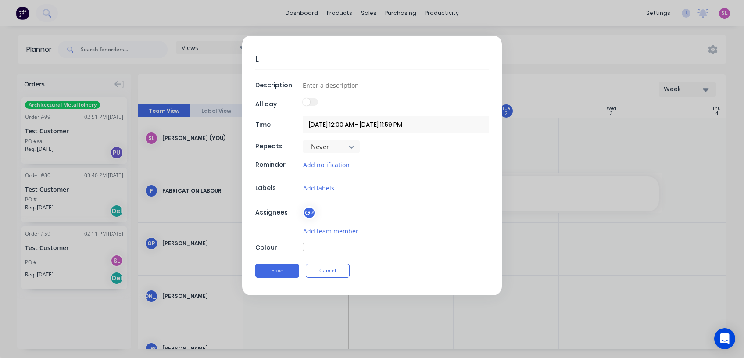
type textarea "Le"
type textarea "x"
type textarea "Lea"
type textarea "x"
type textarea "Leav"
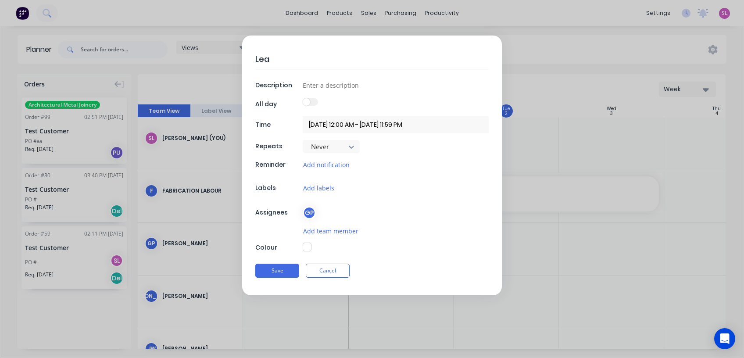
type textarea "x"
type textarea "Leave"
type textarea "x"
click at [263, 61] on textarea "Leave" at bounding box center [371, 59] width 233 height 21
click at [263, 60] on textarea "Leave" at bounding box center [371, 59] width 233 height 21
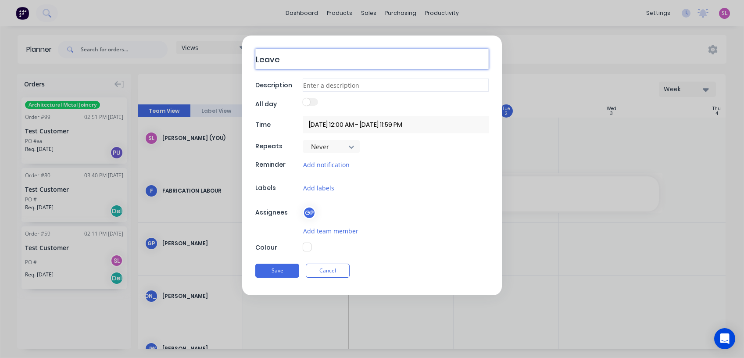
type textarea "Leave"
click at [317, 86] on input at bounding box center [396, 84] width 186 height 13
click at [270, 58] on textarea "Leave" at bounding box center [371, 59] width 233 height 21
type textarea "x"
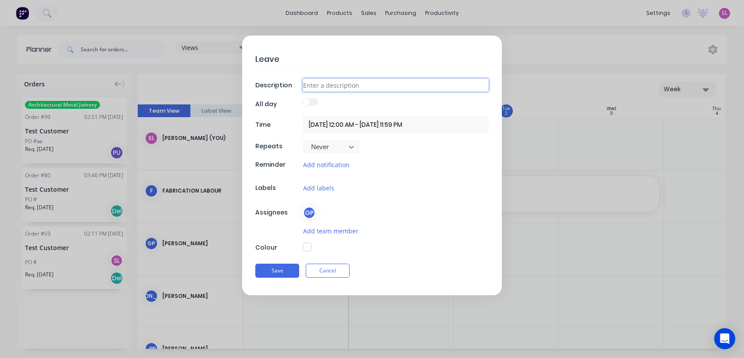
click at [325, 88] on input at bounding box center [396, 84] width 186 height 13
paste input "Leave"
type input "Leave"
type textarea "x"
type input "Leave"
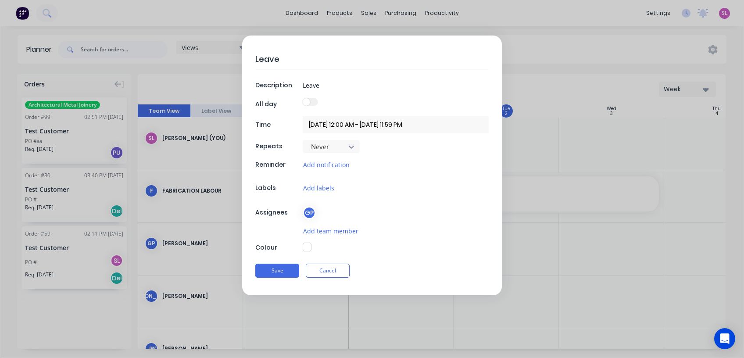
type textarea "x"
click at [397, 124] on input "01/09/2025 12:00 AM - 01/09/2025 11:59 PM" at bounding box center [396, 124] width 186 height 17
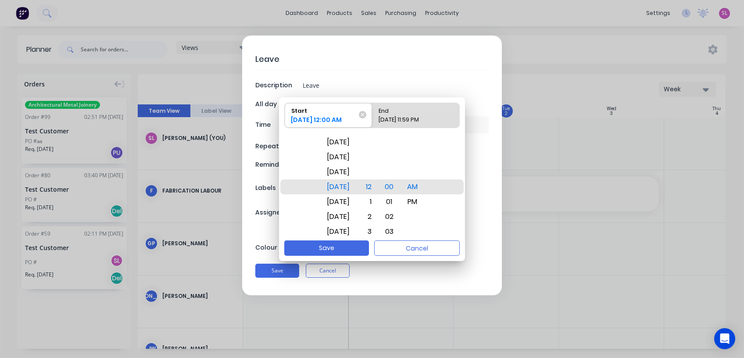
click at [398, 114] on div "End" at bounding box center [411, 109] width 73 height 12
click at [372, 114] on input "End 01/09/2025 11:59 PM" at bounding box center [372, 115] width 0 height 25
radio input "true"
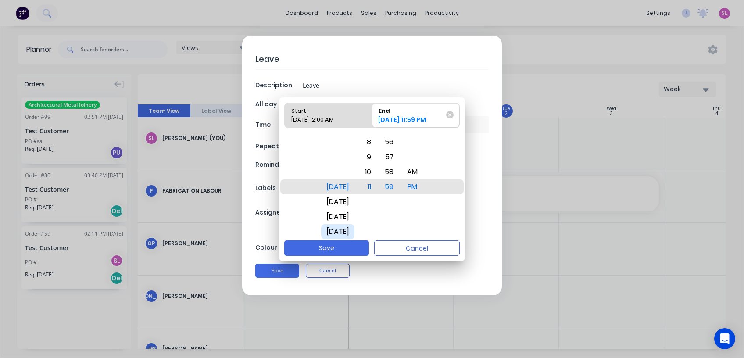
click at [332, 231] on div "Thu Sep 4" at bounding box center [337, 231] width 33 height 15
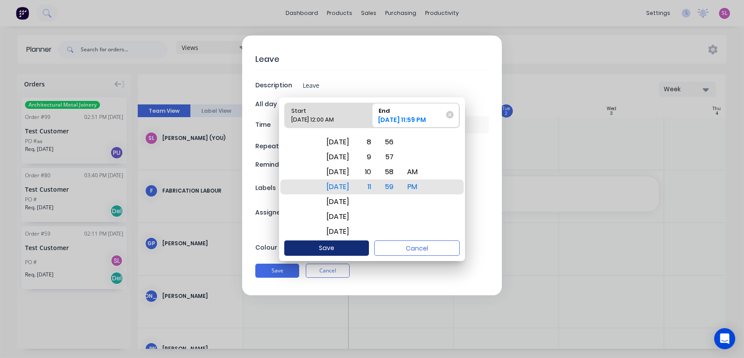
click at [312, 249] on button "Save" at bounding box center [326, 247] width 85 height 15
type input "01/09/2025 12:00 AM - 04/09/2025 11:59 PM"
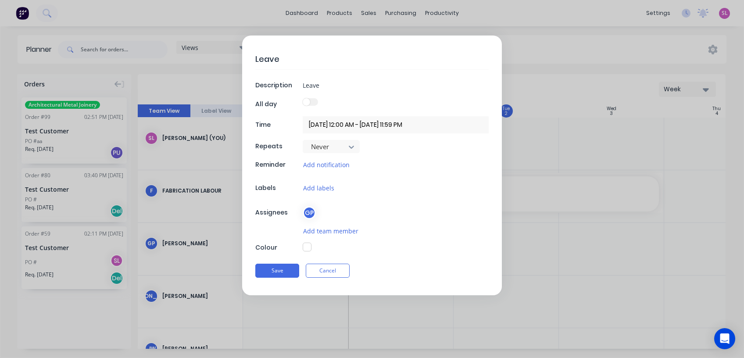
click at [309, 245] on button "button" at bounding box center [307, 246] width 9 height 9
type textarea "x"
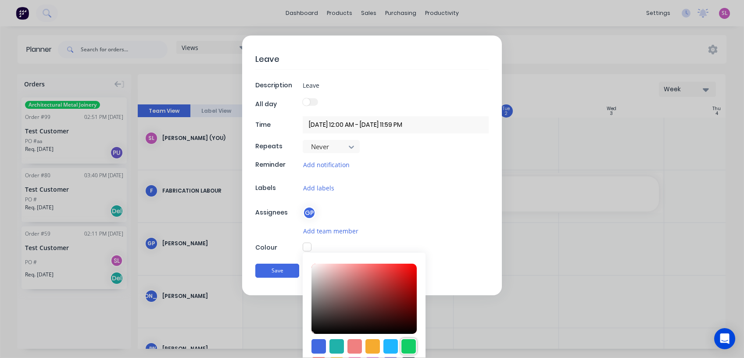
click at [406, 345] on div at bounding box center [408, 346] width 14 height 14
type input "#13CE66"
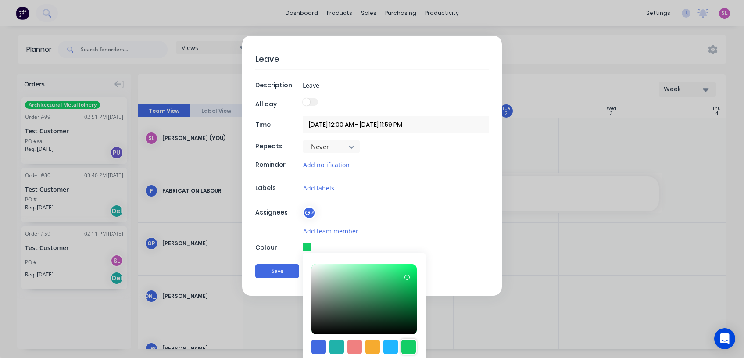
scroll to position [65, 0]
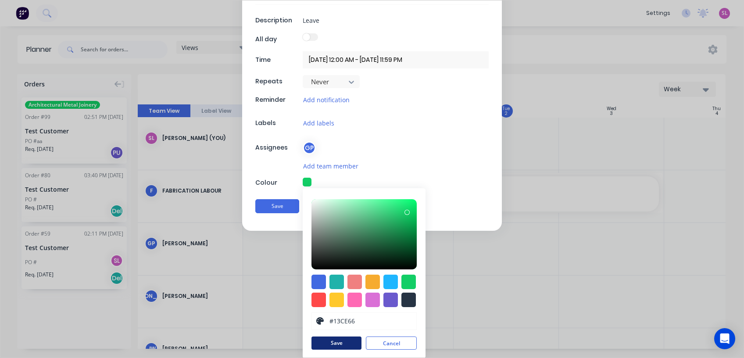
drag, startPoint x: 339, startPoint y: 341, endPoint x: 267, endPoint y: 210, distance: 149.1
click at [339, 340] on button "Save" at bounding box center [336, 342] width 50 height 13
type textarea "x"
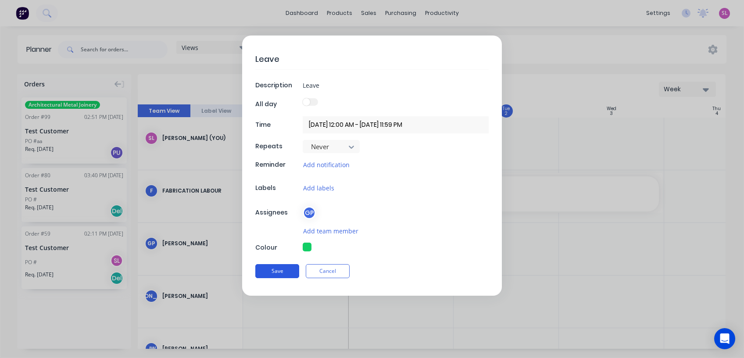
click at [272, 269] on button "Save" at bounding box center [277, 271] width 44 height 14
type input "01/09/2025 12:00 AM - 01/09/2025 11:59 PM"
type textarea "x"
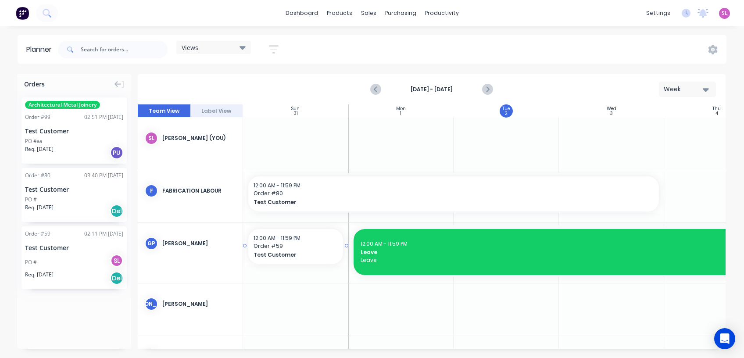
drag, startPoint x: 41, startPoint y: 260, endPoint x: 278, endPoint y: 241, distance: 238.4
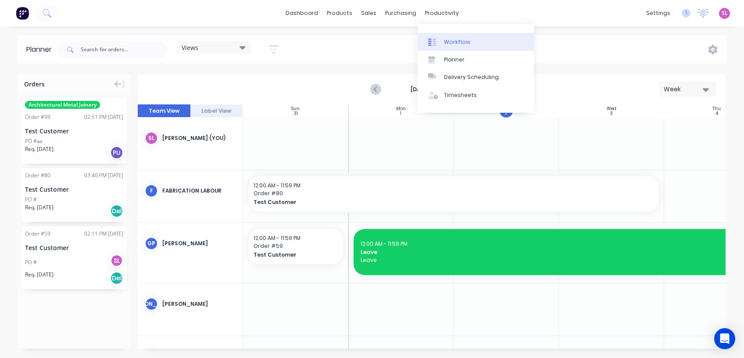
click at [447, 37] on link "Workflow" at bounding box center [475, 42] width 116 height 18
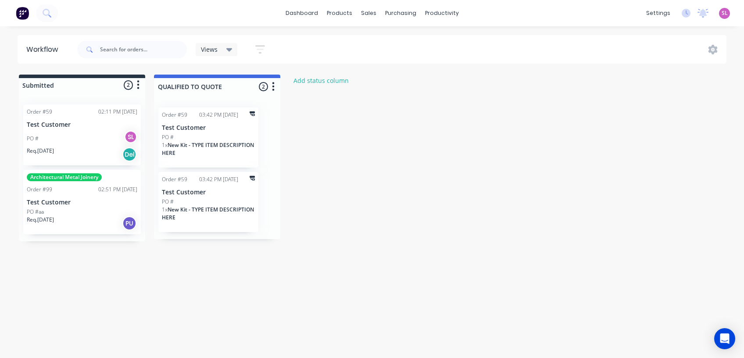
click at [90, 142] on div "PO # SL" at bounding box center [82, 138] width 110 height 17
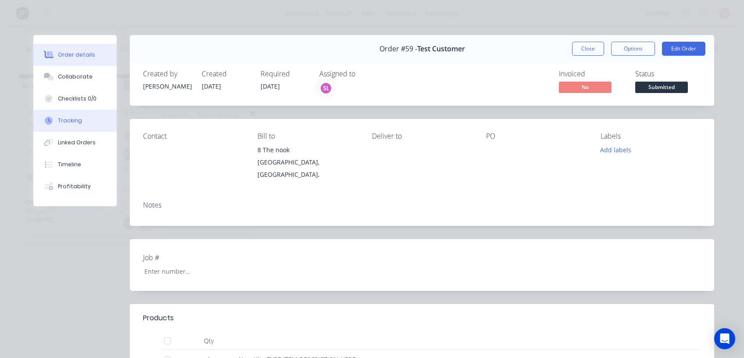
click at [75, 123] on div "Tracking" at bounding box center [70, 121] width 24 height 8
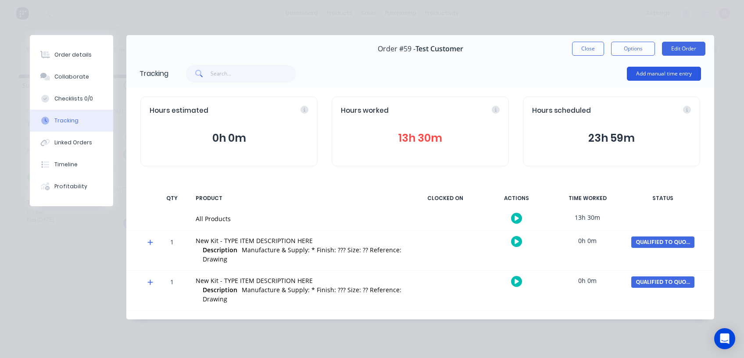
click at [673, 75] on button "Add manual time entry" at bounding box center [664, 74] width 74 height 14
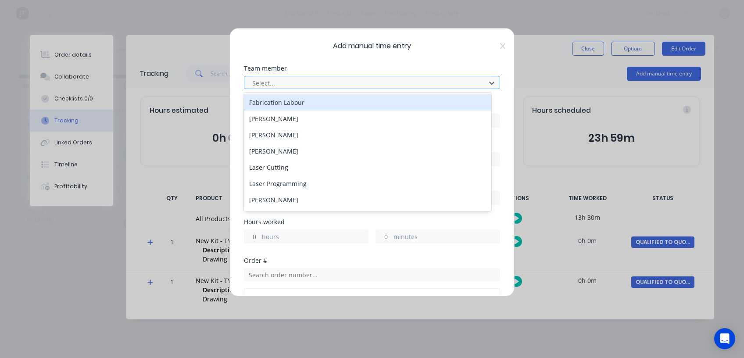
click at [393, 82] on div at bounding box center [366, 83] width 230 height 11
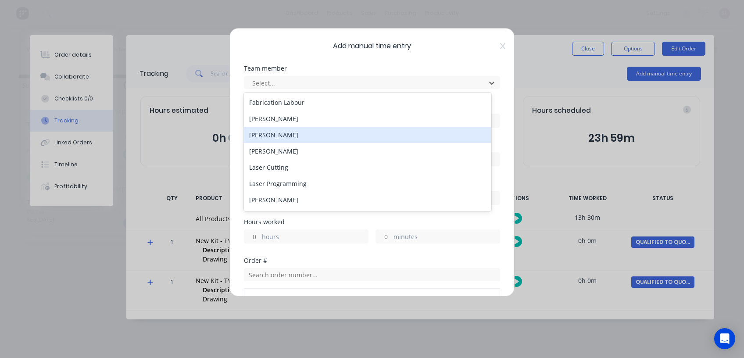
click at [258, 136] on div "James Angelakis" at bounding box center [367, 135] width 247 height 16
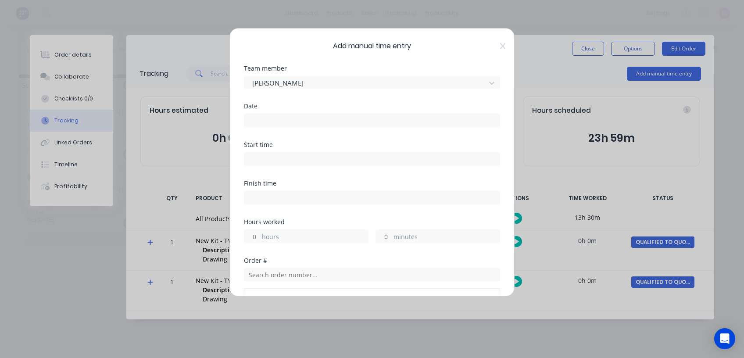
click at [276, 117] on input at bounding box center [371, 120] width 255 height 13
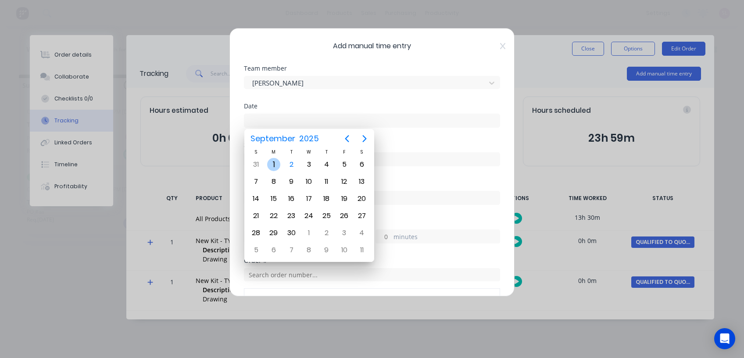
click at [275, 164] on div "1" at bounding box center [273, 164] width 13 height 13
type input "01/09/2025"
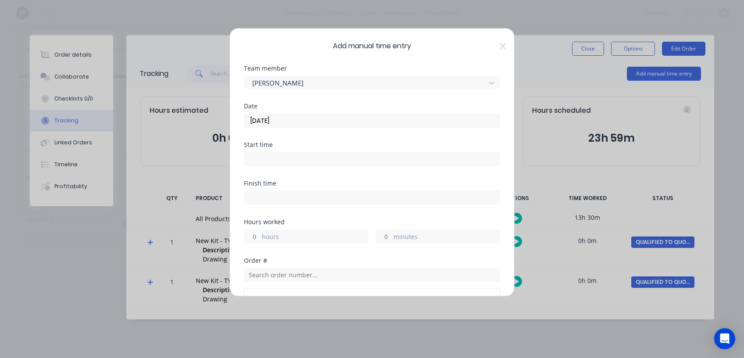
click at [280, 159] on input at bounding box center [371, 159] width 255 height 13
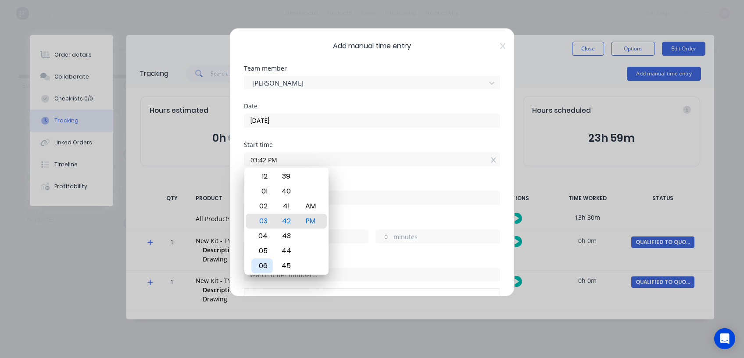
click at [262, 271] on div "06" at bounding box center [261, 265] width 21 height 15
type input "06:42 PM"
click at [365, 214] on div "Finish time" at bounding box center [372, 199] width 256 height 39
click at [354, 199] on input at bounding box center [371, 197] width 255 height 13
type input "03:42 PM"
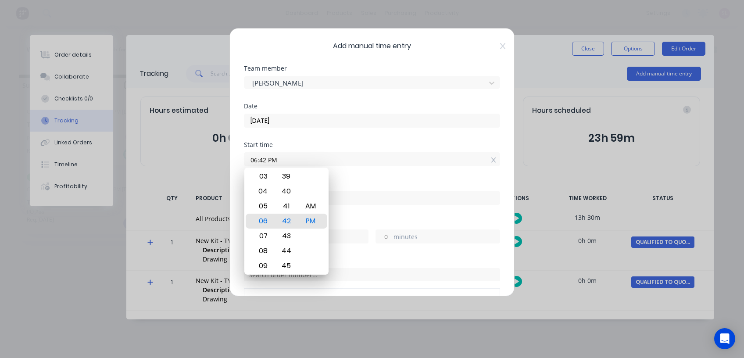
type input "21"
type input "0"
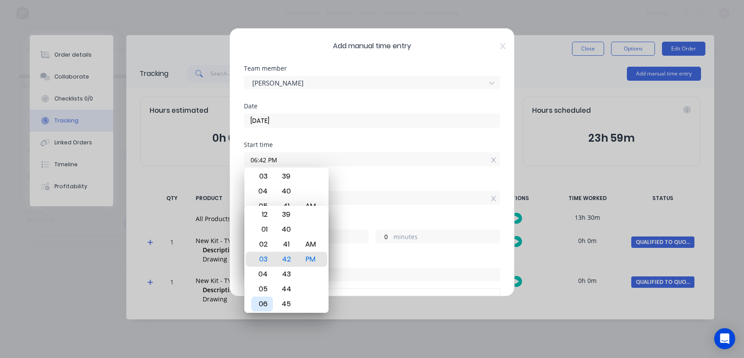
click at [261, 305] on div "06" at bounding box center [261, 303] width 21 height 15
type input "06:42 PM"
type input "0"
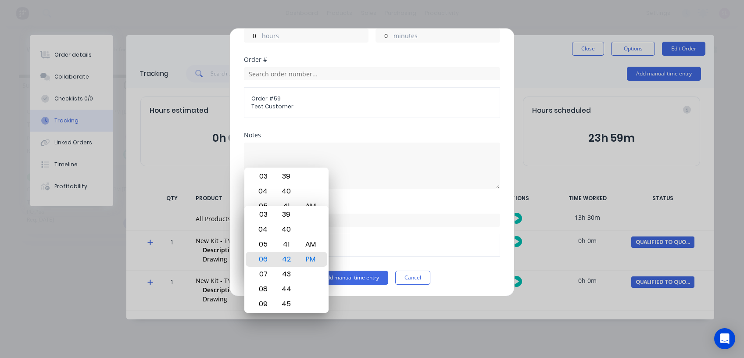
click at [362, 198] on div "Notes" at bounding box center [372, 167] width 256 height 71
click at [331, 128] on div "Order # Order # 59 Test Customer" at bounding box center [372, 94] width 256 height 75
click at [346, 275] on button "Add manual time entry" at bounding box center [351, 278] width 74 height 14
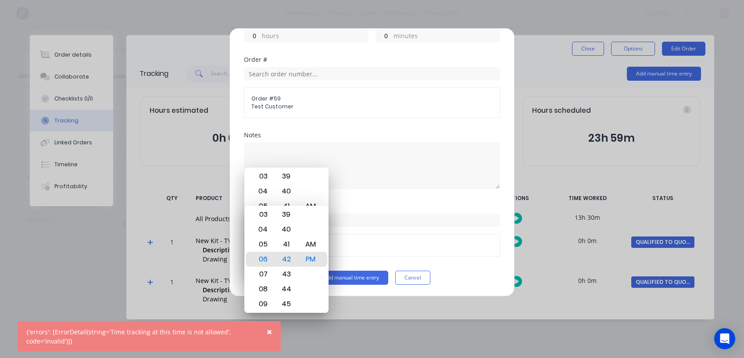
drag, startPoint x: 269, startPoint y: 330, endPoint x: 363, endPoint y: 315, distance: 95.4
click at [269, 330] on span "×" at bounding box center [269, 331] width 5 height 12
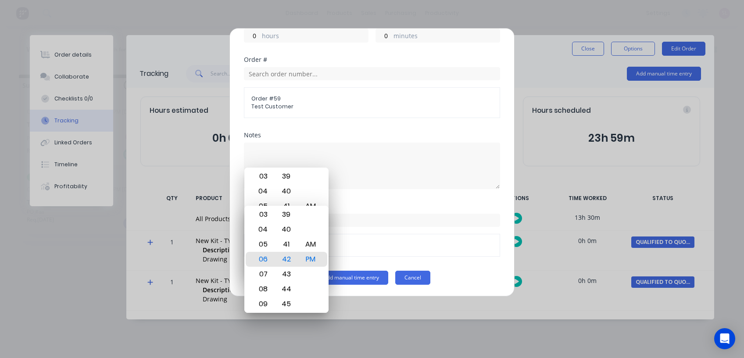
click at [409, 276] on button "Cancel" at bounding box center [412, 278] width 35 height 14
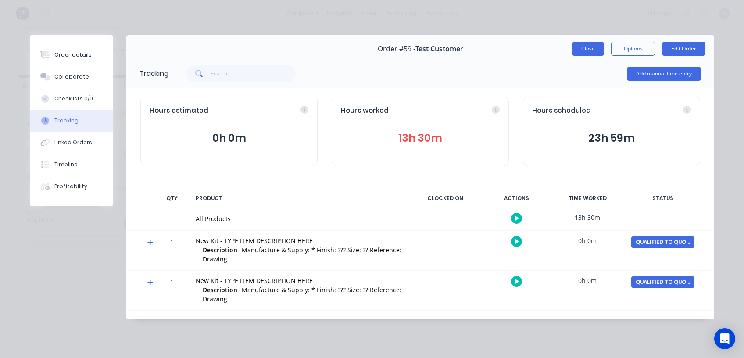
click at [585, 53] on button "Close" at bounding box center [588, 49] width 32 height 14
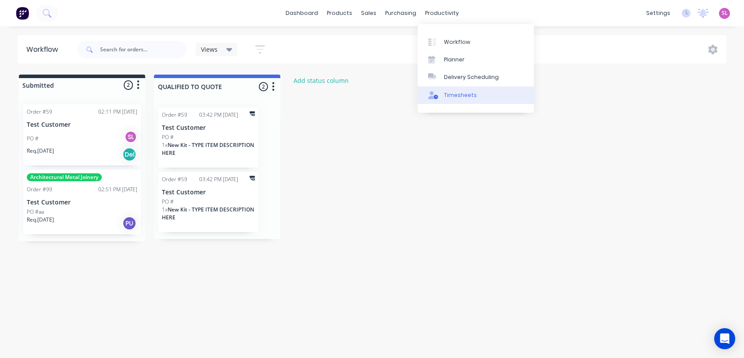
click at [470, 102] on link "Timesheets" at bounding box center [475, 95] width 116 height 18
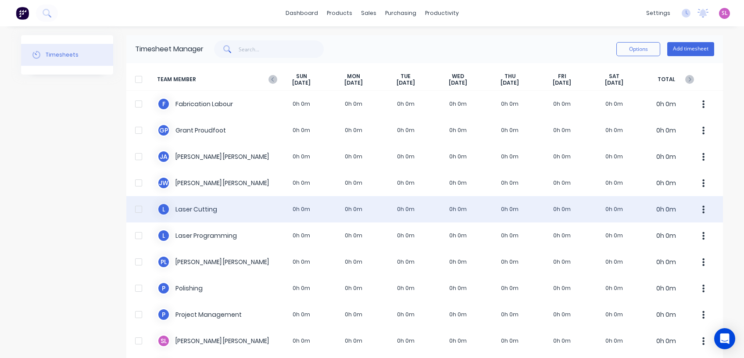
click at [185, 212] on div "L Laser Cutting 0h 0m 0h 0m 0h 0m 0h 0m 0h 0m 0h 0m 0h 0m 0h 0m" at bounding box center [424, 209] width 596 height 26
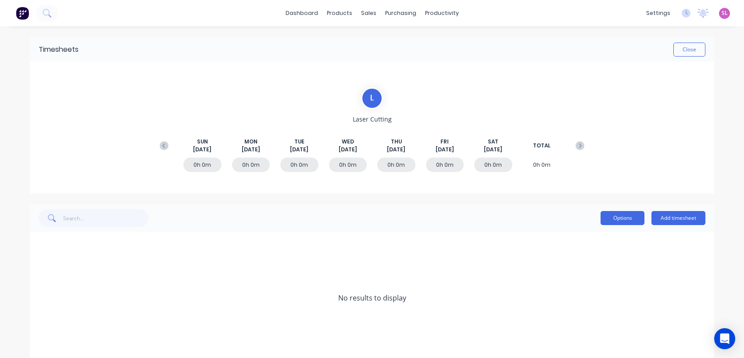
click at [621, 216] on button "Options" at bounding box center [622, 218] width 44 height 14
click at [224, 79] on div "L Laser Cutting SUN Aug 31st MON Sep 1st TUE Sep 2nd WED Sep 3rd THU Sep 4th FR…" at bounding box center [372, 128] width 684 height 132
click at [588, 89] on div "L Laser Cutting SUN Aug 31st MON Sep 1st TUE Sep 2nd WED Sep 3rd THU Sep 4th FR…" at bounding box center [372, 128] width 684 height 132
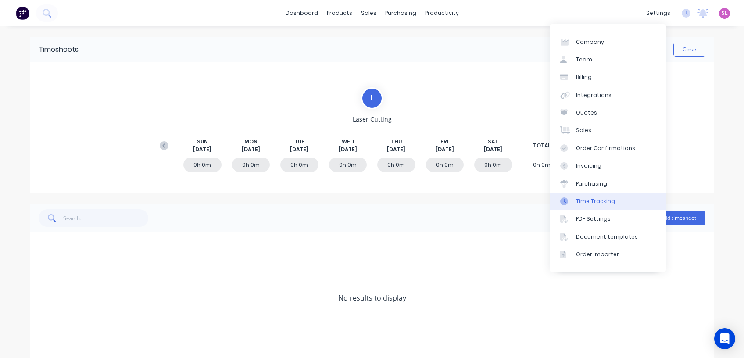
click at [598, 199] on div "Time Tracking" at bounding box center [595, 201] width 39 height 8
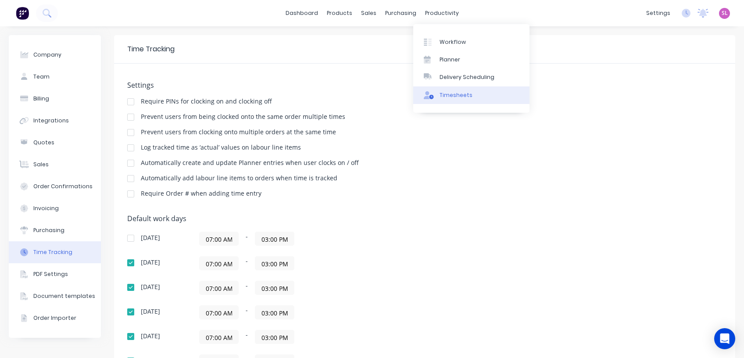
click at [454, 97] on div "Timesheets" at bounding box center [455, 95] width 33 height 8
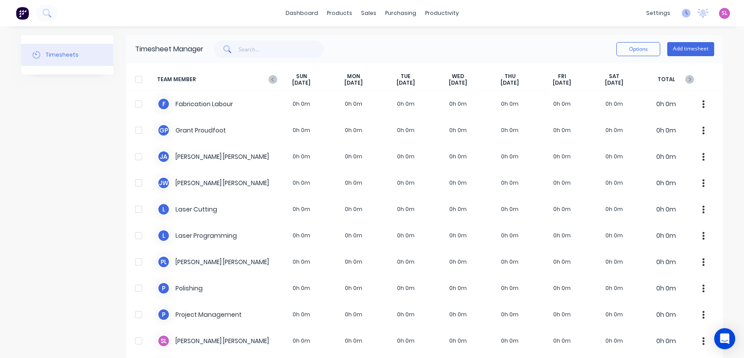
click at [681, 14] on icon at bounding box center [685, 13] width 9 height 9
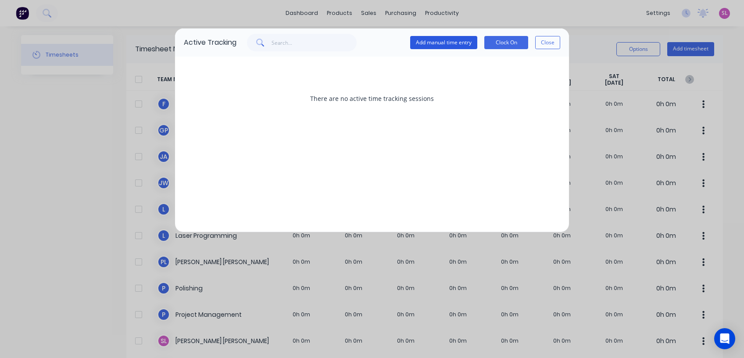
click at [450, 45] on button "Add manual time entry" at bounding box center [443, 42] width 67 height 13
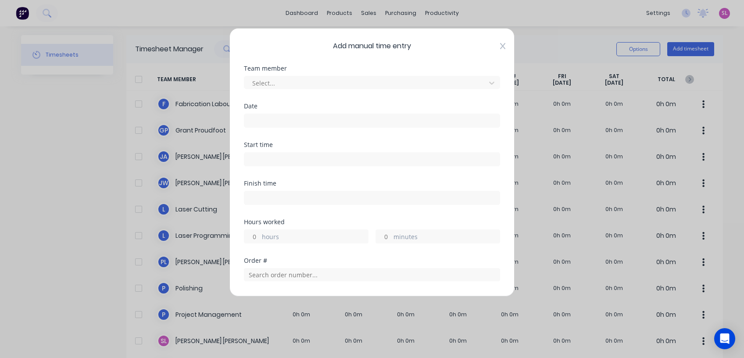
click at [500, 45] on icon at bounding box center [502, 46] width 5 height 7
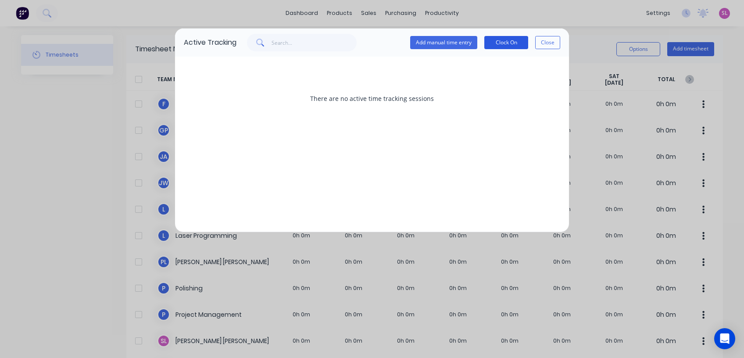
click at [501, 44] on button "Clock On" at bounding box center [506, 42] width 44 height 13
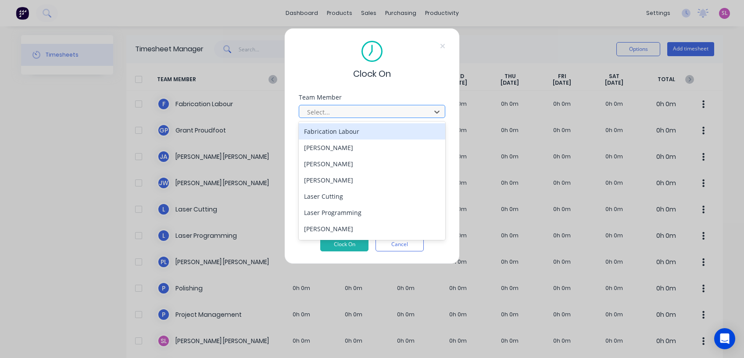
click at [322, 109] on div at bounding box center [366, 112] width 120 height 11
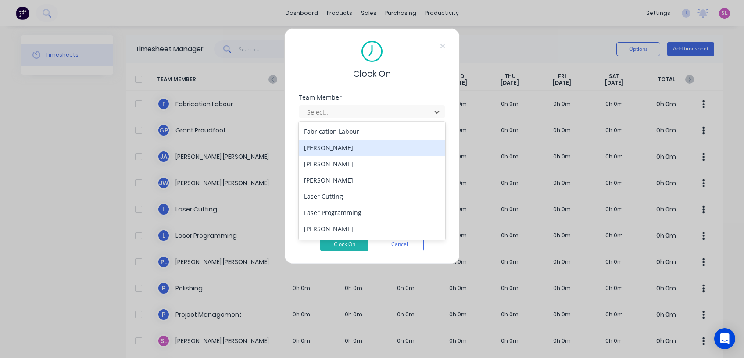
click at [330, 148] on div "Grant Proudfoot" at bounding box center [372, 147] width 146 height 16
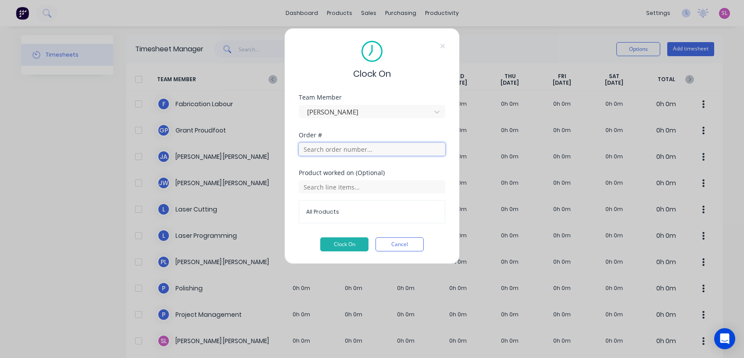
click at [321, 151] on input "text" at bounding box center [372, 148] width 146 height 13
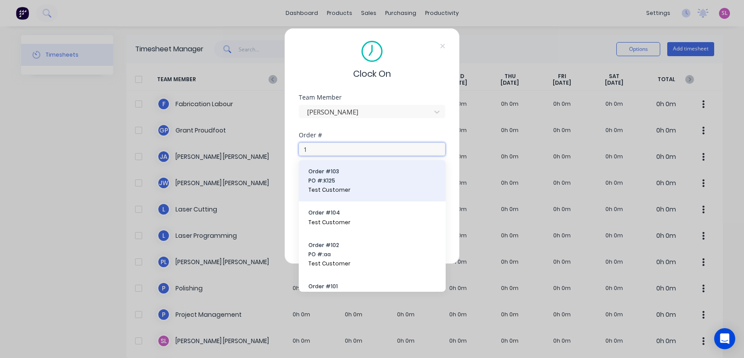
type input "1"
click at [319, 188] on span "Test Customer" at bounding box center [372, 190] width 128 height 8
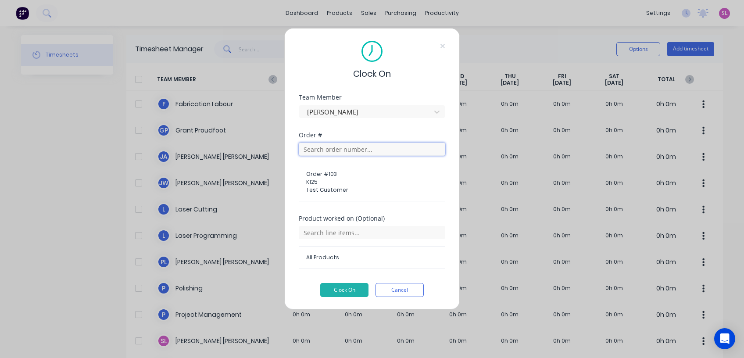
click at [325, 150] on input "text" at bounding box center [372, 148] width 146 height 13
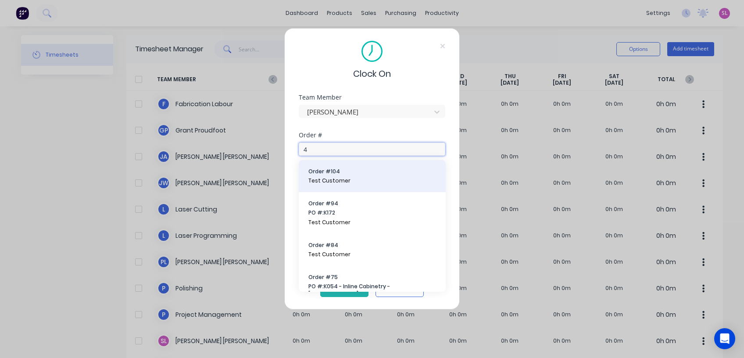
type input "4"
click at [329, 182] on span "Test Customer" at bounding box center [372, 181] width 128 height 8
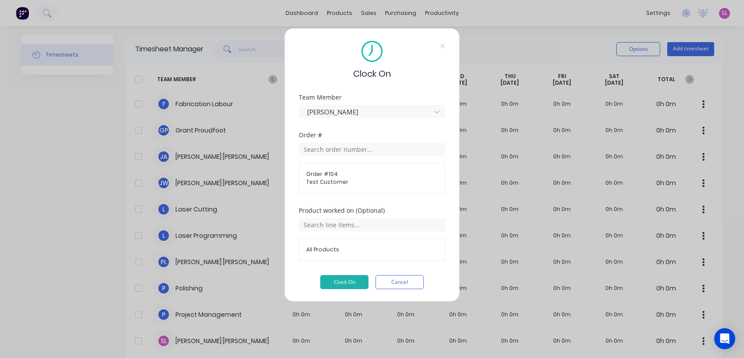
click at [328, 217] on div "All Products" at bounding box center [372, 238] width 146 height 45
drag, startPoint x: 309, startPoint y: 212, endPoint x: 357, endPoint y: 209, distance: 48.8
click at [357, 209] on div "Product worked on (Optional)" at bounding box center [372, 210] width 146 height 6
drag, startPoint x: 357, startPoint y: 209, endPoint x: 332, endPoint y: 277, distance: 72.4
click at [332, 277] on button "Clock On" at bounding box center [344, 282] width 48 height 14
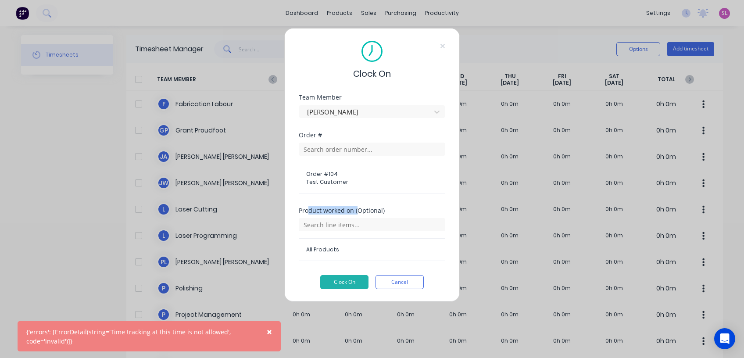
click at [270, 331] on span "×" at bounding box center [269, 331] width 5 height 12
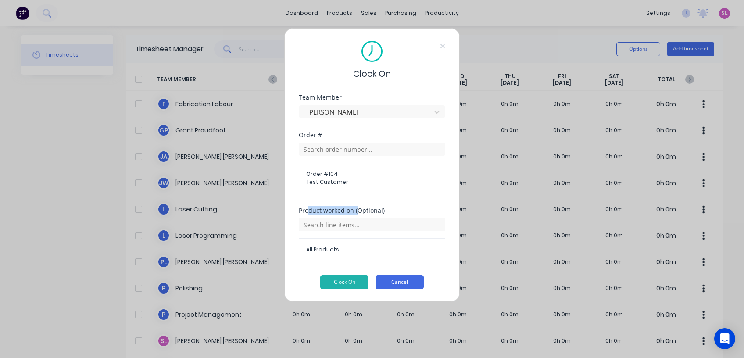
click at [408, 281] on button "Cancel" at bounding box center [399, 282] width 48 height 14
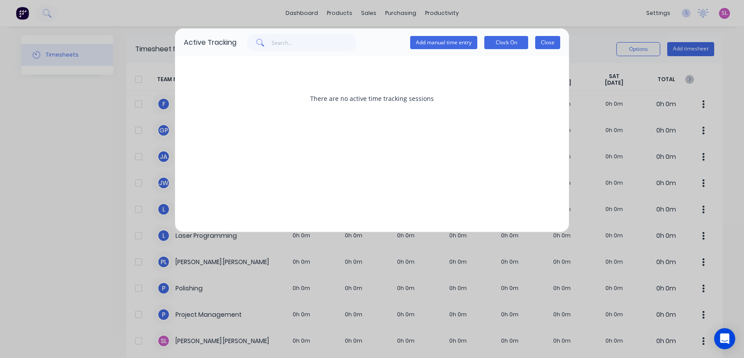
click at [545, 43] on button "Close" at bounding box center [547, 42] width 25 height 13
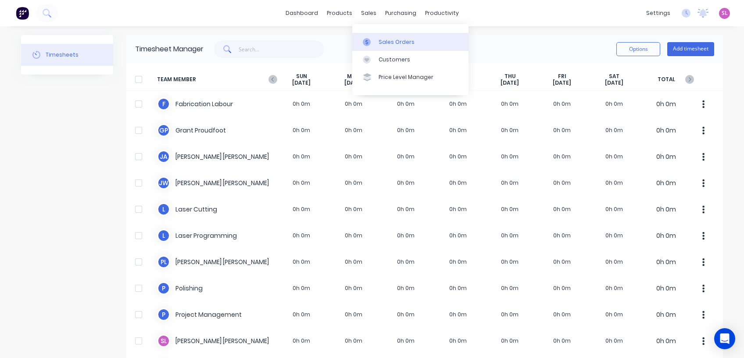
click at [392, 41] on div "Sales Orders" at bounding box center [396, 42] width 36 height 8
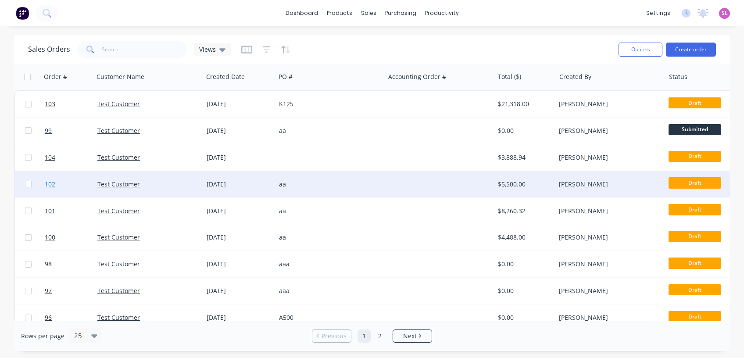
click at [56, 179] on link "102" at bounding box center [71, 184] width 53 height 26
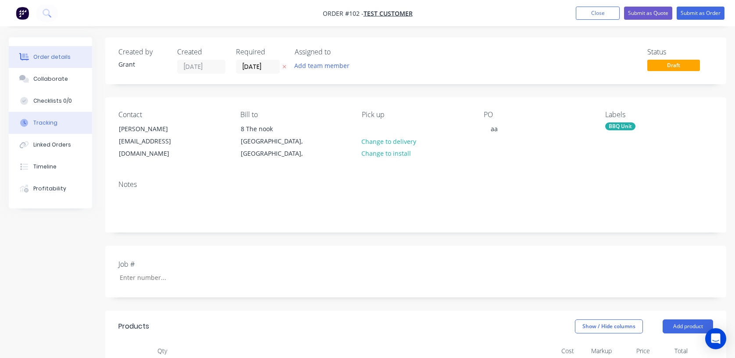
click at [50, 116] on button "Tracking" at bounding box center [50, 123] width 83 height 22
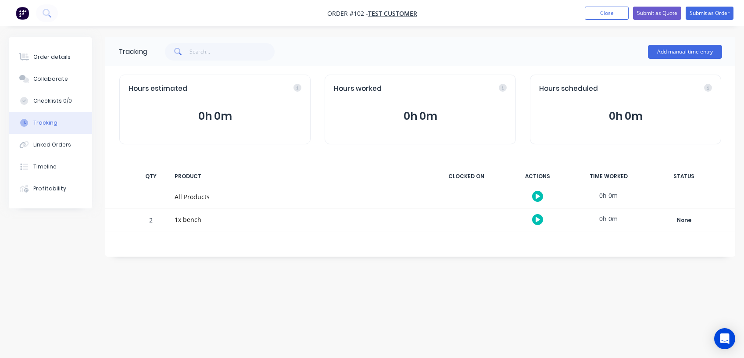
click at [138, 89] on span "Hours estimated" at bounding box center [157, 89] width 59 height 10
drag, startPoint x: 138, startPoint y: 89, endPoint x: 162, endPoint y: 90, distance: 24.1
click at [162, 90] on span "Hours estimated" at bounding box center [157, 89] width 59 height 10
click at [600, 14] on button "Close" at bounding box center [606, 13] width 44 height 13
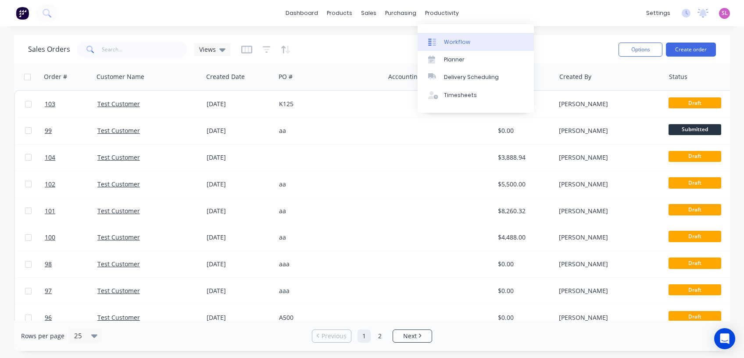
click at [456, 41] on div "Workflow" at bounding box center [457, 42] width 26 height 8
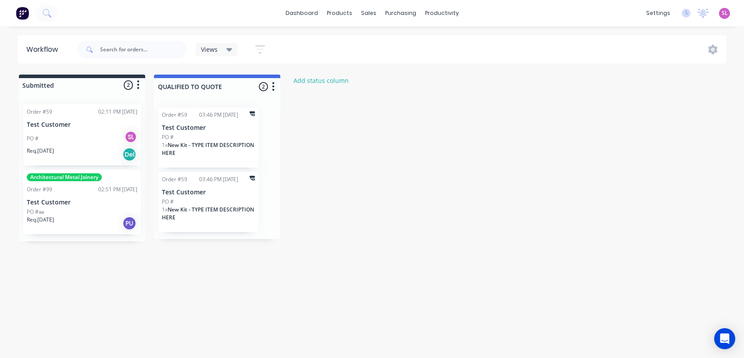
click at [78, 139] on div "PO # SL" at bounding box center [82, 138] width 110 height 17
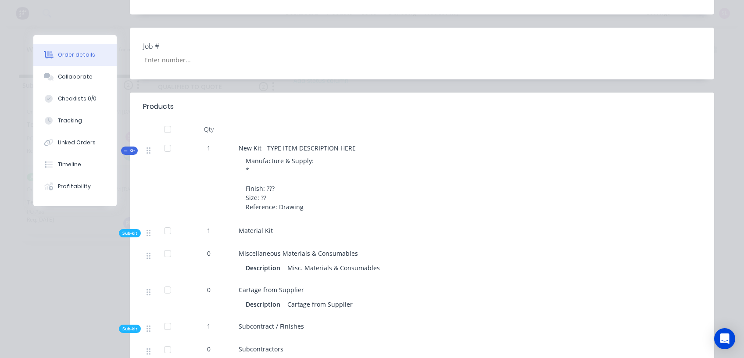
scroll to position [234, 0]
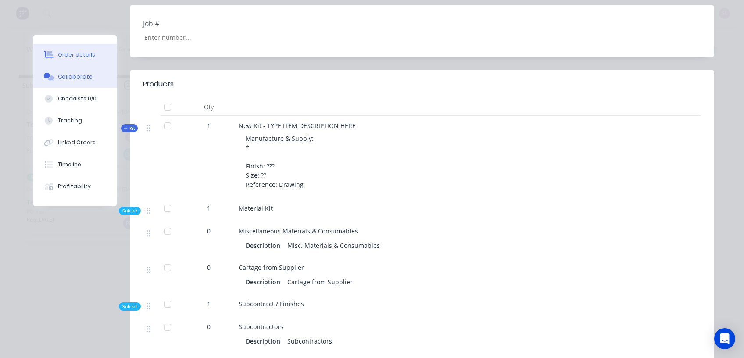
click at [73, 76] on div "Collaborate" at bounding box center [75, 77] width 35 height 8
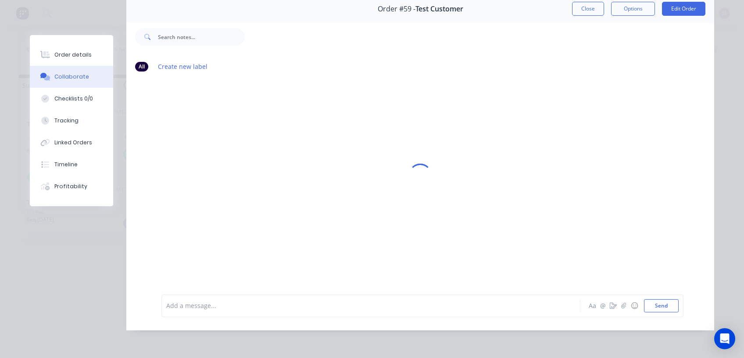
scroll to position [0, 0]
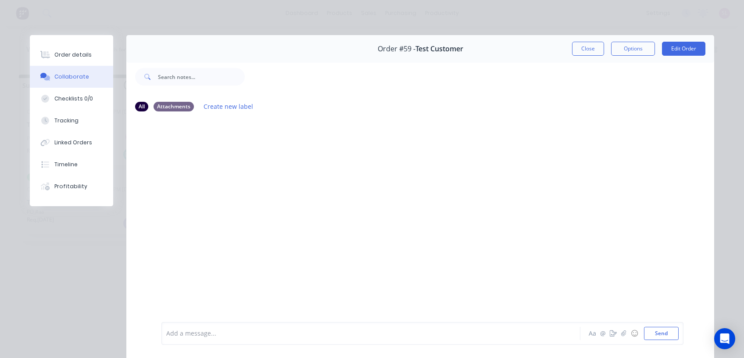
click at [12, 168] on div "Order details Collaborate Checklists 0/0 Tracking Linked Orders Timeline Profit…" at bounding box center [372, 179] width 744 height 358
click at [49, 185] on button "Profitability" at bounding box center [71, 186] width 83 height 22
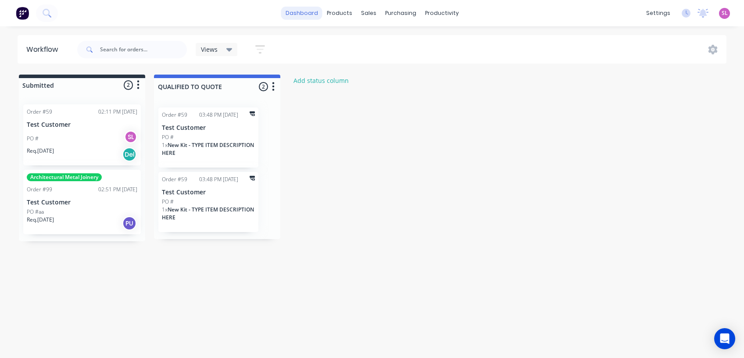
click at [322, 13] on link "dashboard" at bounding box center [301, 13] width 41 height 13
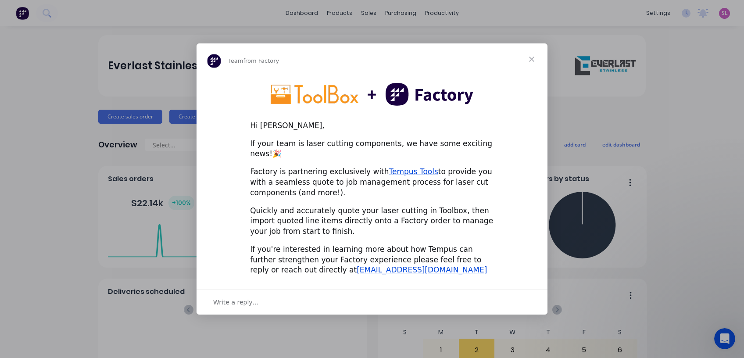
click at [715, 11] on div "Intercom messenger" at bounding box center [372, 179] width 744 height 358
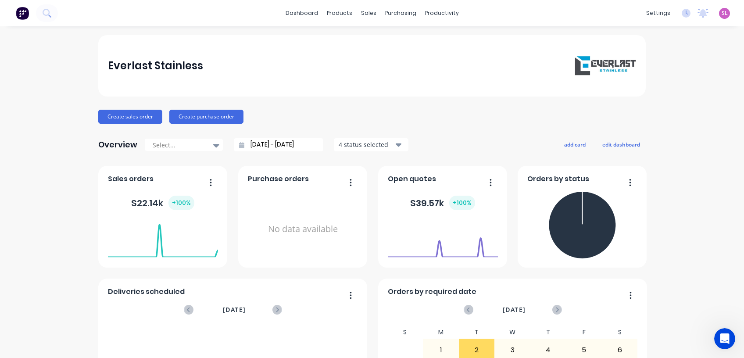
click at [721, 12] on span "SL" at bounding box center [724, 13] width 6 height 8
click at [637, 114] on div "Sign out" at bounding box center [649, 110] width 24 height 8
